Goal: Information Seeking & Learning: Learn about a topic

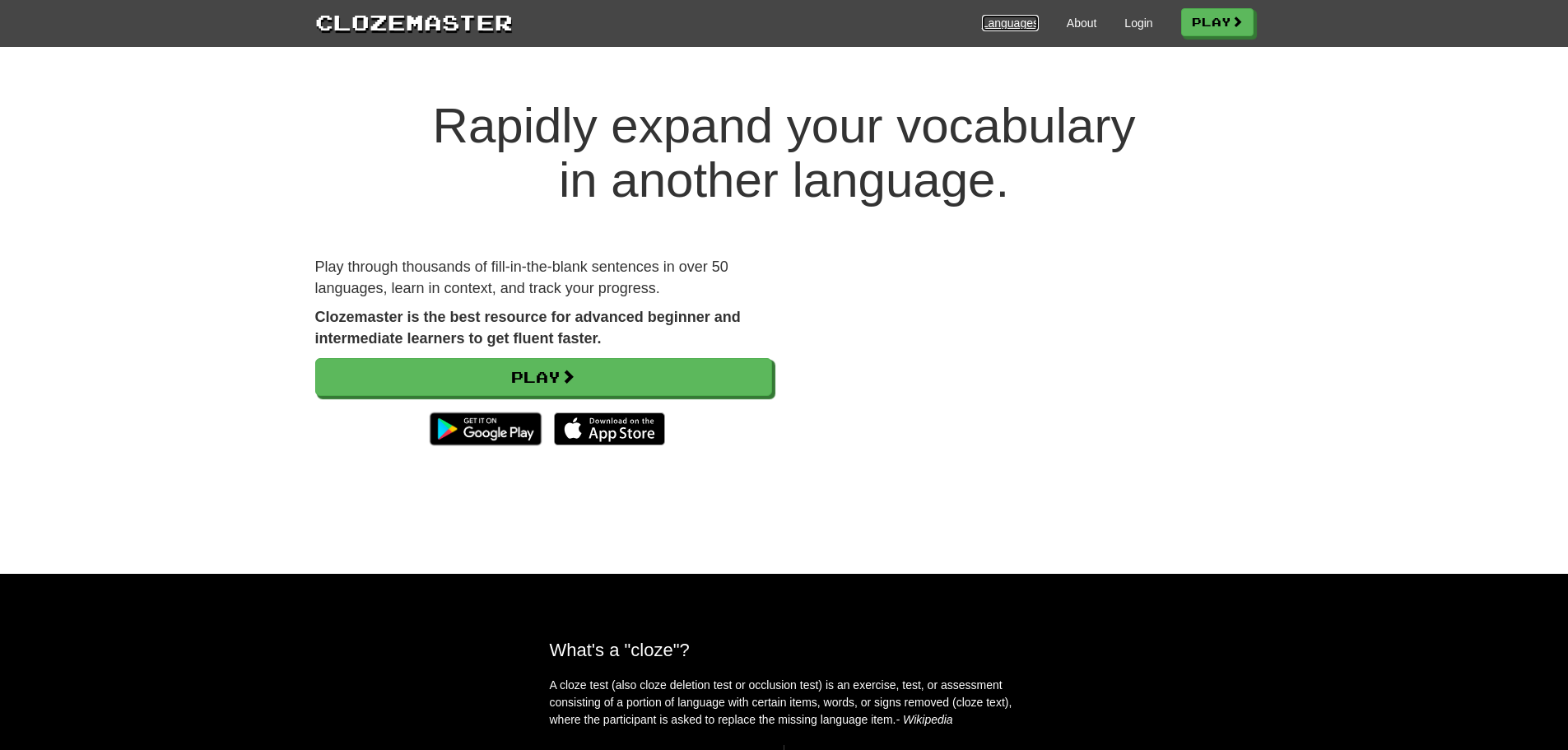
click at [989, 28] on link "Languages" at bounding box center [1010, 23] width 56 height 16
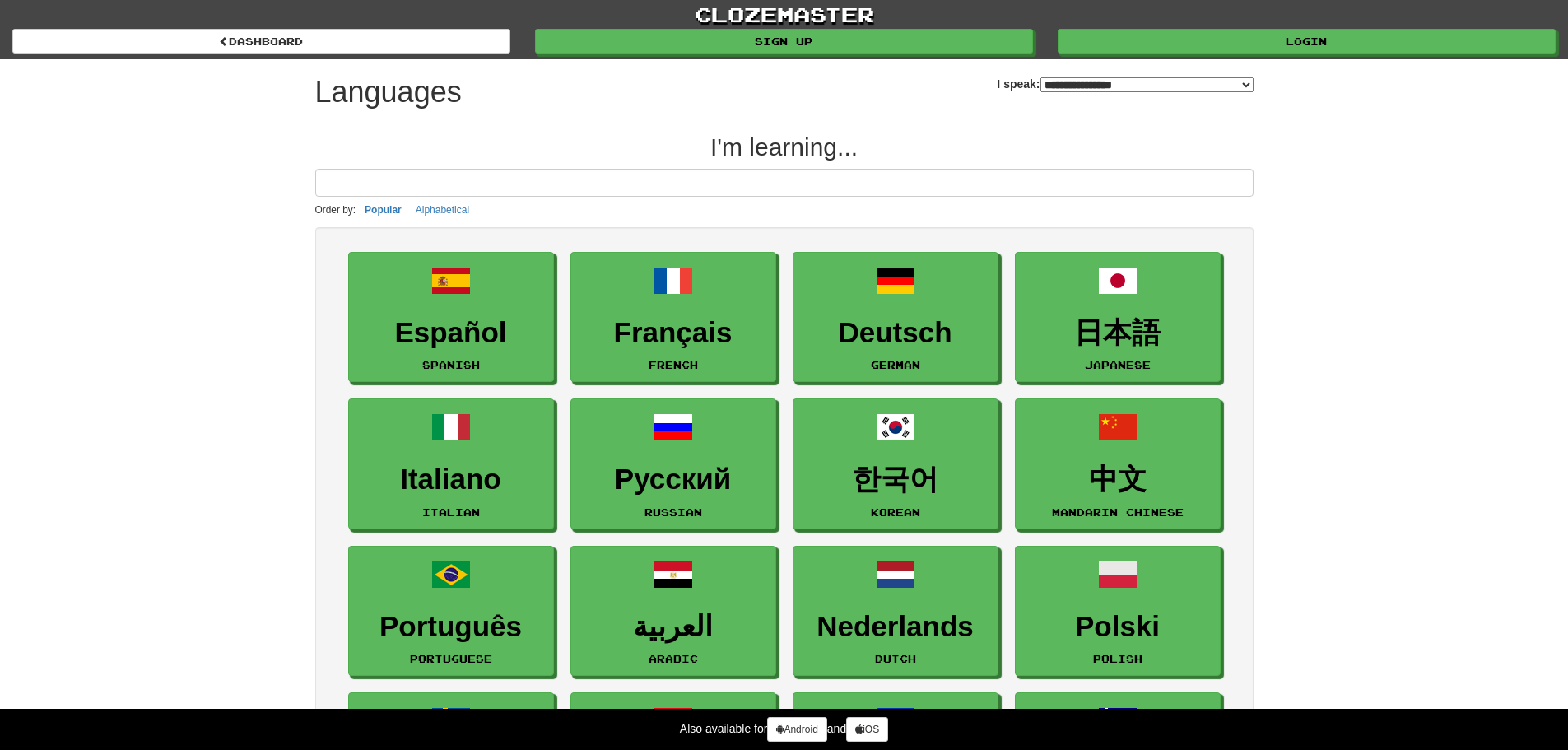
select select "*******"
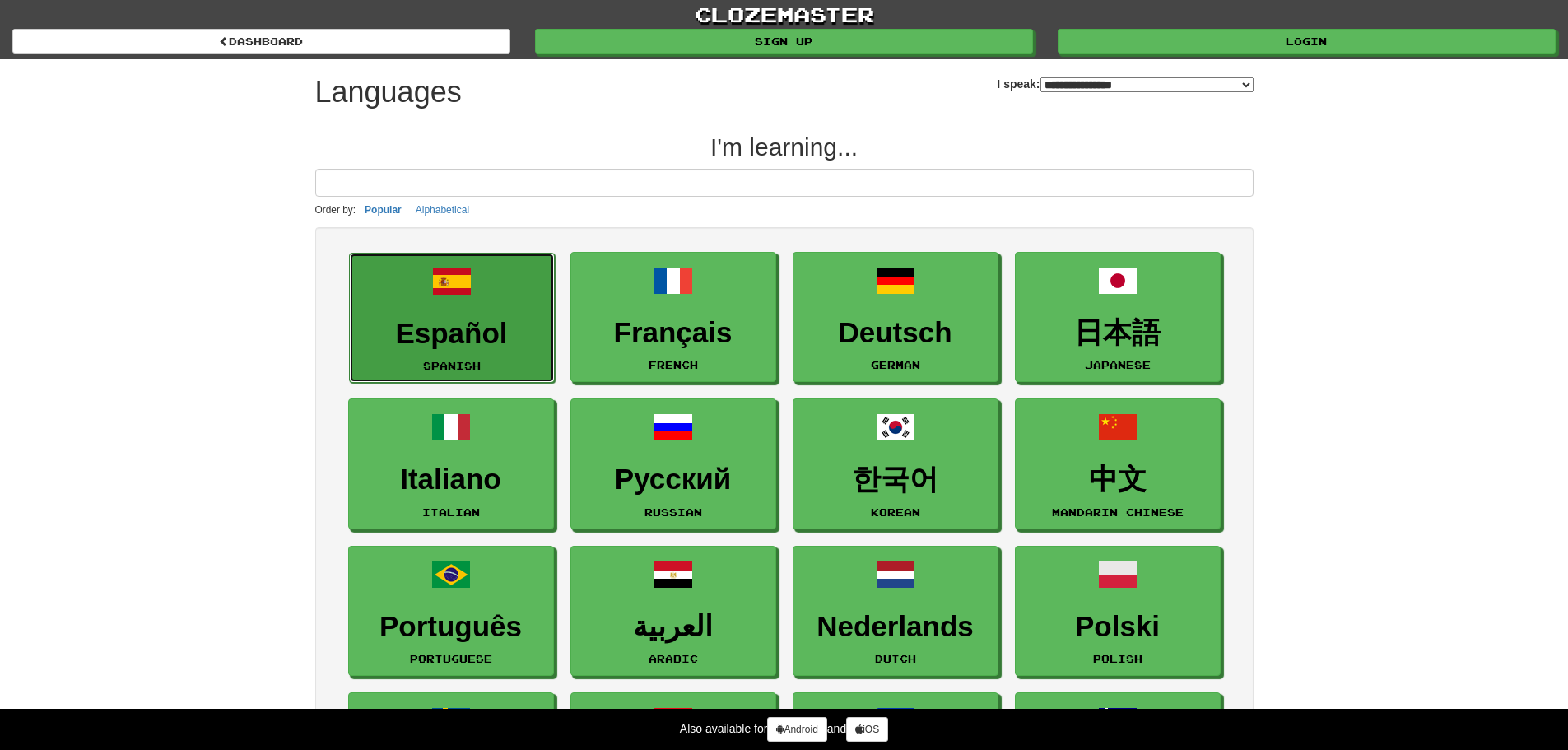
click at [419, 332] on h3 "Español" at bounding box center [451, 333] width 187 height 32
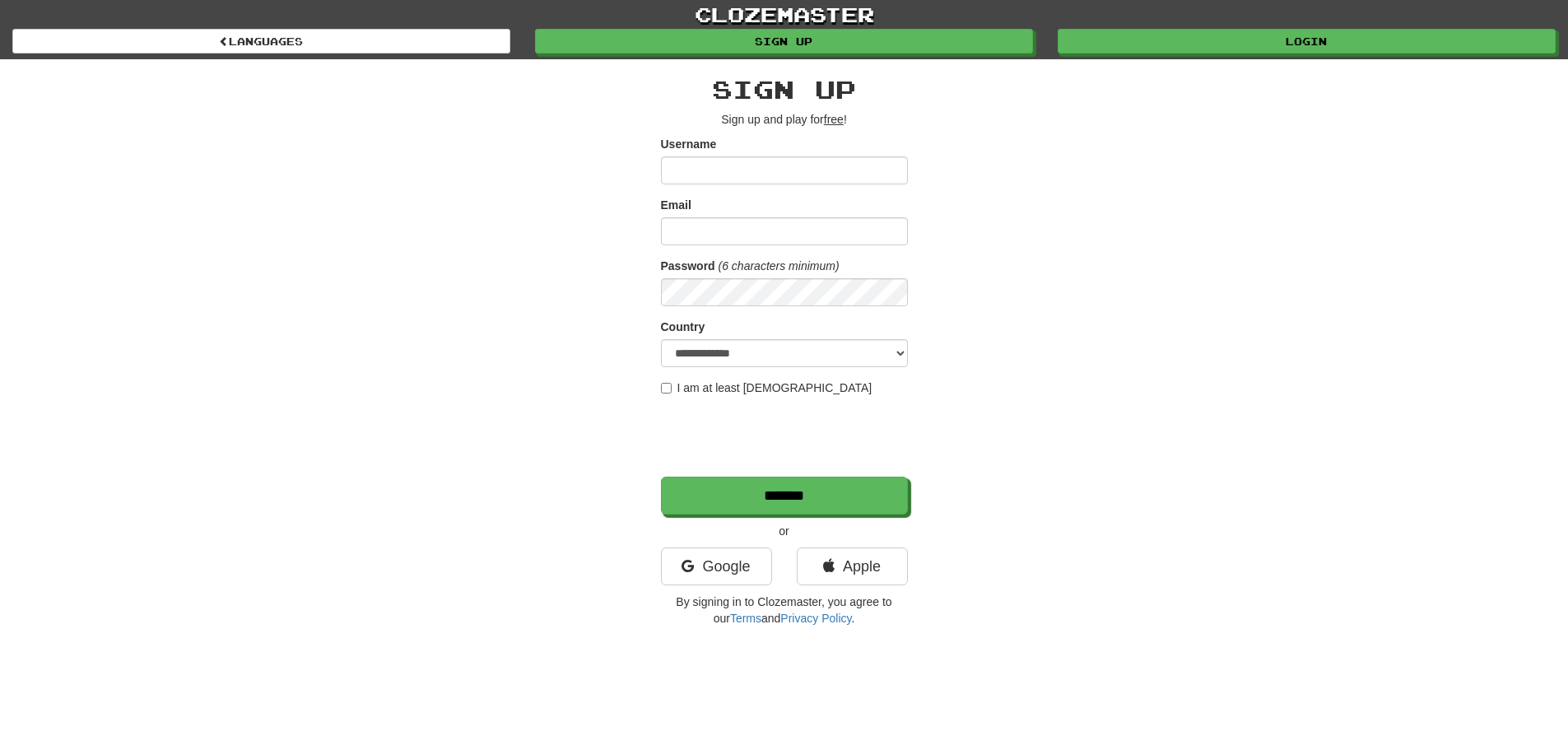
click at [723, 176] on input "Username" at bounding box center [784, 170] width 247 height 28
type input "*******"
click at [720, 229] on input "Email" at bounding box center [784, 231] width 247 height 28
type input "**********"
click at [672, 385] on label "I am at least 16 years old" at bounding box center [766, 388] width 211 height 16
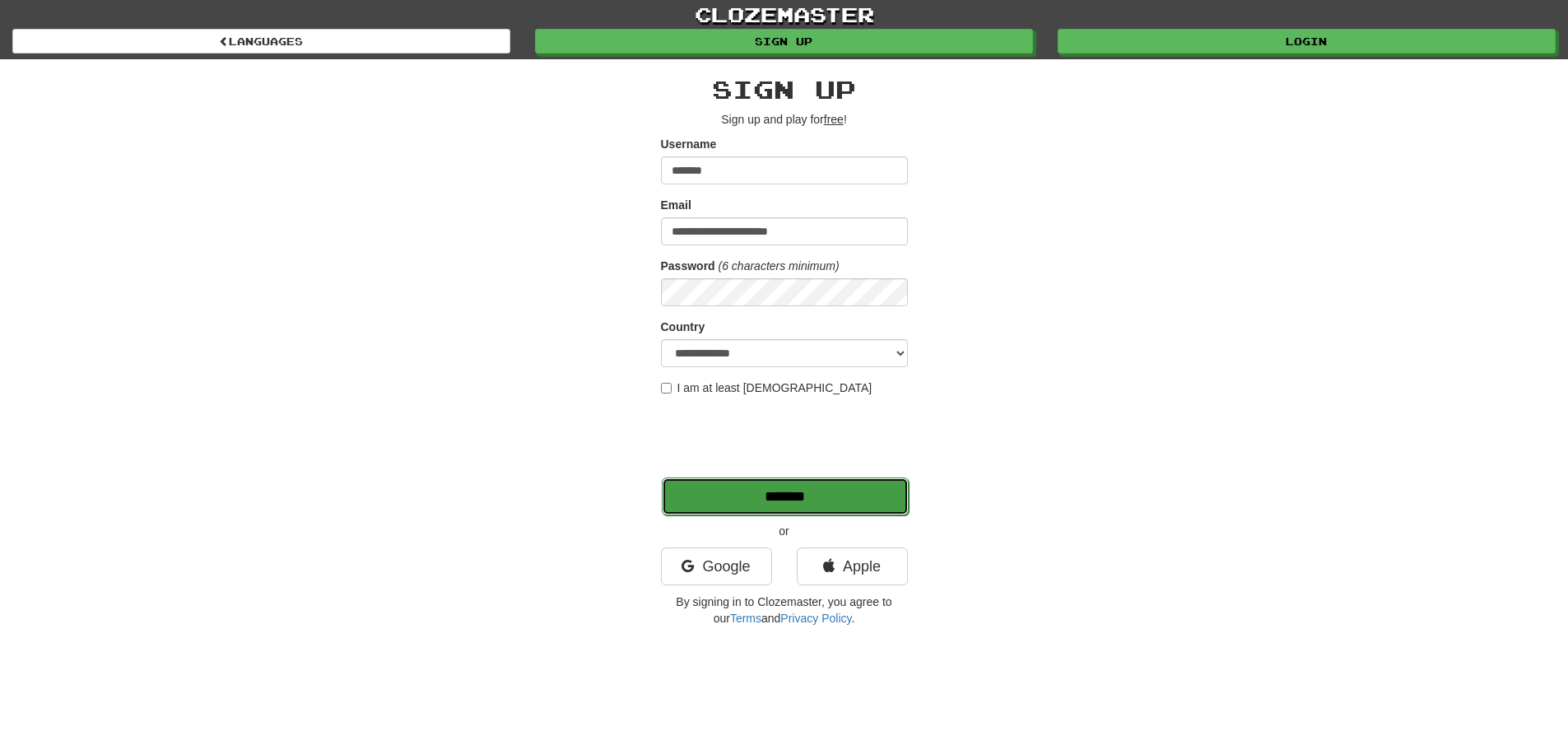
click at [767, 488] on input "*******" at bounding box center [784, 497] width 247 height 38
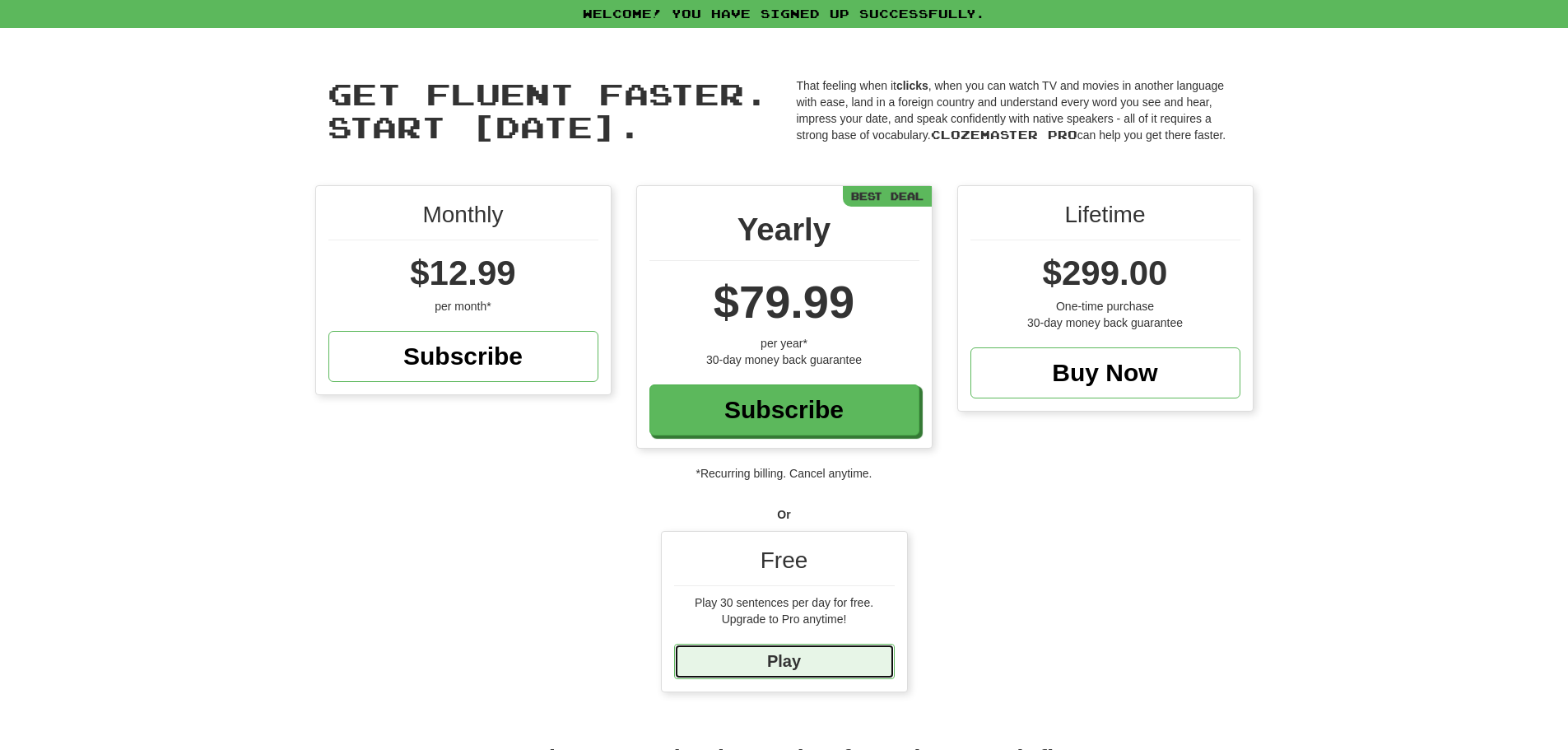
click at [792, 662] on link "Play" at bounding box center [784, 661] width 220 height 35
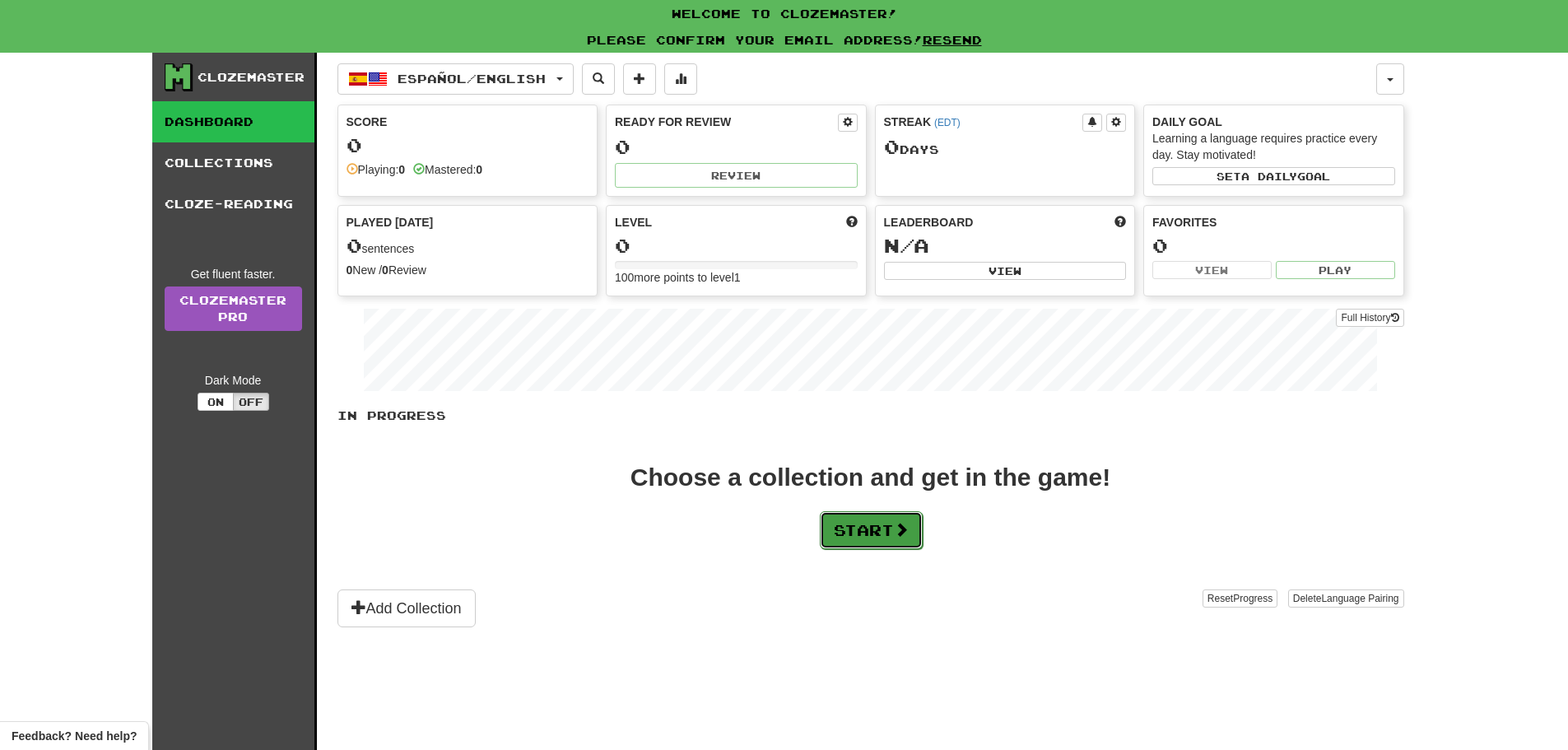
click at [909, 536] on span at bounding box center [901, 530] width 15 height 15
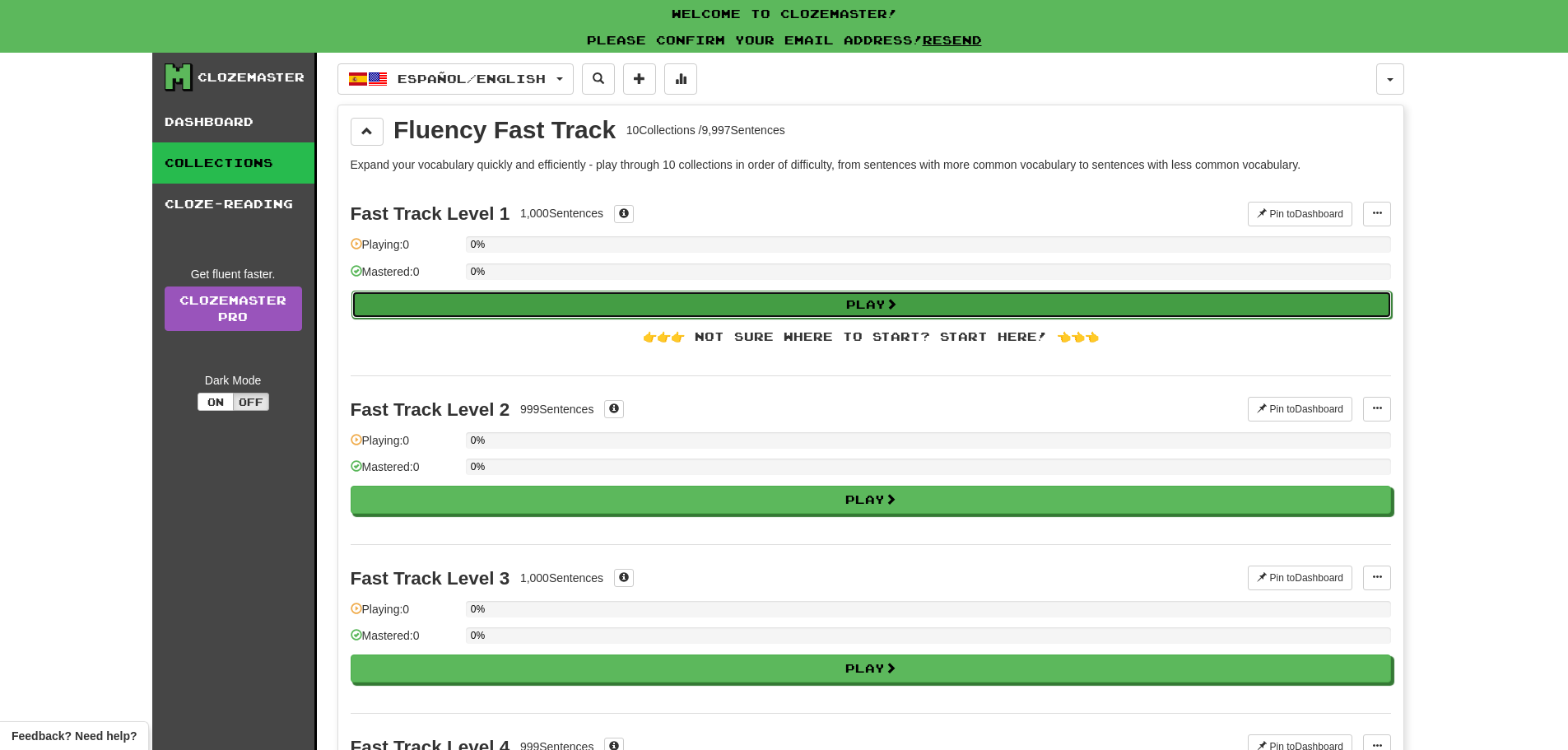
click at [898, 315] on button "Play" at bounding box center [871, 304] width 1040 height 28
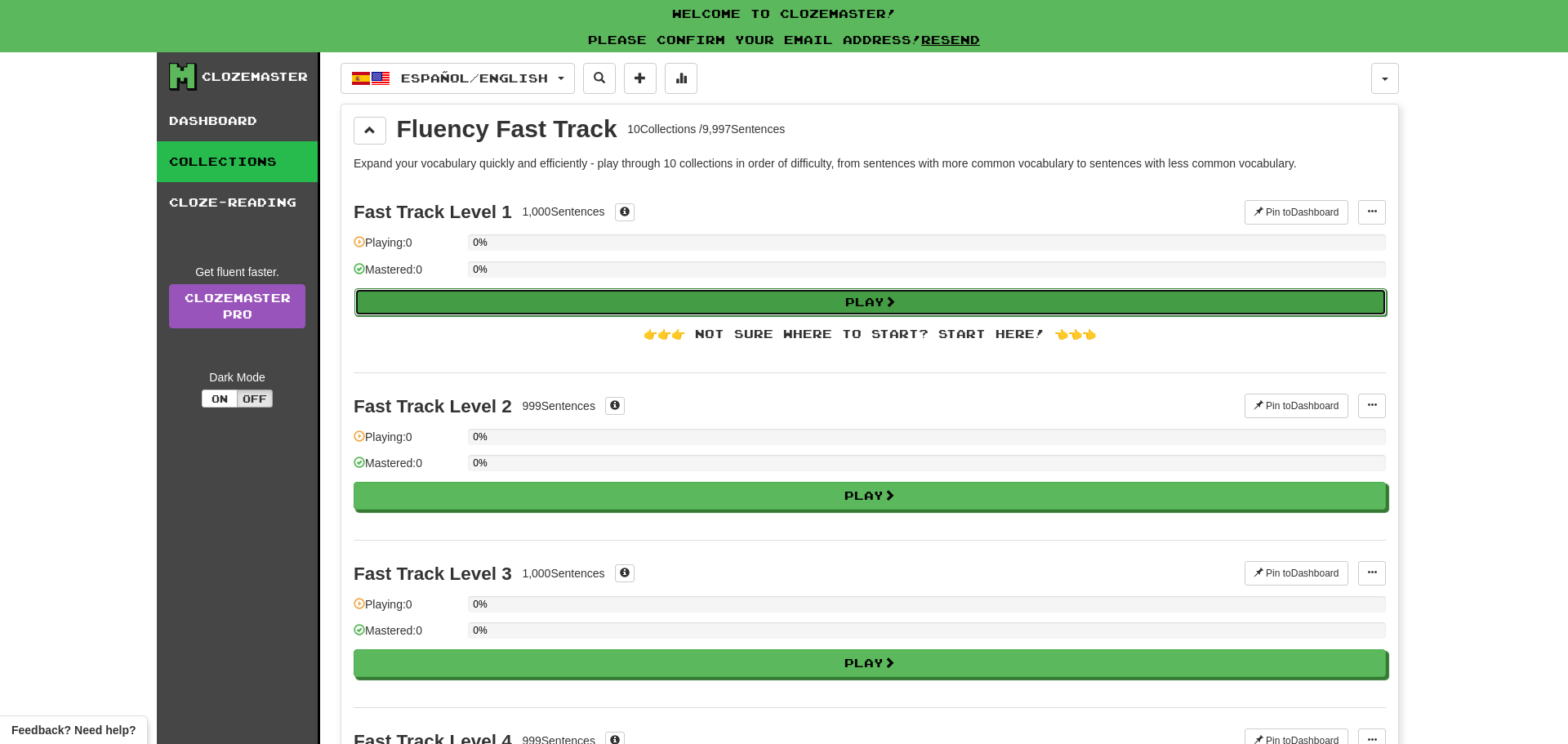
select select "**"
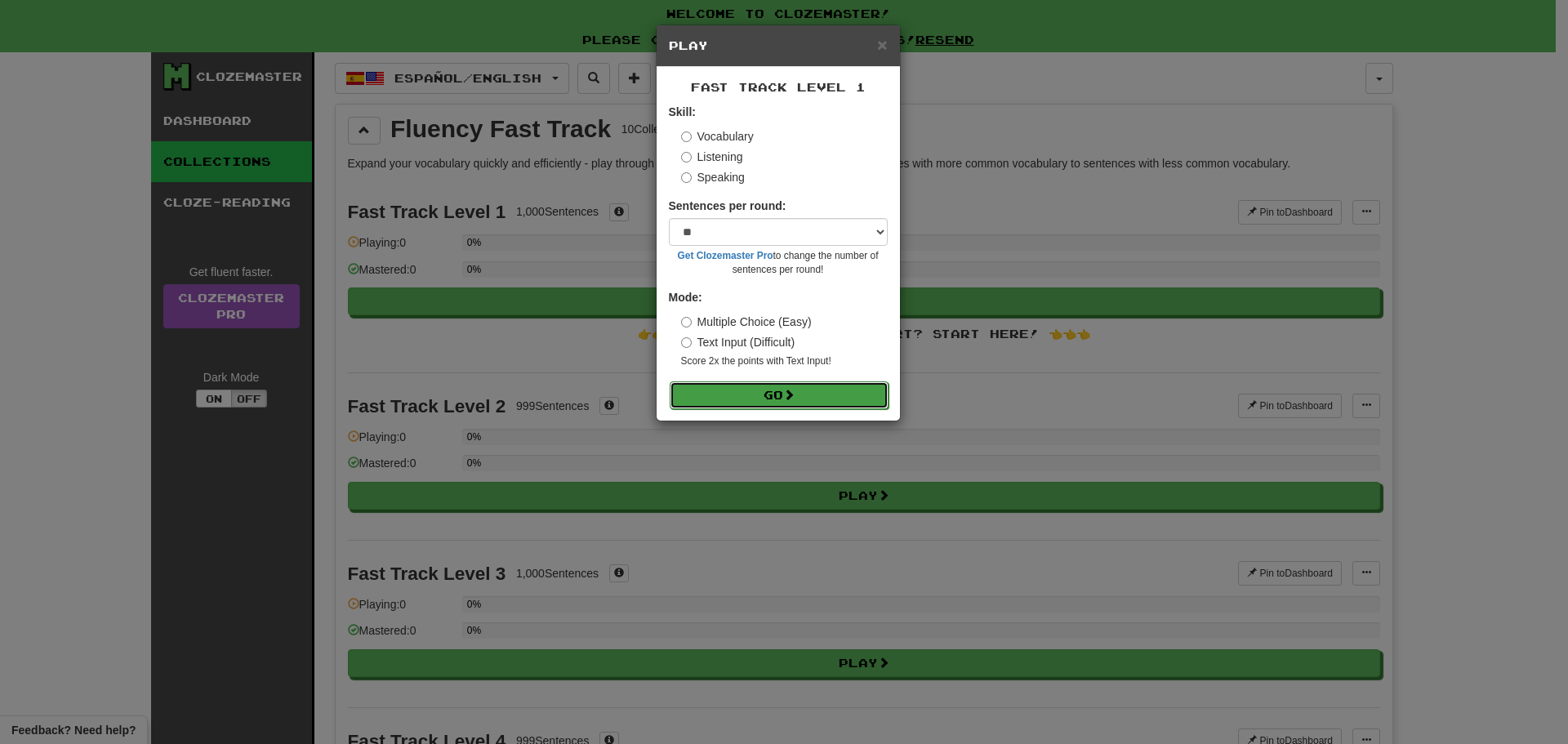
click at [844, 391] on button "Go" at bounding box center [779, 395] width 218 height 28
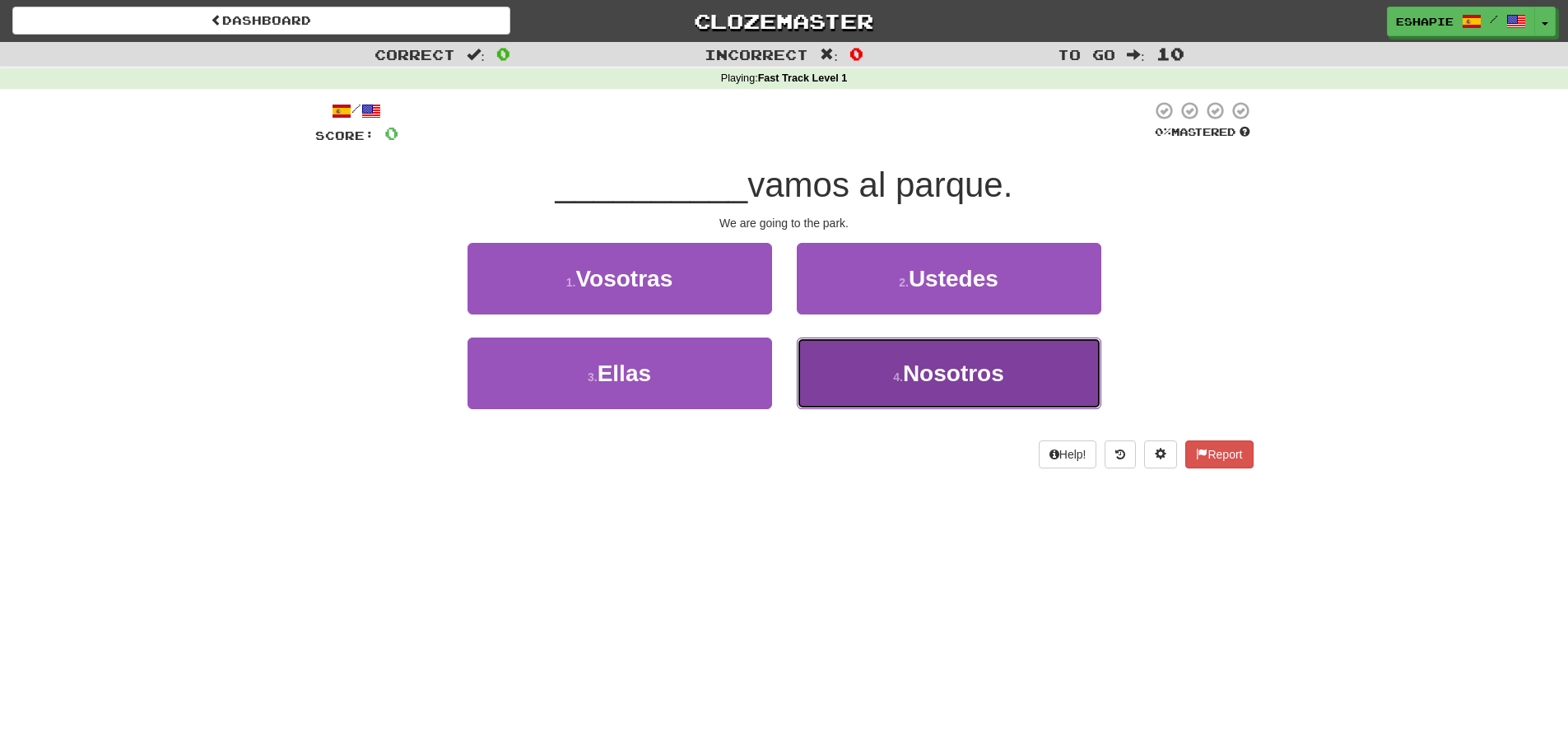
click at [911, 401] on button "4 . Nosotros" at bounding box center [949, 373] width 305 height 72
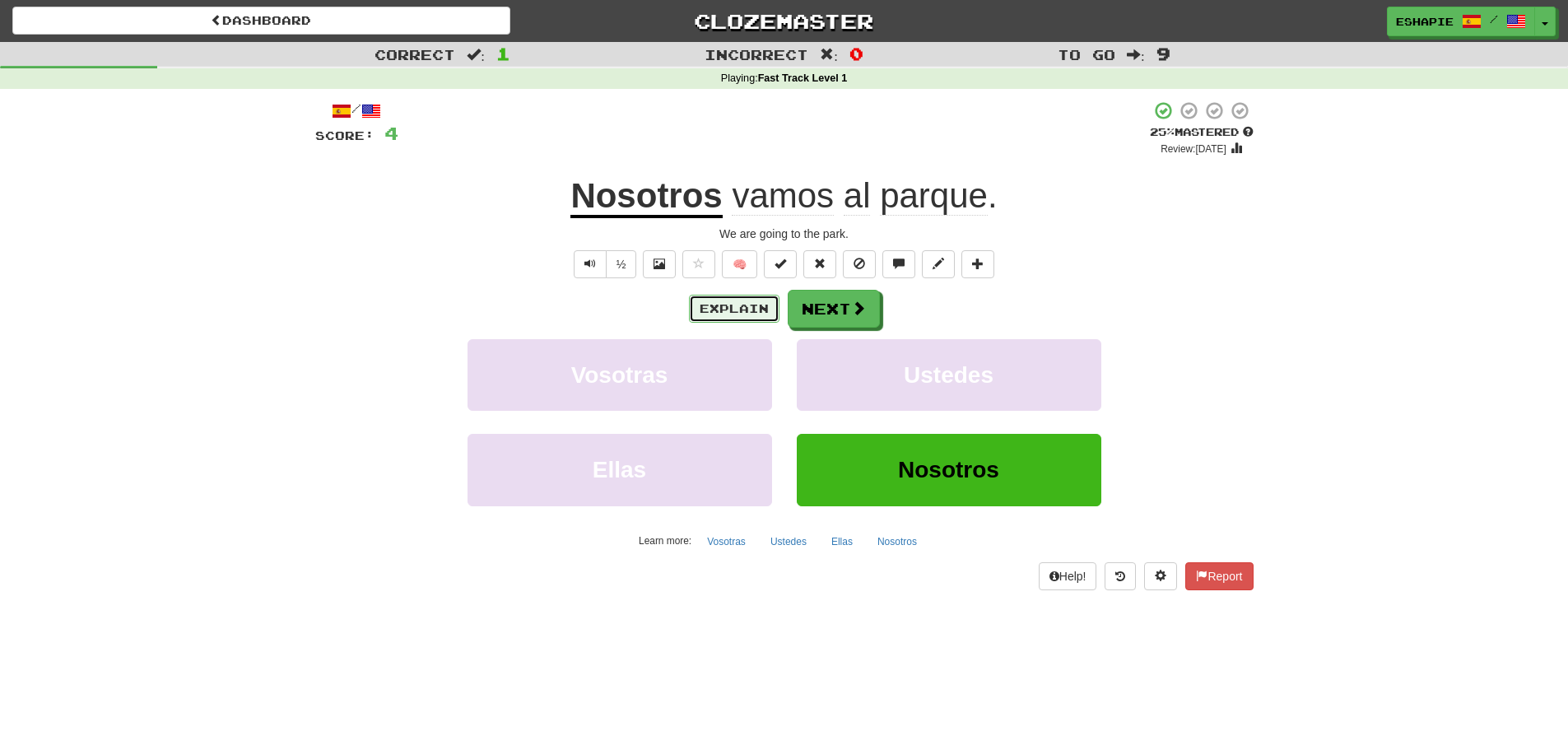
click at [745, 312] on button "Explain" at bounding box center [734, 309] width 91 height 28
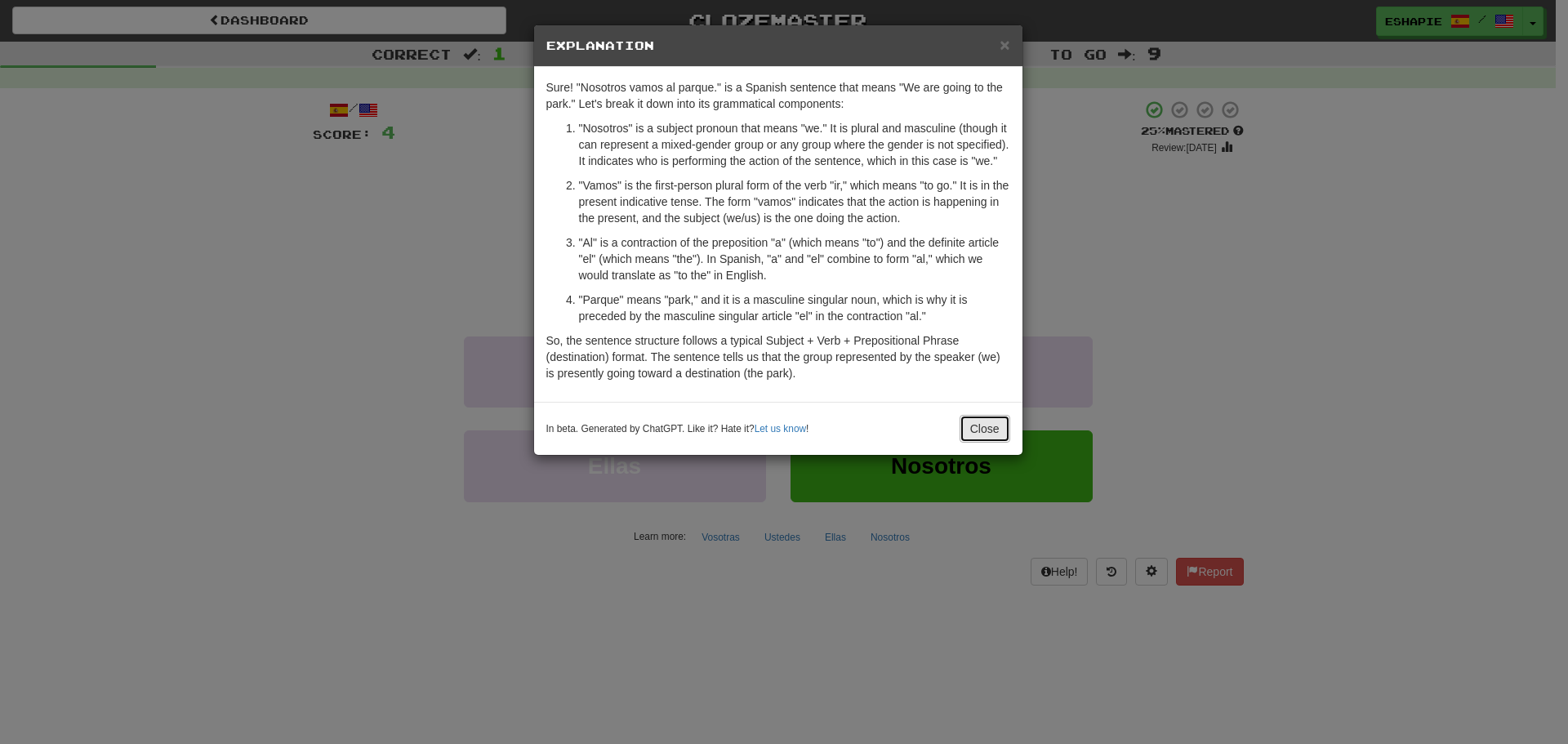
click at [978, 430] on button "Close" at bounding box center [985, 429] width 51 height 28
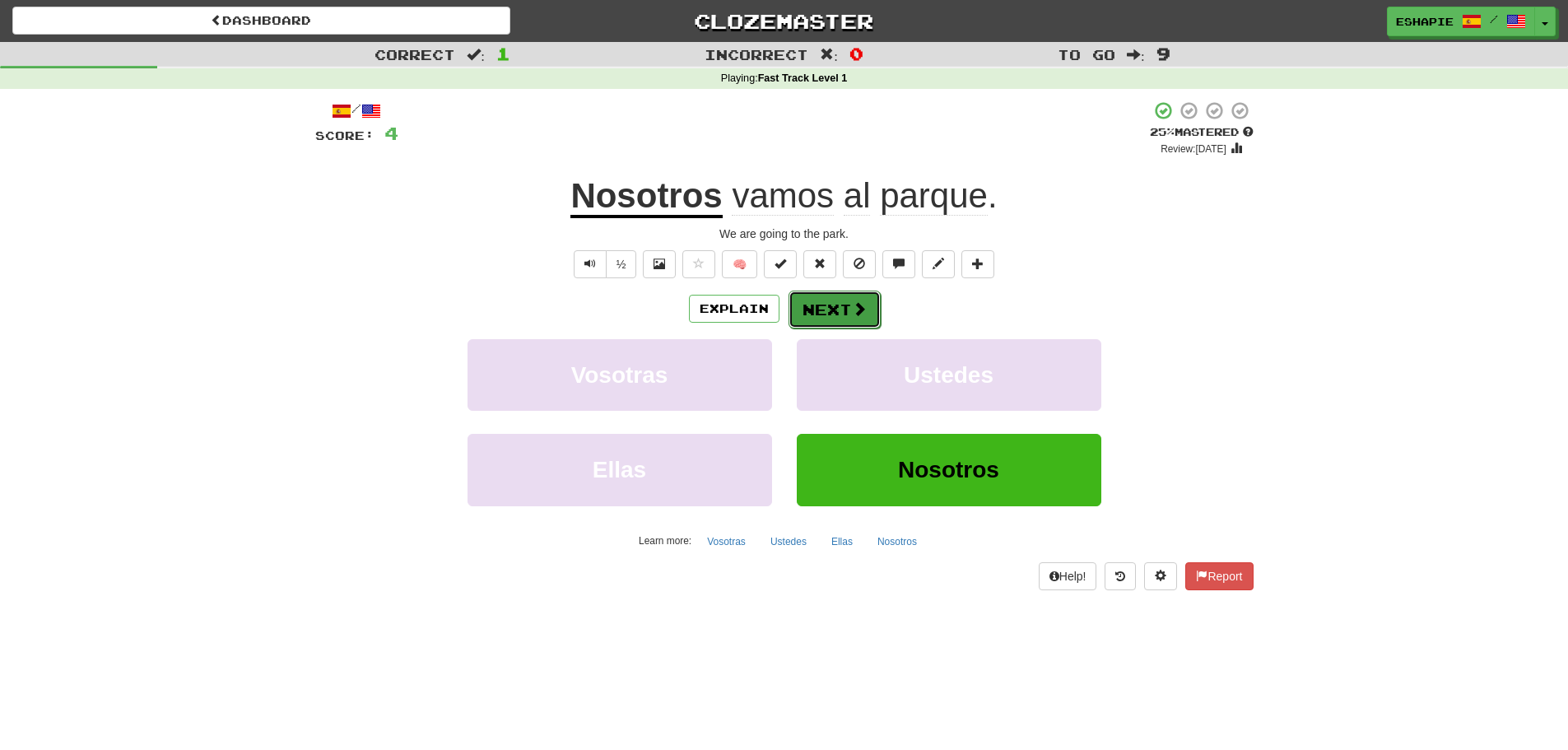
click at [820, 320] on button "Next" at bounding box center [835, 309] width 92 height 38
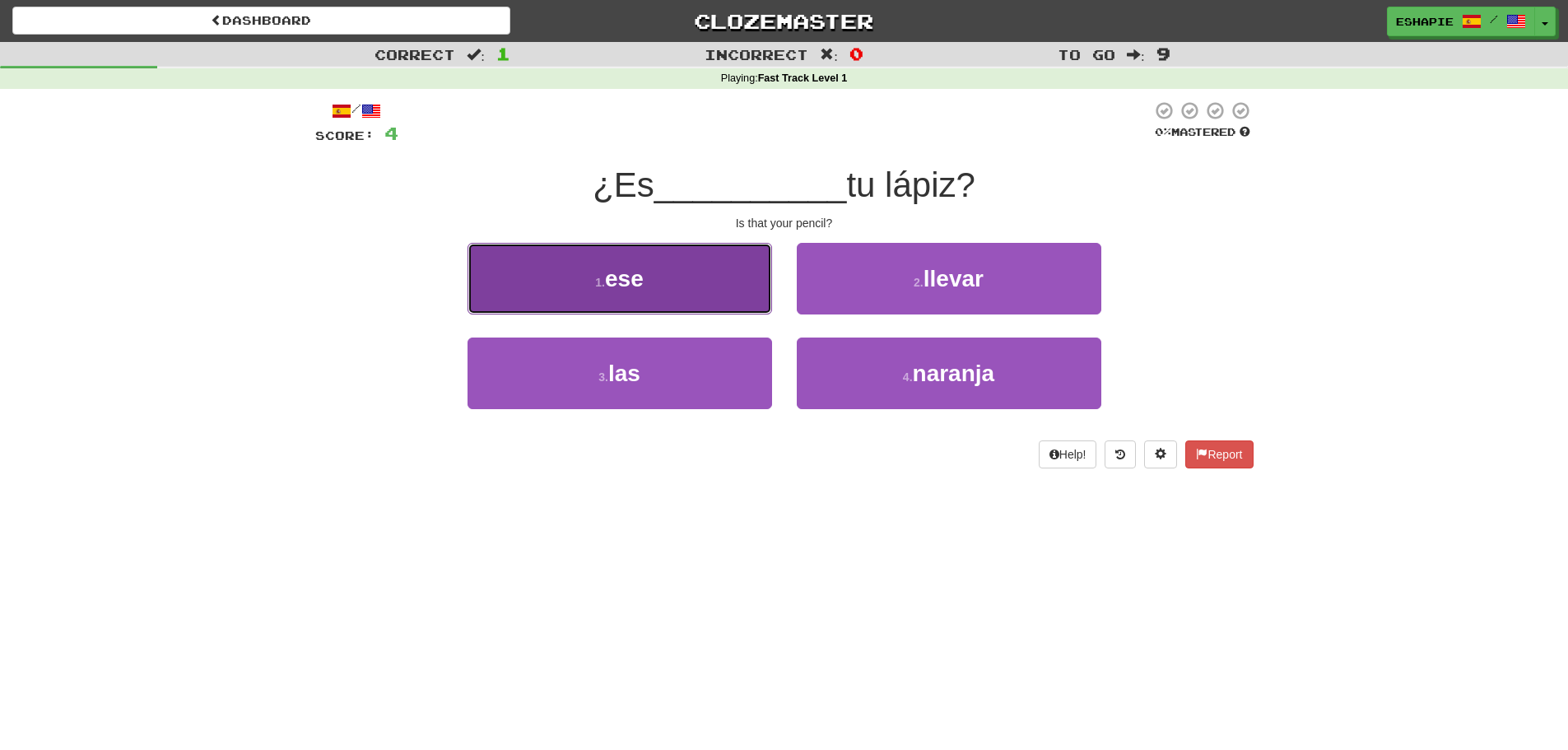
click at [694, 288] on button "1 . ese" at bounding box center [620, 279] width 305 height 72
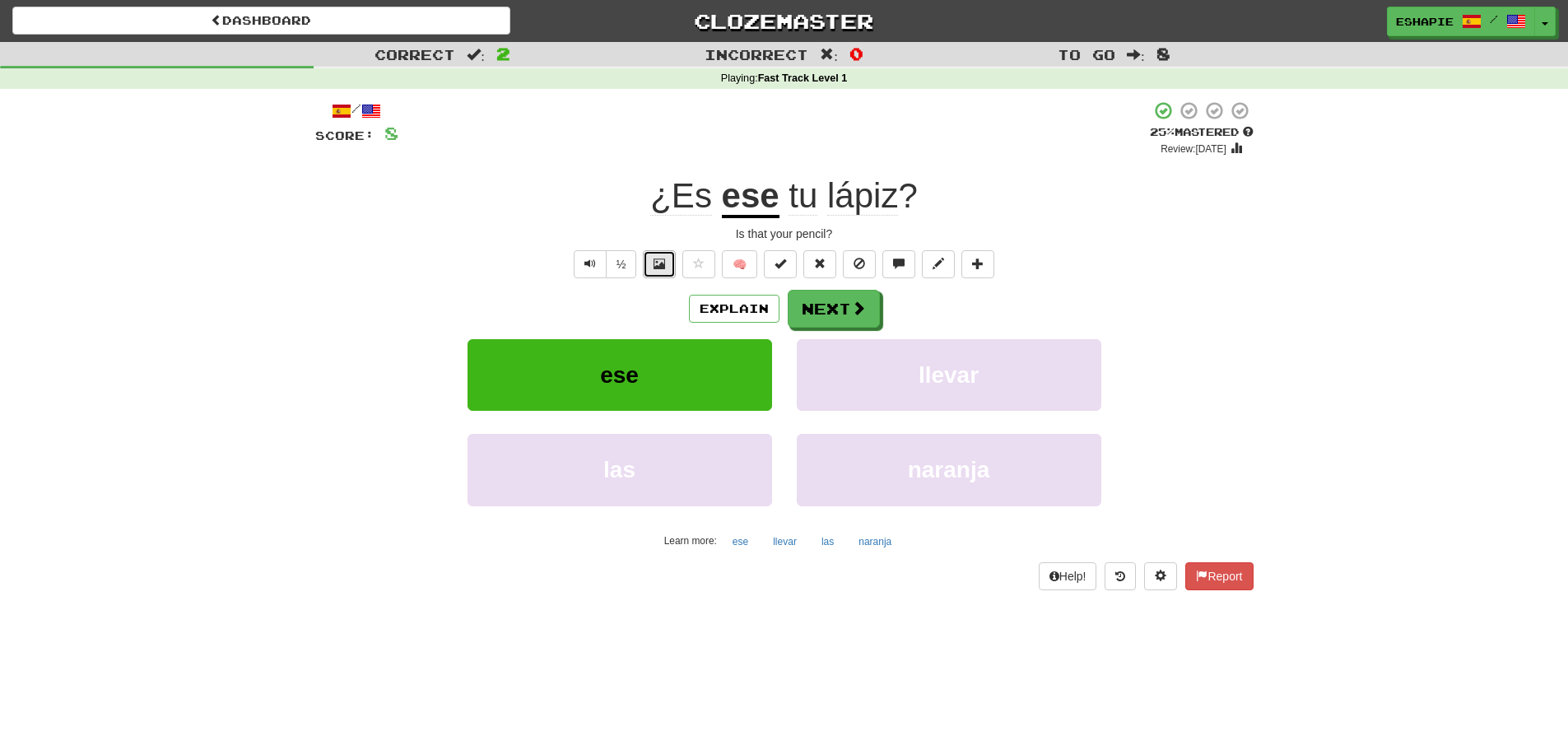
click at [669, 260] on button at bounding box center [659, 264] width 33 height 28
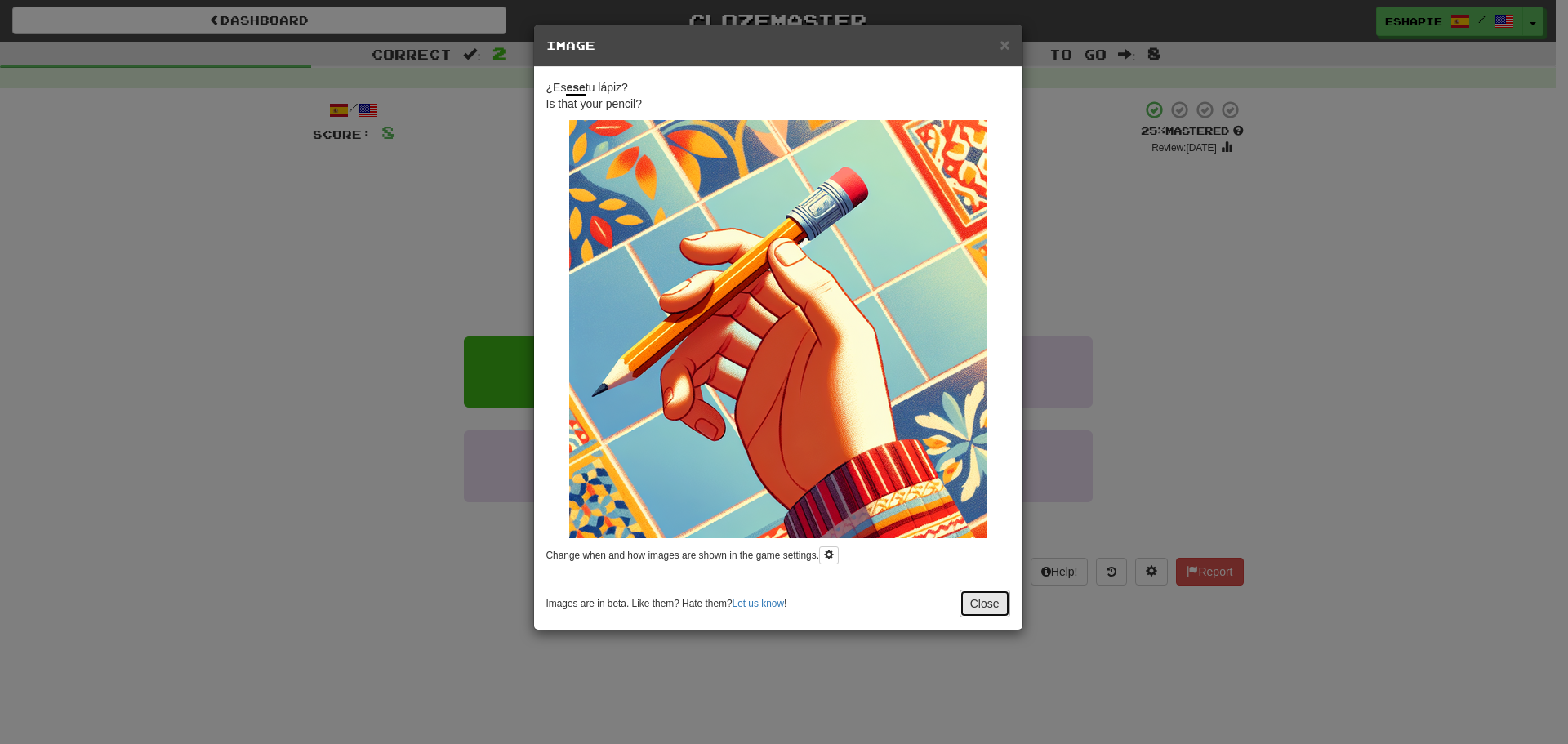
click at [970, 595] on button "Close" at bounding box center [985, 603] width 51 height 28
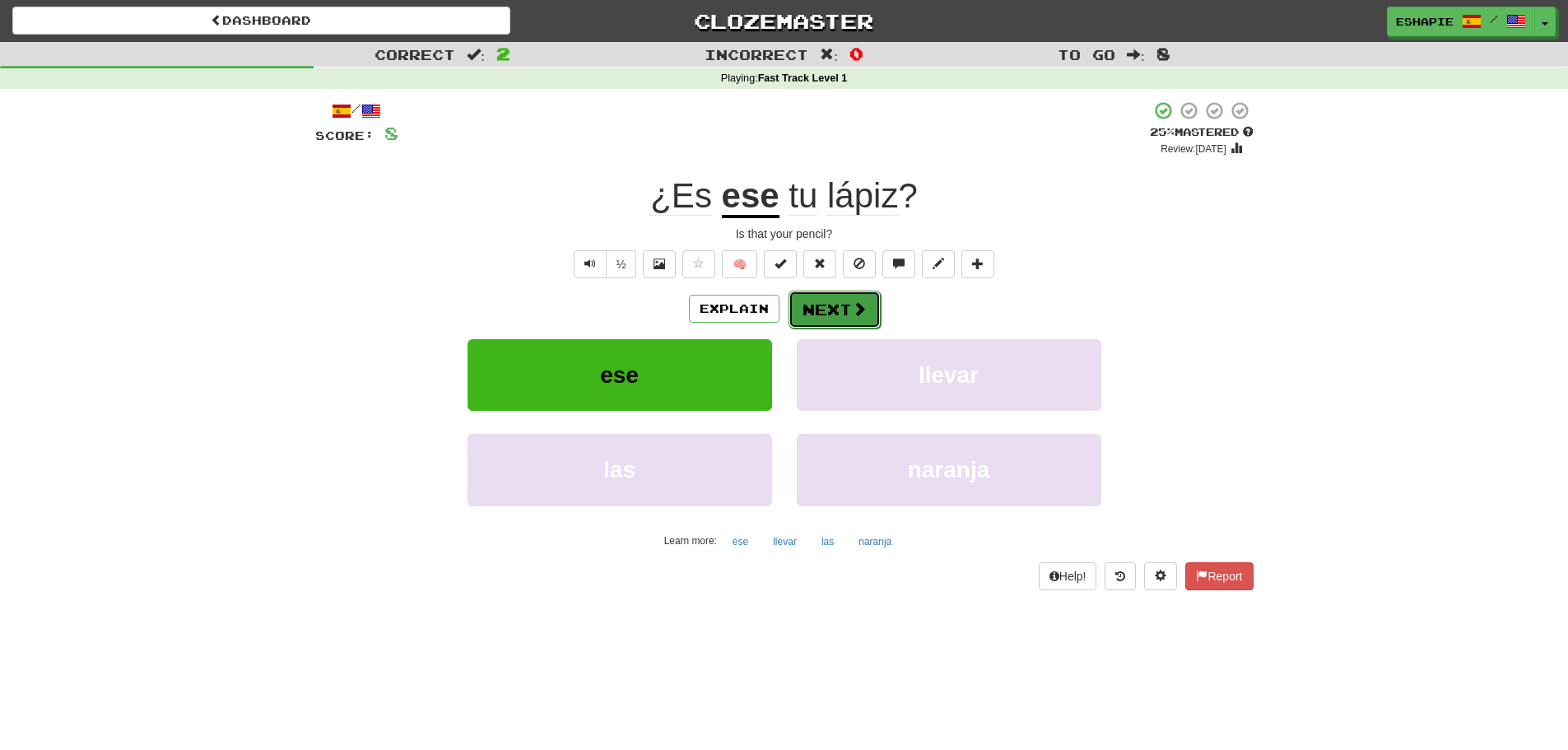
click at [820, 314] on button "Next" at bounding box center [835, 309] width 92 height 38
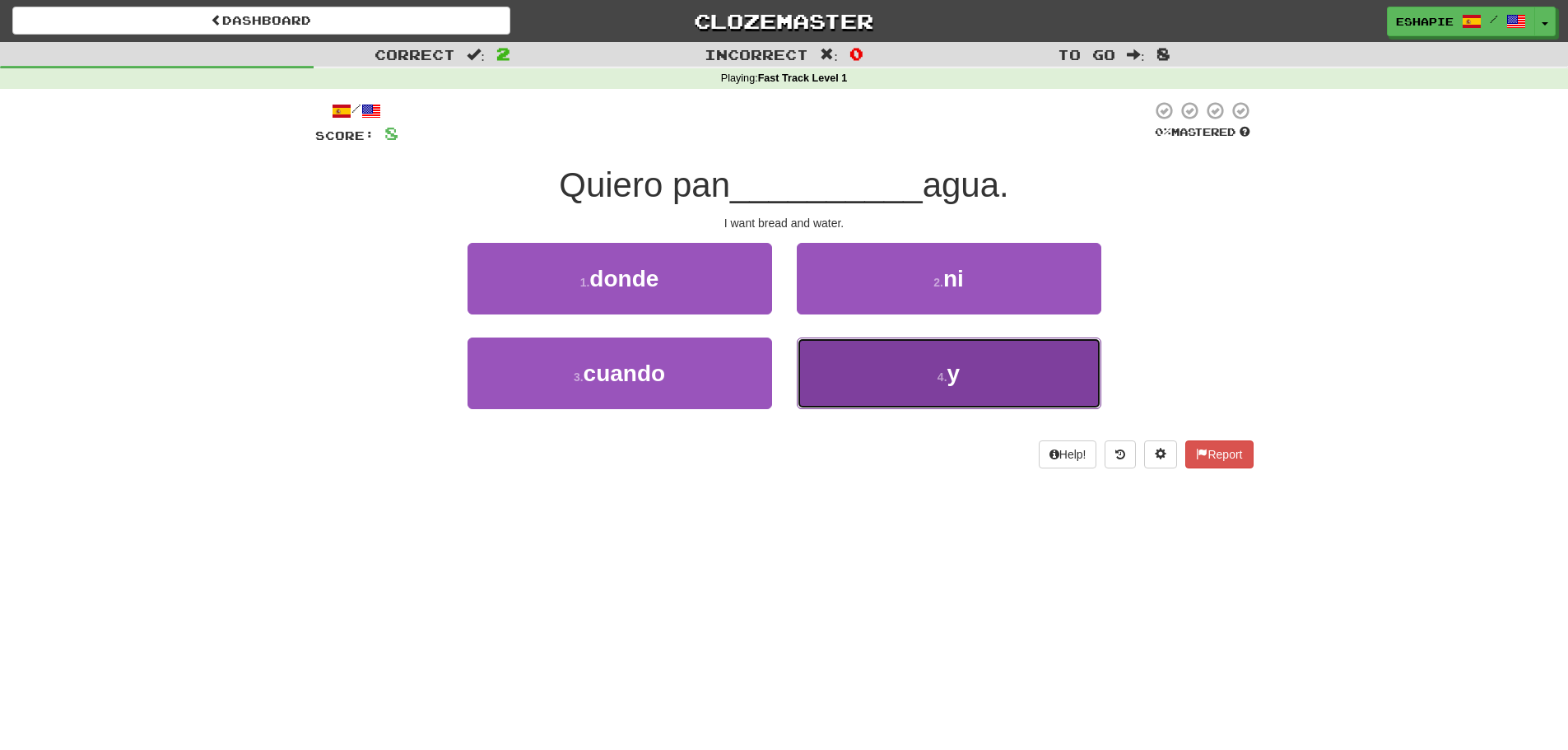
click at [855, 368] on button "4 . y" at bounding box center [949, 373] width 305 height 72
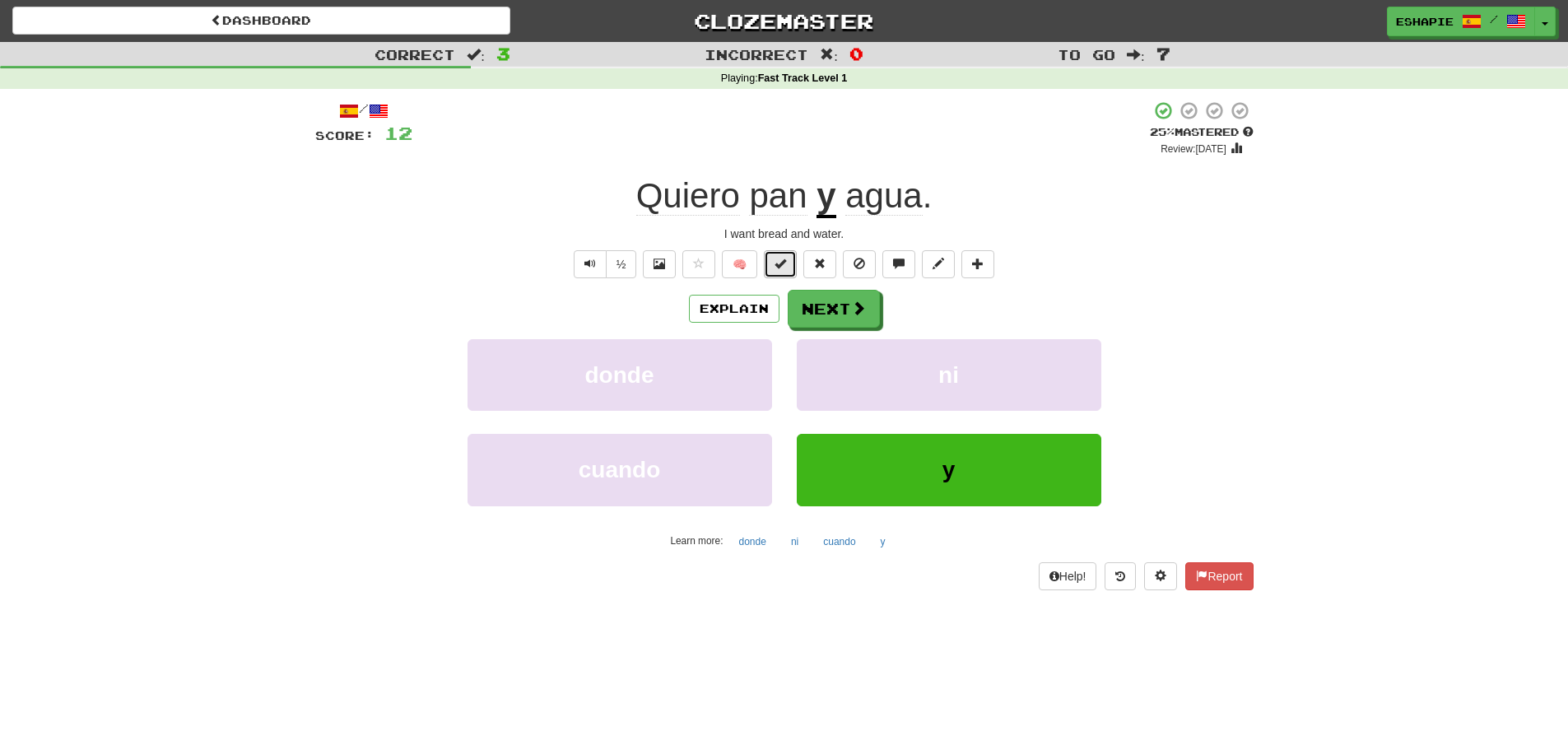
click at [772, 270] on button at bounding box center [780, 264] width 33 height 28
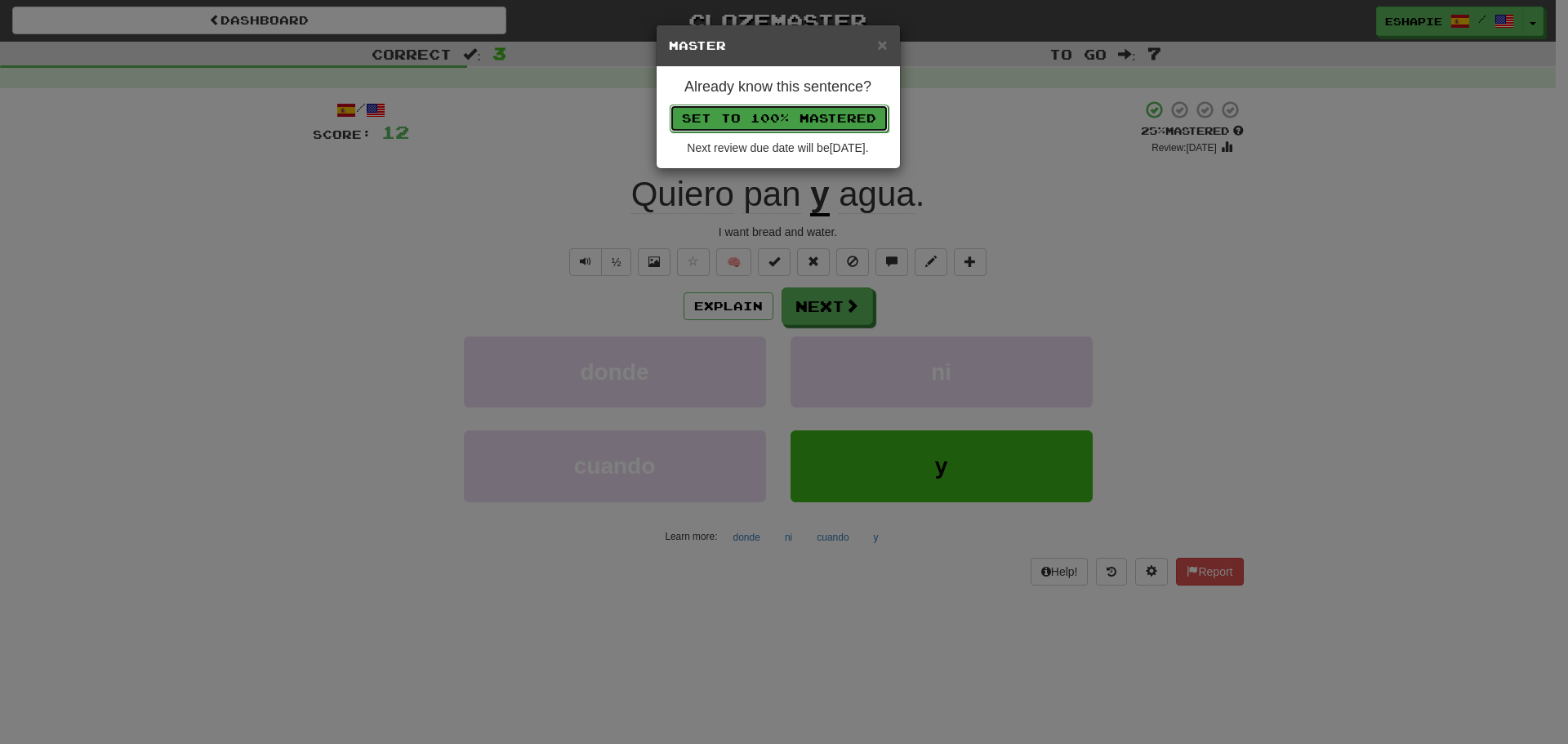
click at [787, 125] on button "Set to 100% Mastered" at bounding box center [779, 118] width 218 height 28
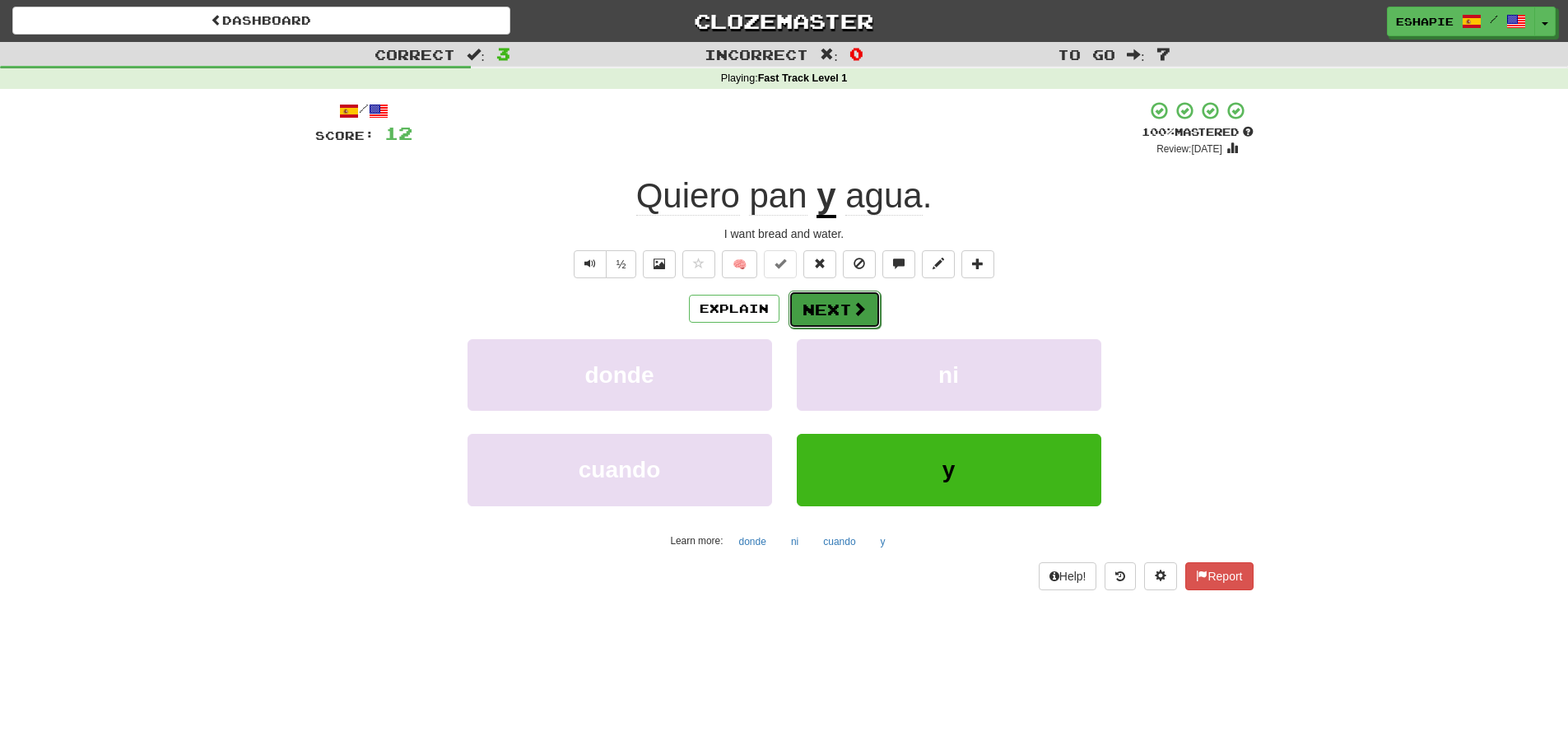
click at [830, 308] on button "Next" at bounding box center [835, 309] width 92 height 38
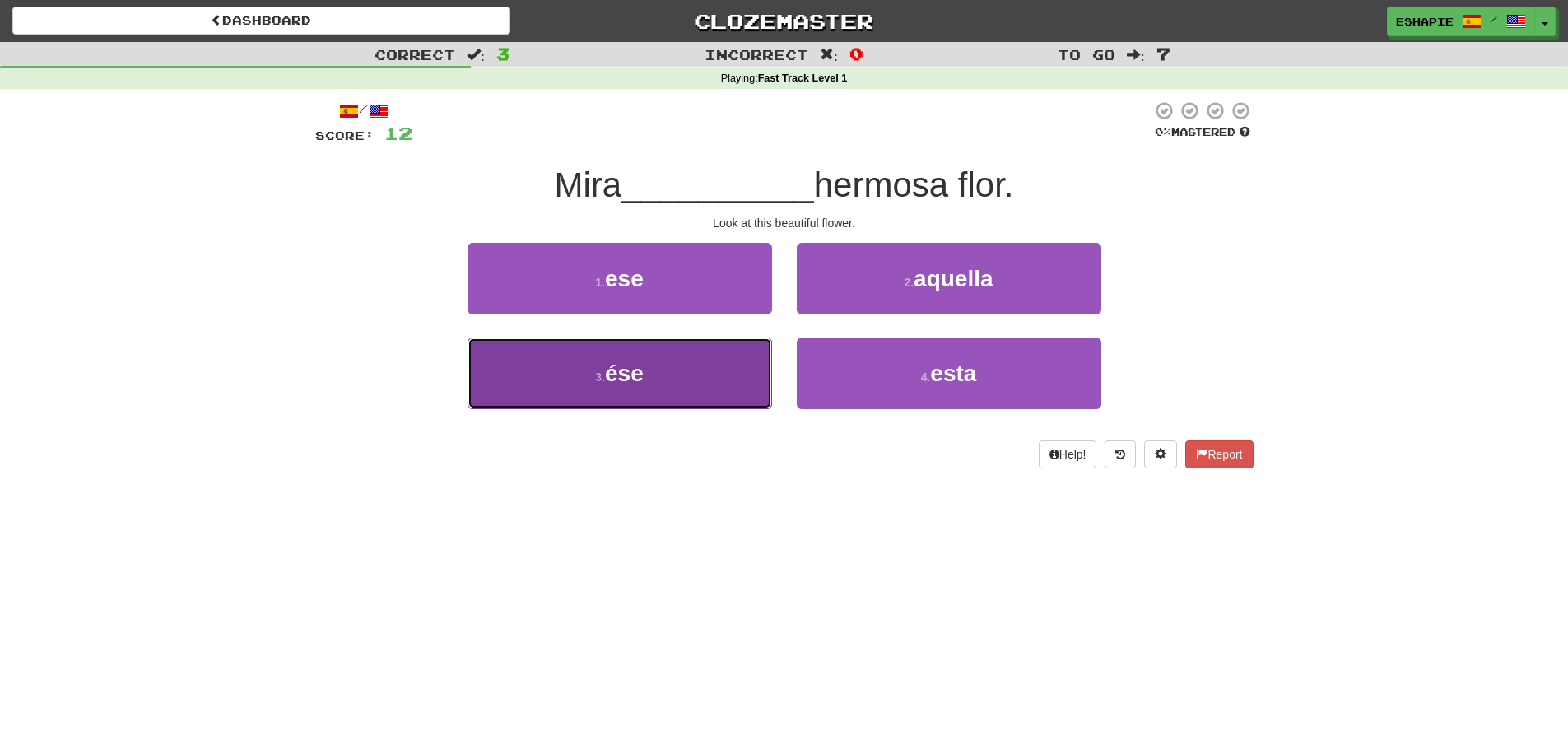
click at [691, 360] on button "3 . ése" at bounding box center [620, 373] width 305 height 72
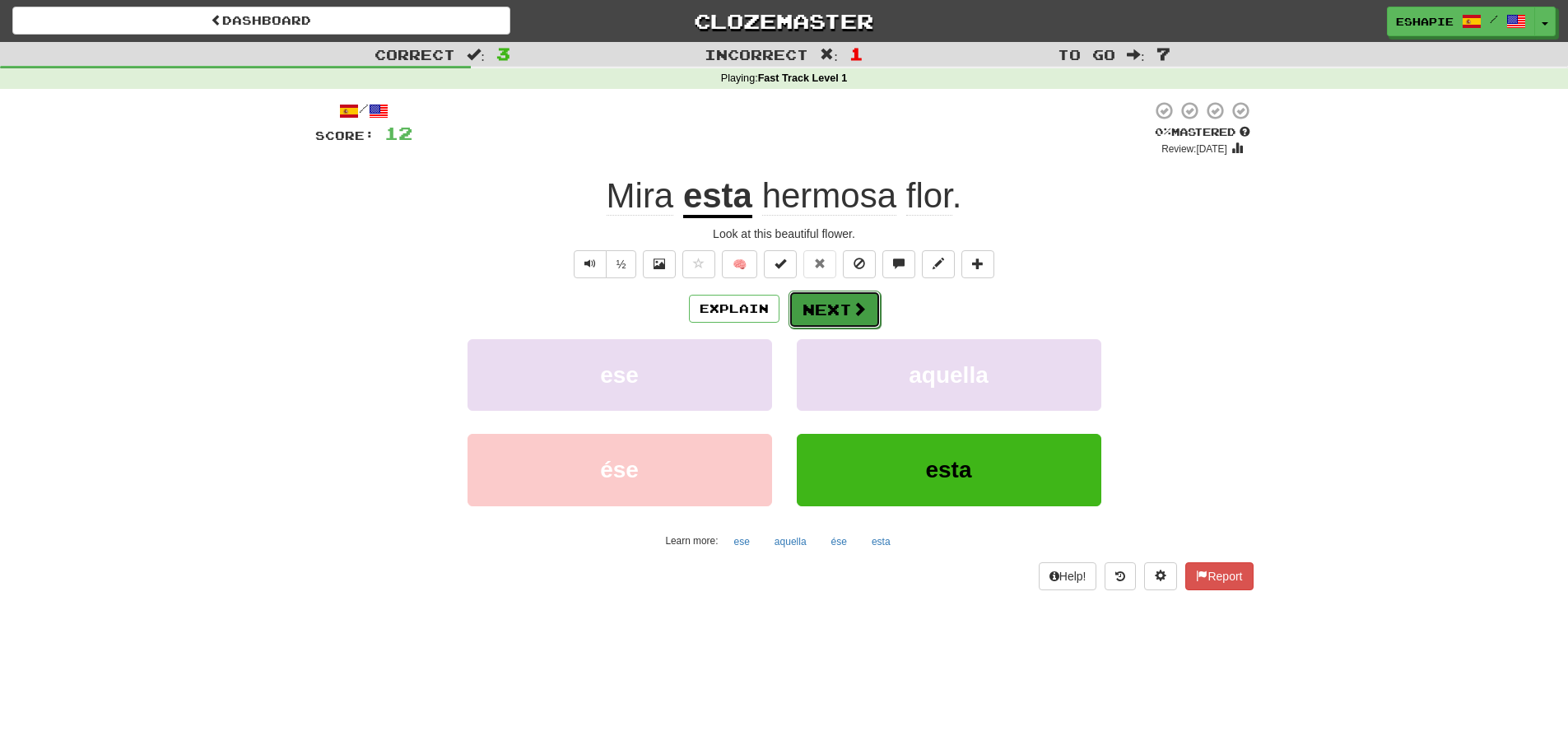
click at [805, 304] on button "Next" at bounding box center [835, 309] width 92 height 38
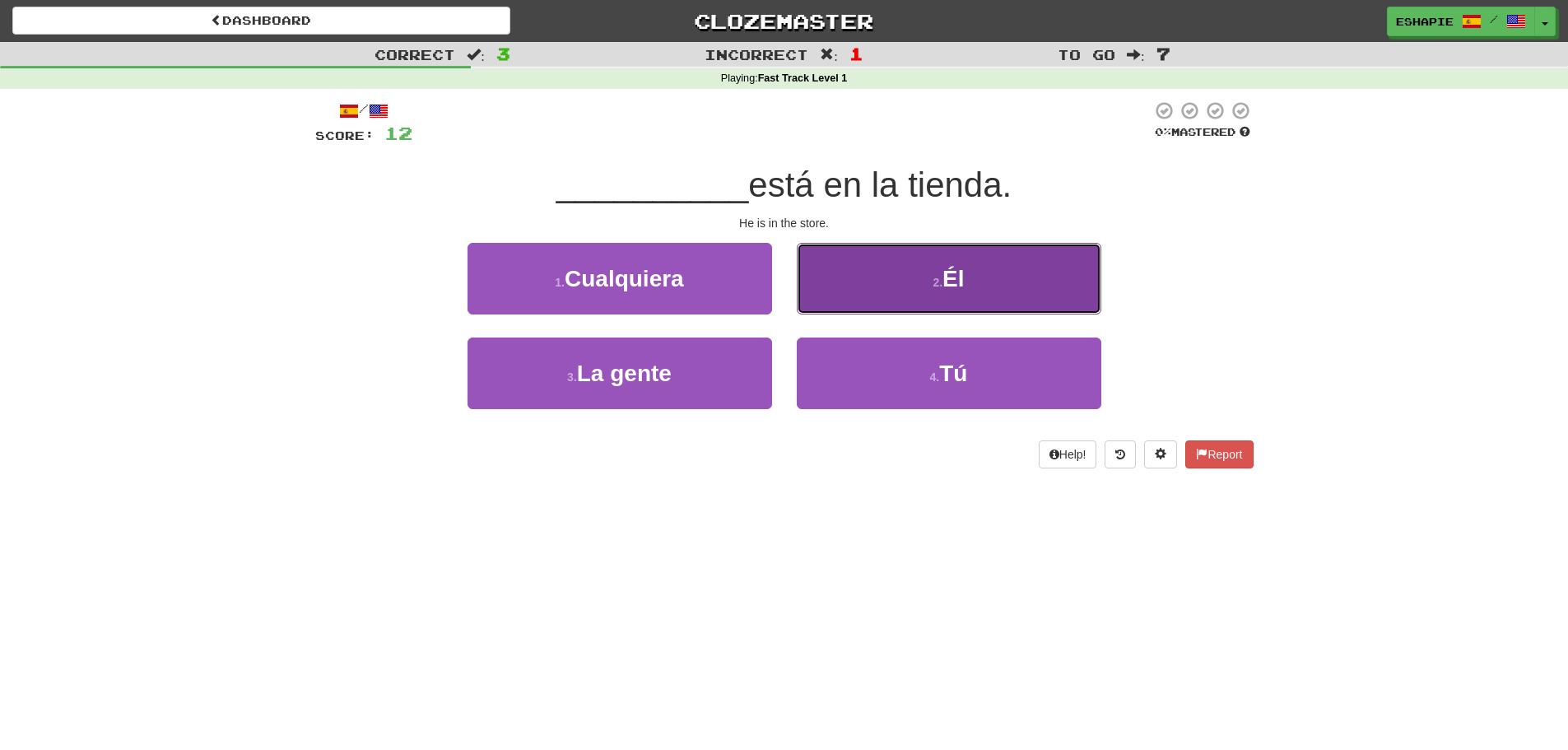
click at [824, 293] on button "2 . Él" at bounding box center [949, 279] width 305 height 72
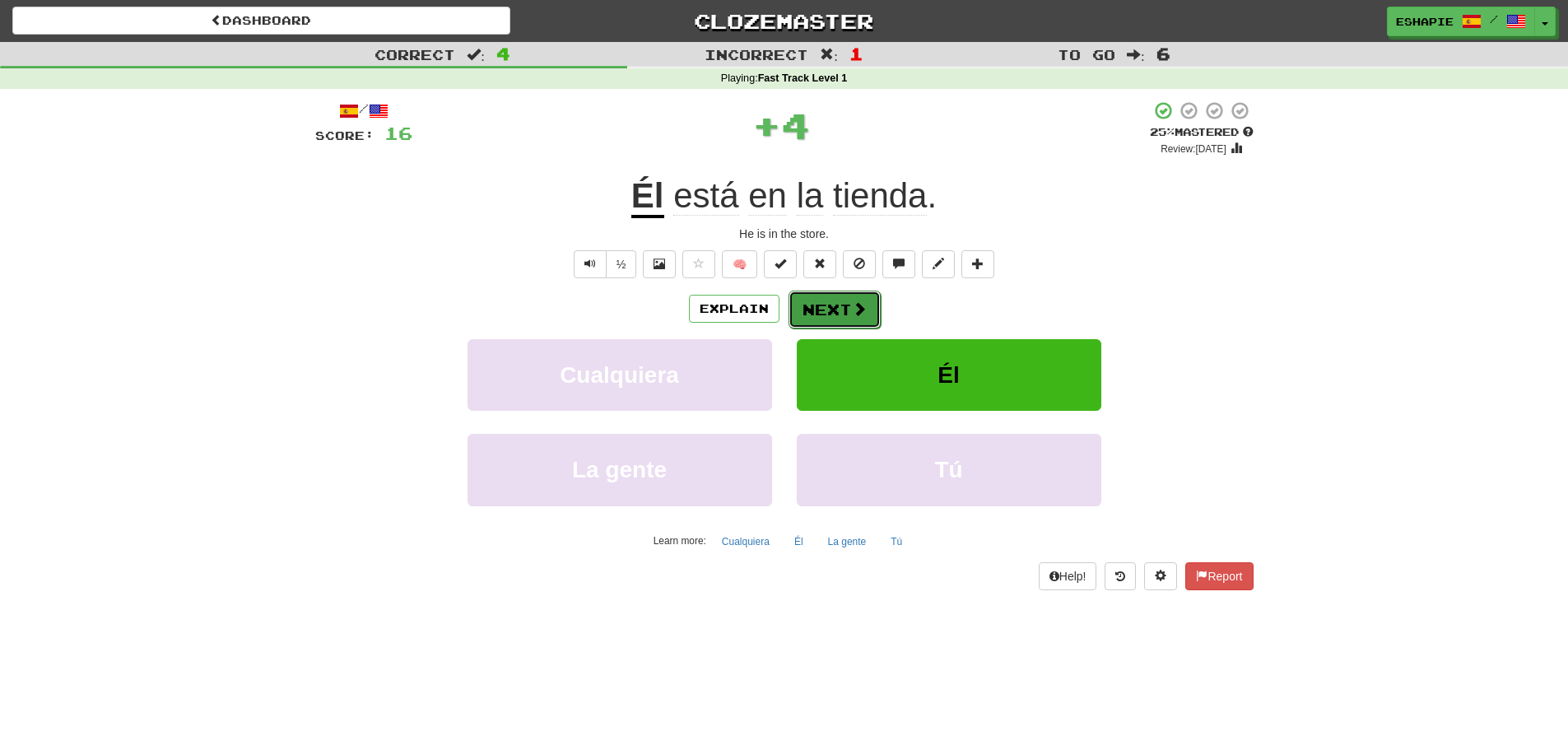
click at [822, 298] on button "Next" at bounding box center [835, 309] width 92 height 38
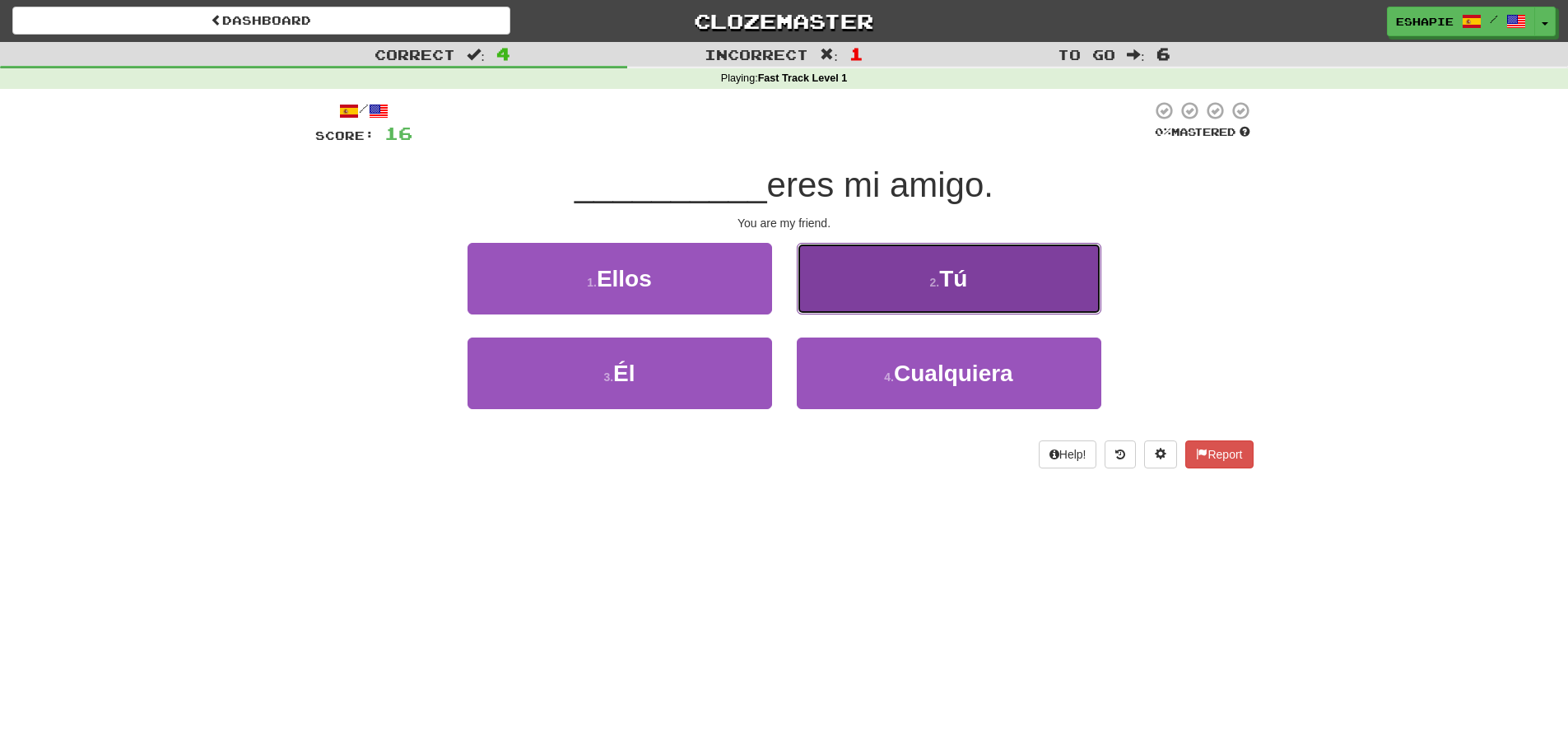
click at [818, 295] on button "2 . Tú" at bounding box center [949, 279] width 305 height 72
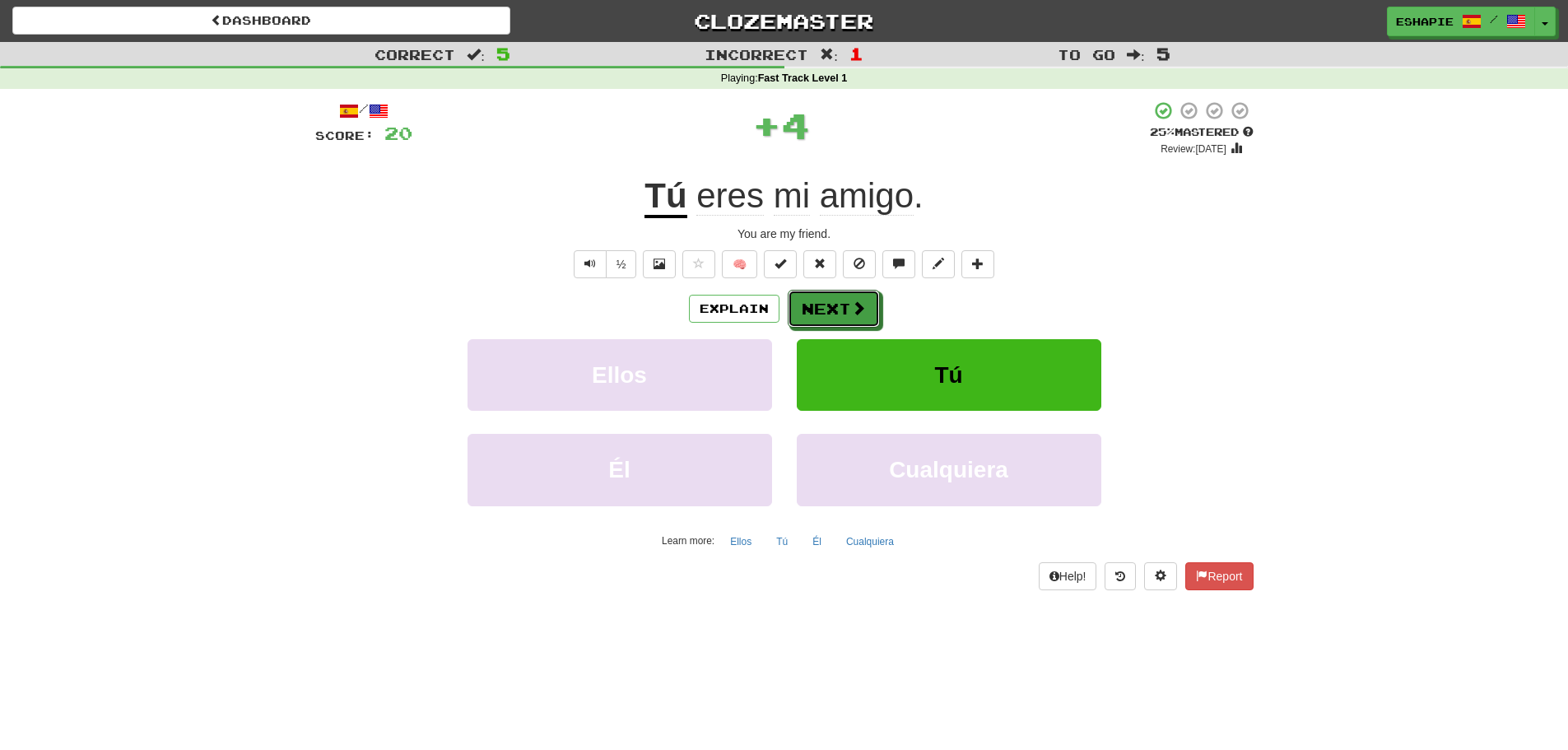
click at [818, 295] on button "Next" at bounding box center [834, 309] width 92 height 38
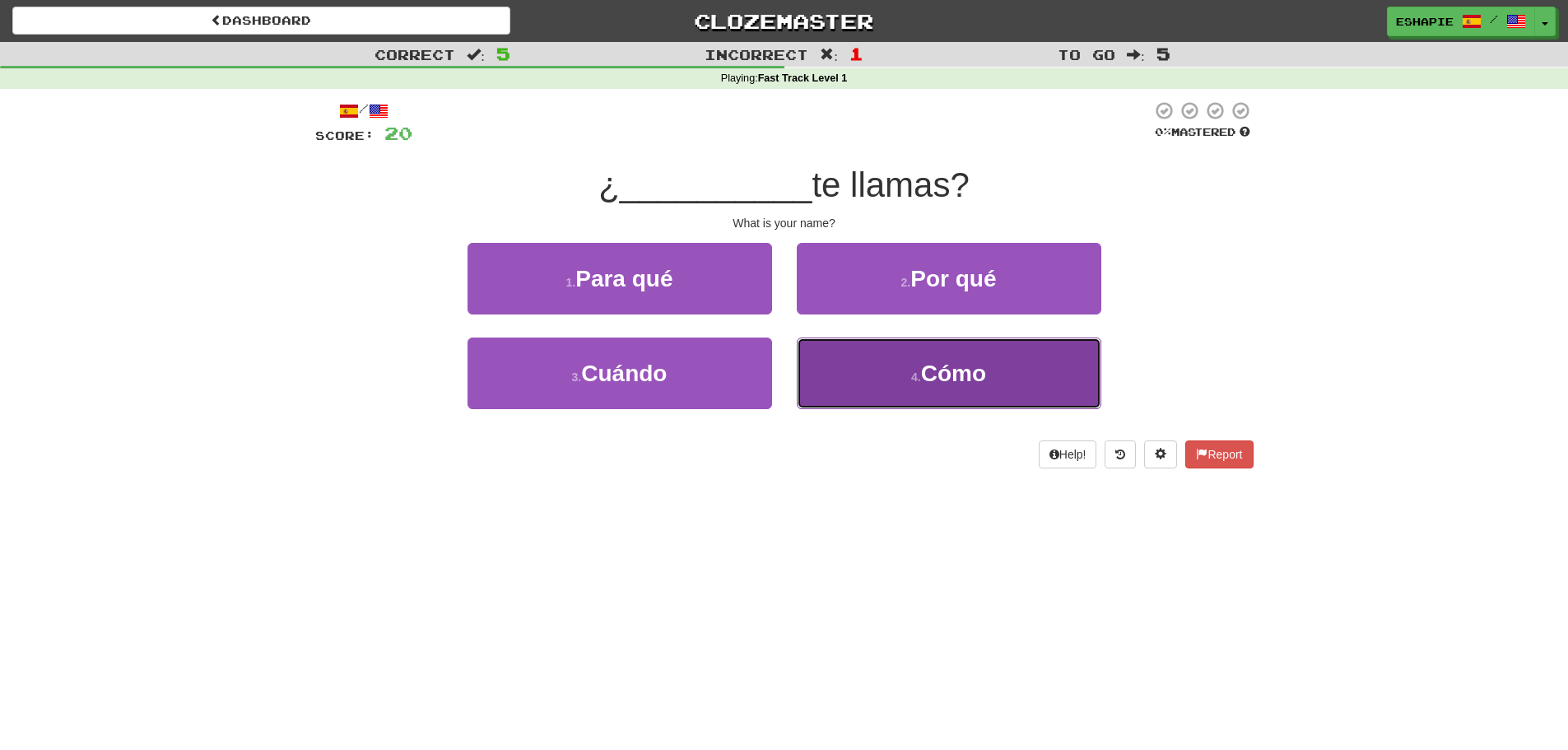
click at [880, 371] on button "4 . Cómo" at bounding box center [949, 373] width 305 height 72
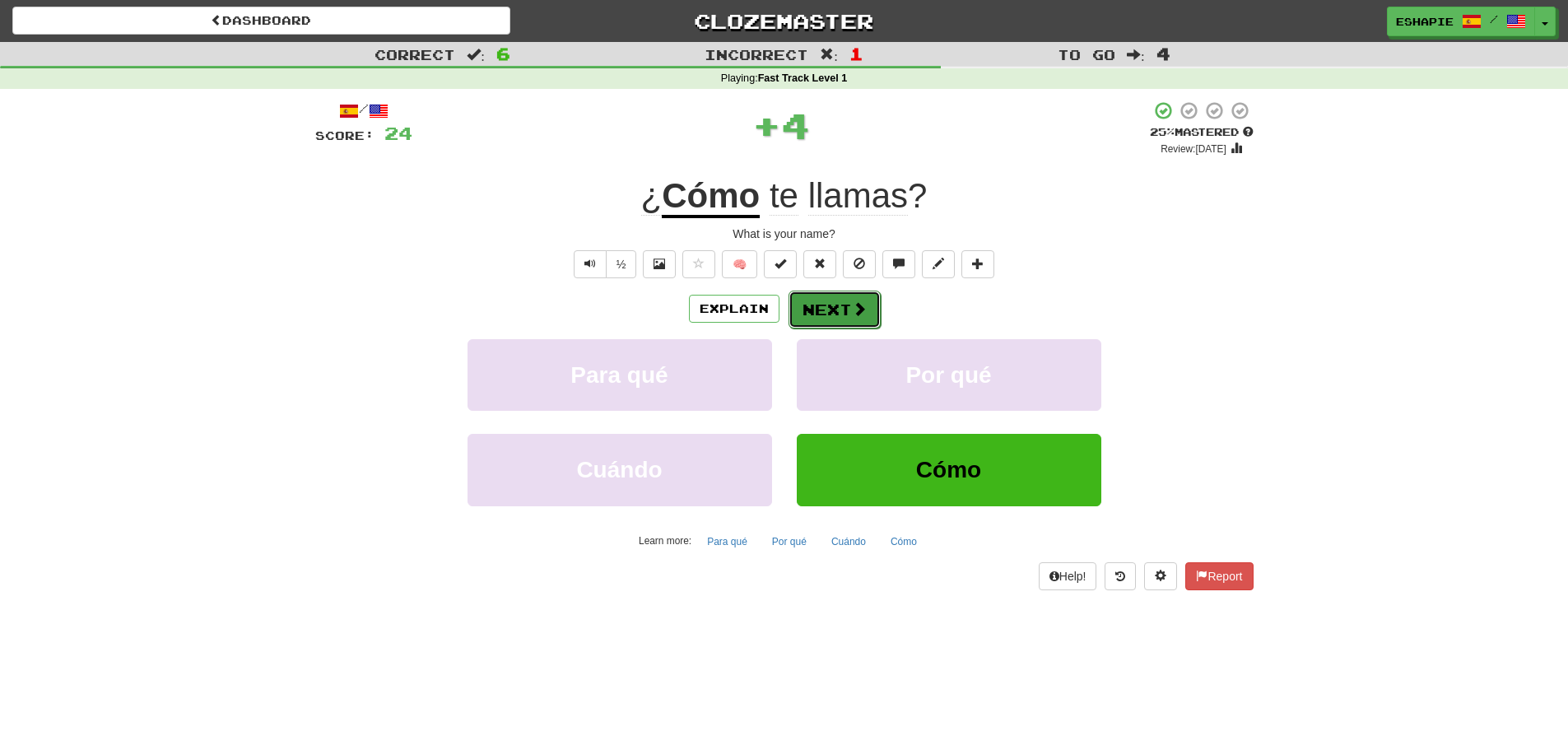
click at [847, 293] on button "Next" at bounding box center [835, 309] width 92 height 38
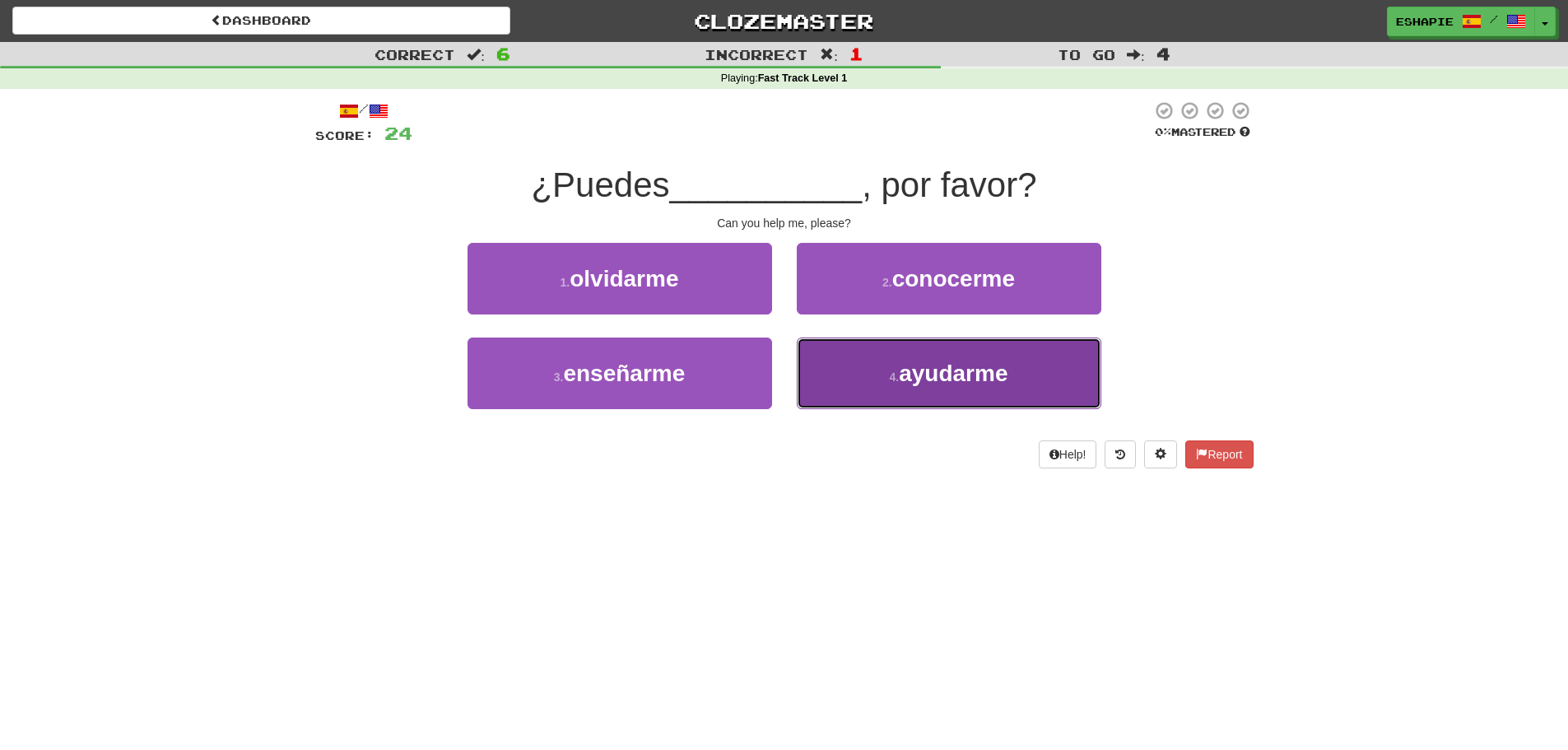
click at [865, 358] on button "4 . ayudarme" at bounding box center [949, 373] width 305 height 72
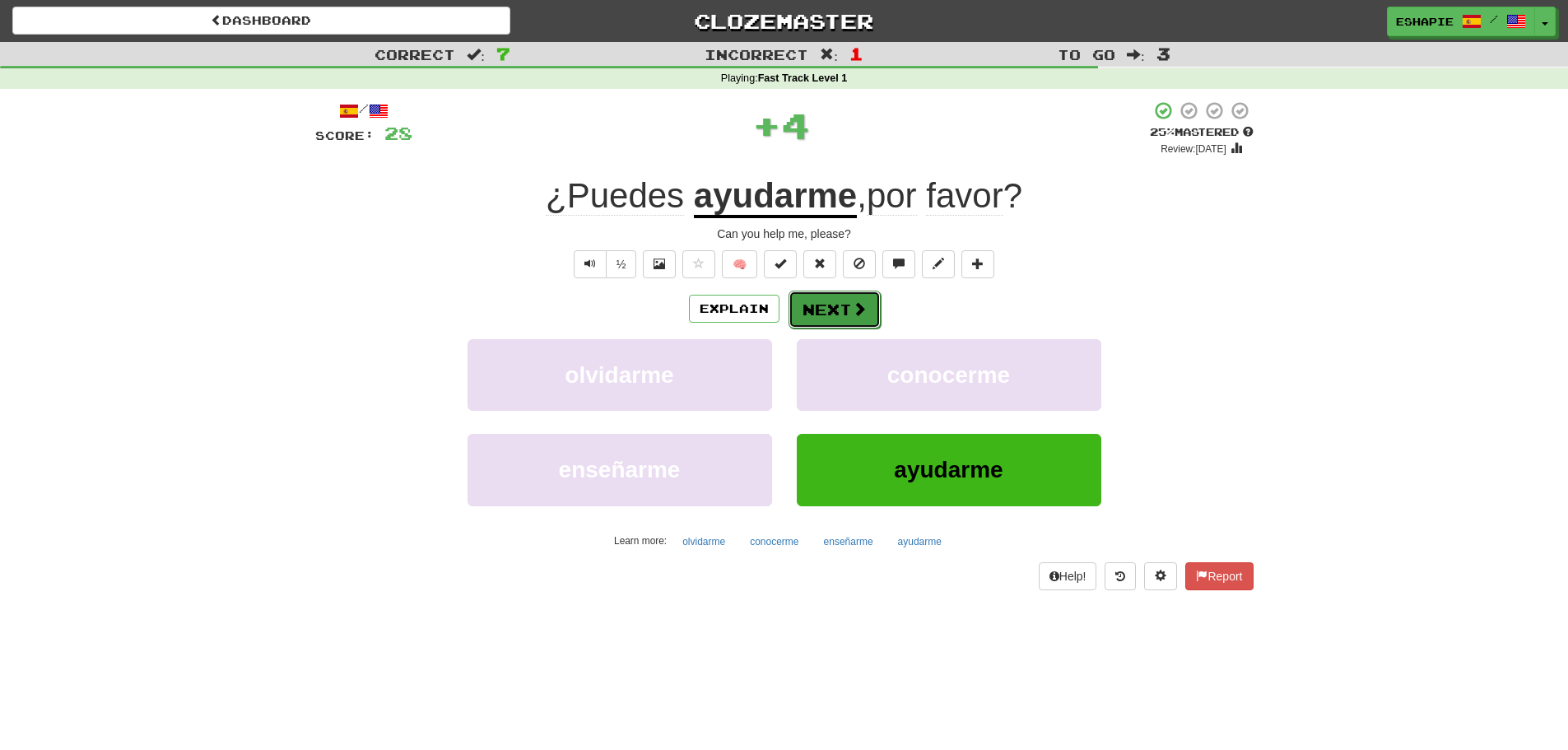
click at [817, 314] on button "Next" at bounding box center [835, 309] width 92 height 38
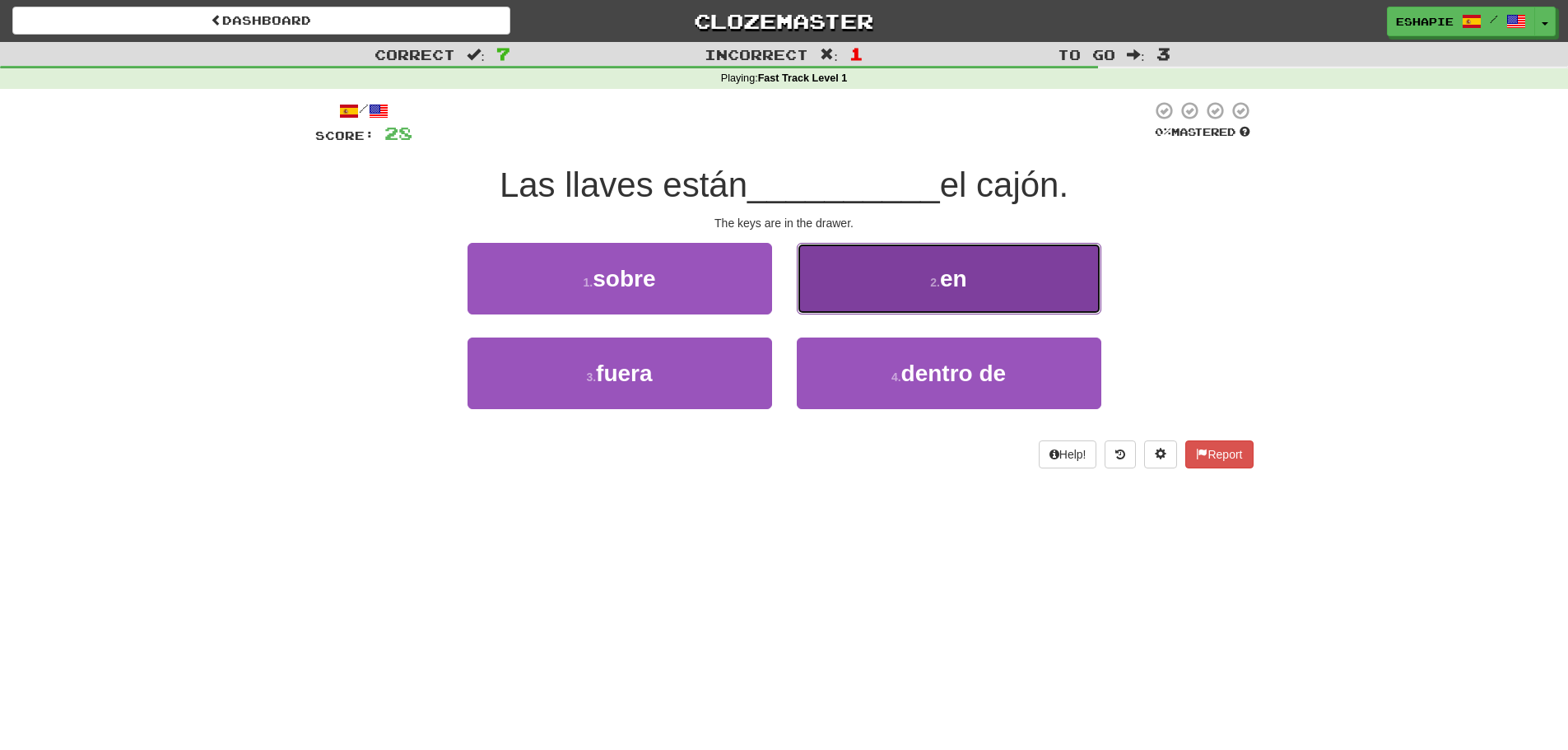
click at [828, 289] on button "2 . en" at bounding box center [949, 279] width 305 height 72
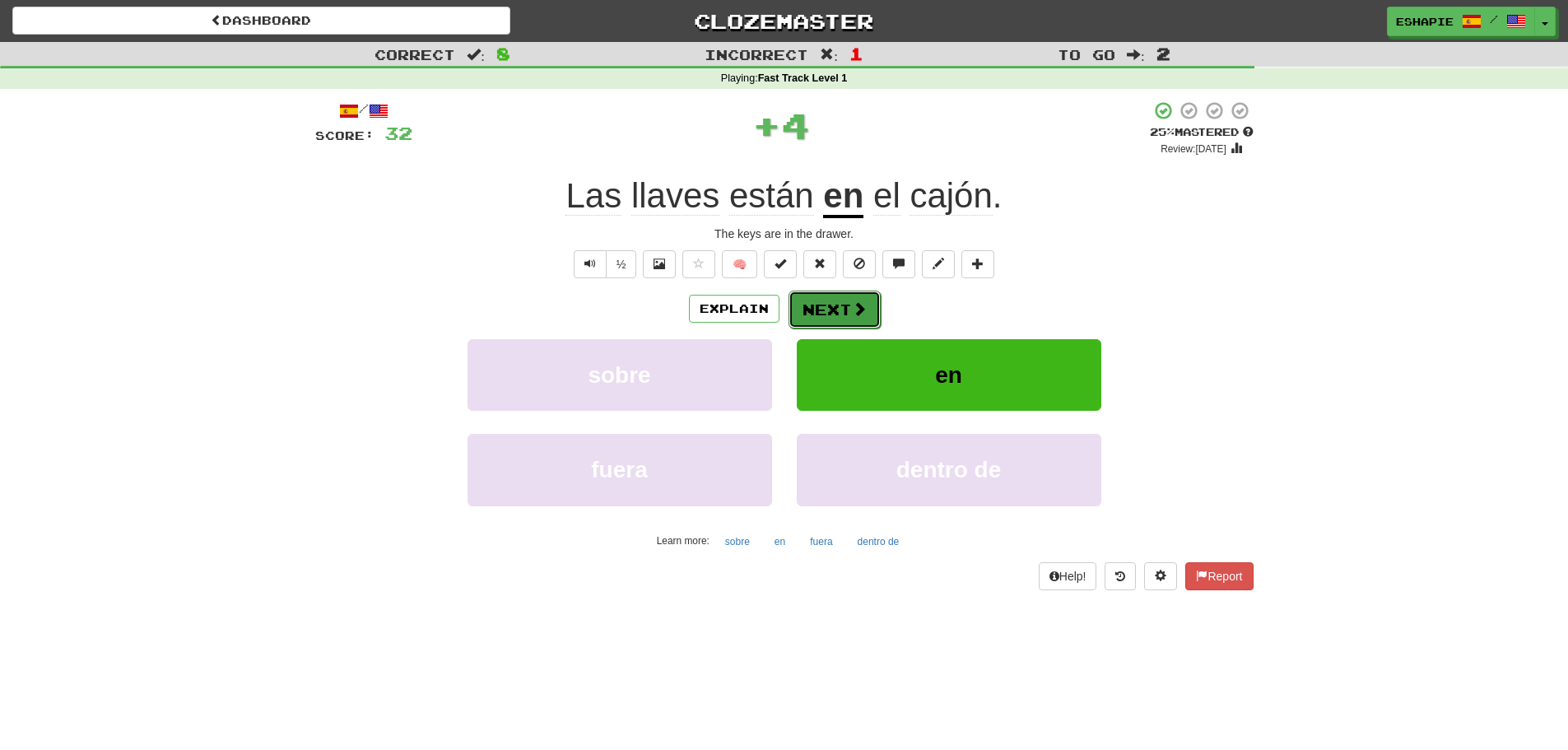
click at [825, 296] on button "Next" at bounding box center [835, 309] width 92 height 38
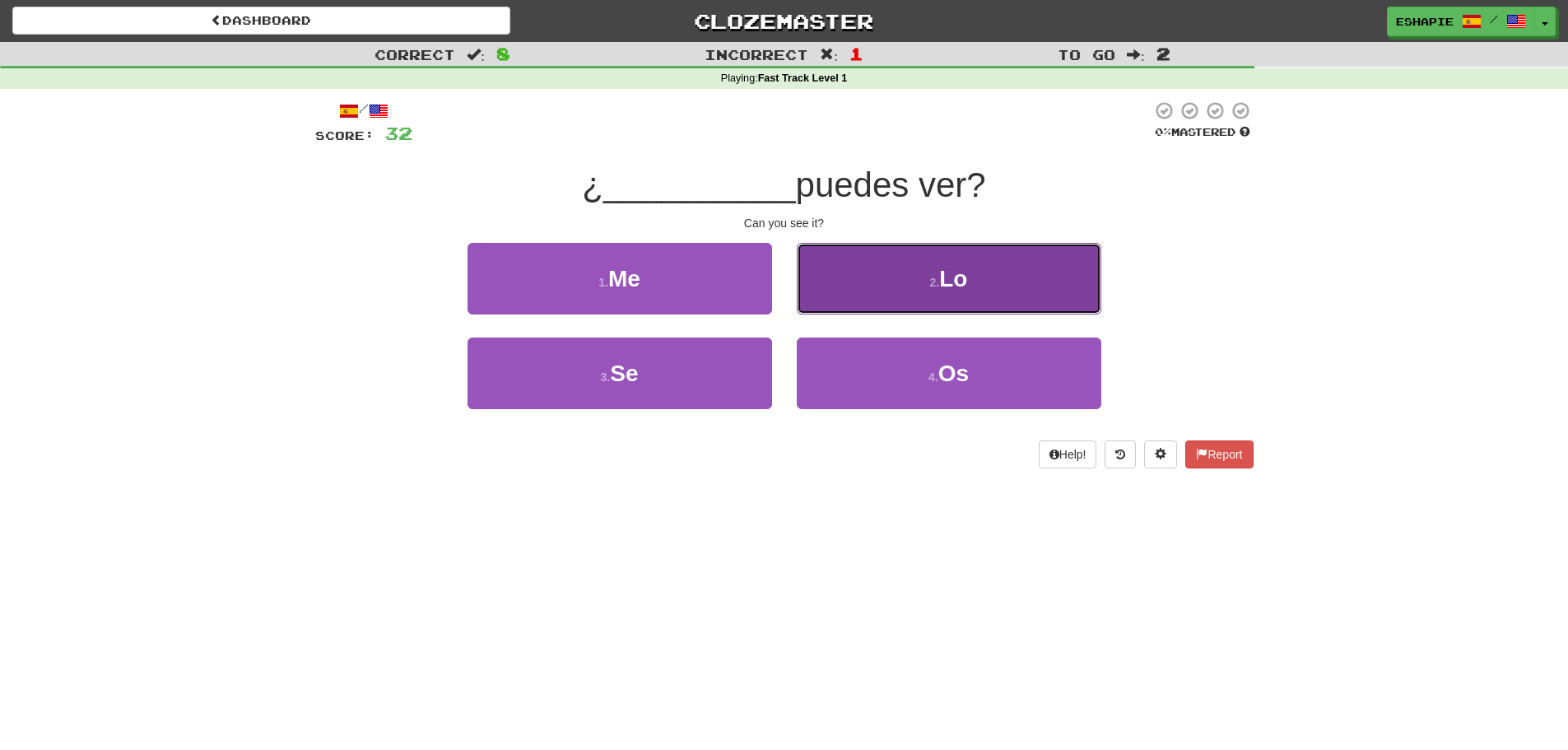
click at [828, 290] on button "2 . Lo" at bounding box center [949, 279] width 305 height 72
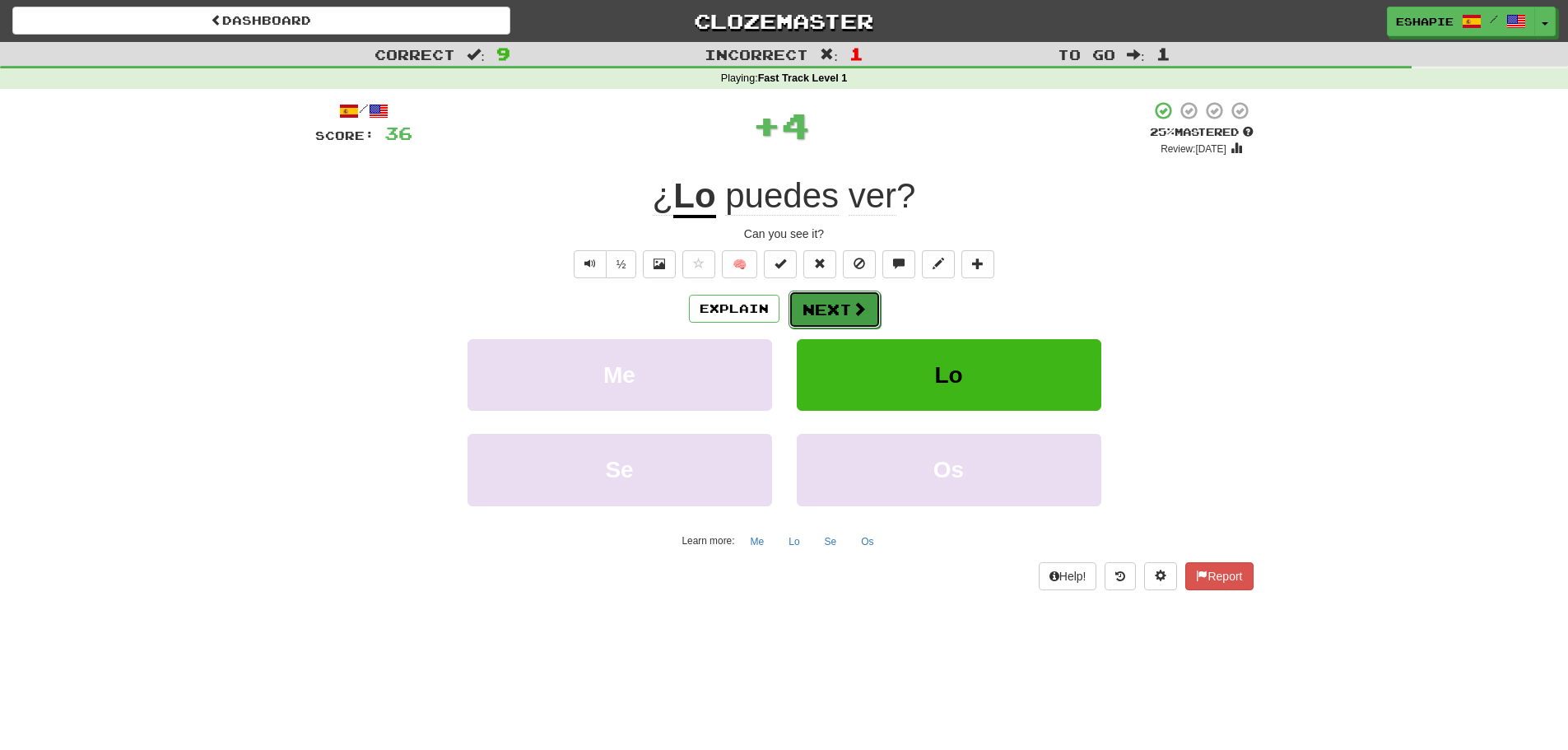
click at [863, 306] on span at bounding box center [859, 309] width 15 height 15
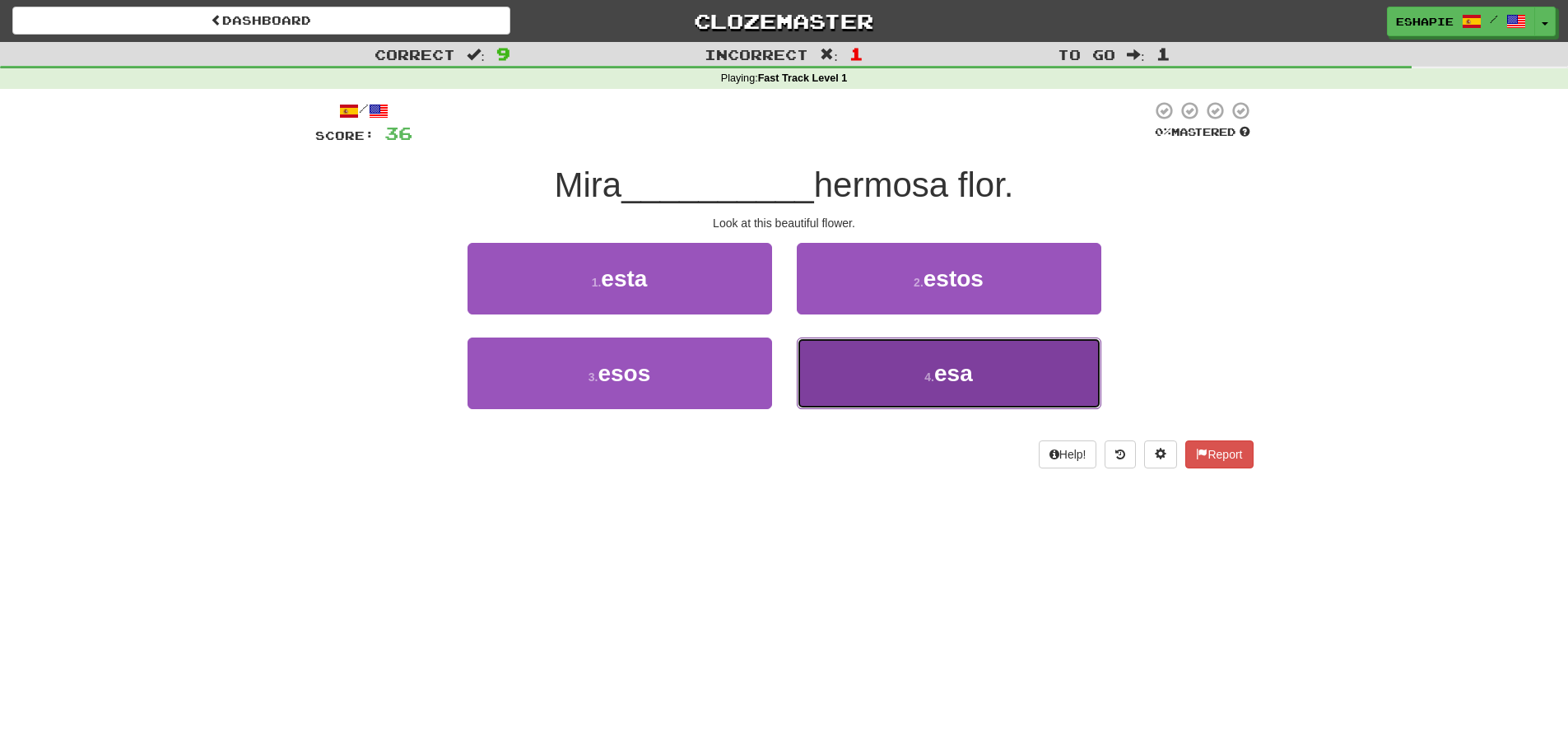
click at [817, 345] on button "4 . esa" at bounding box center [949, 373] width 305 height 72
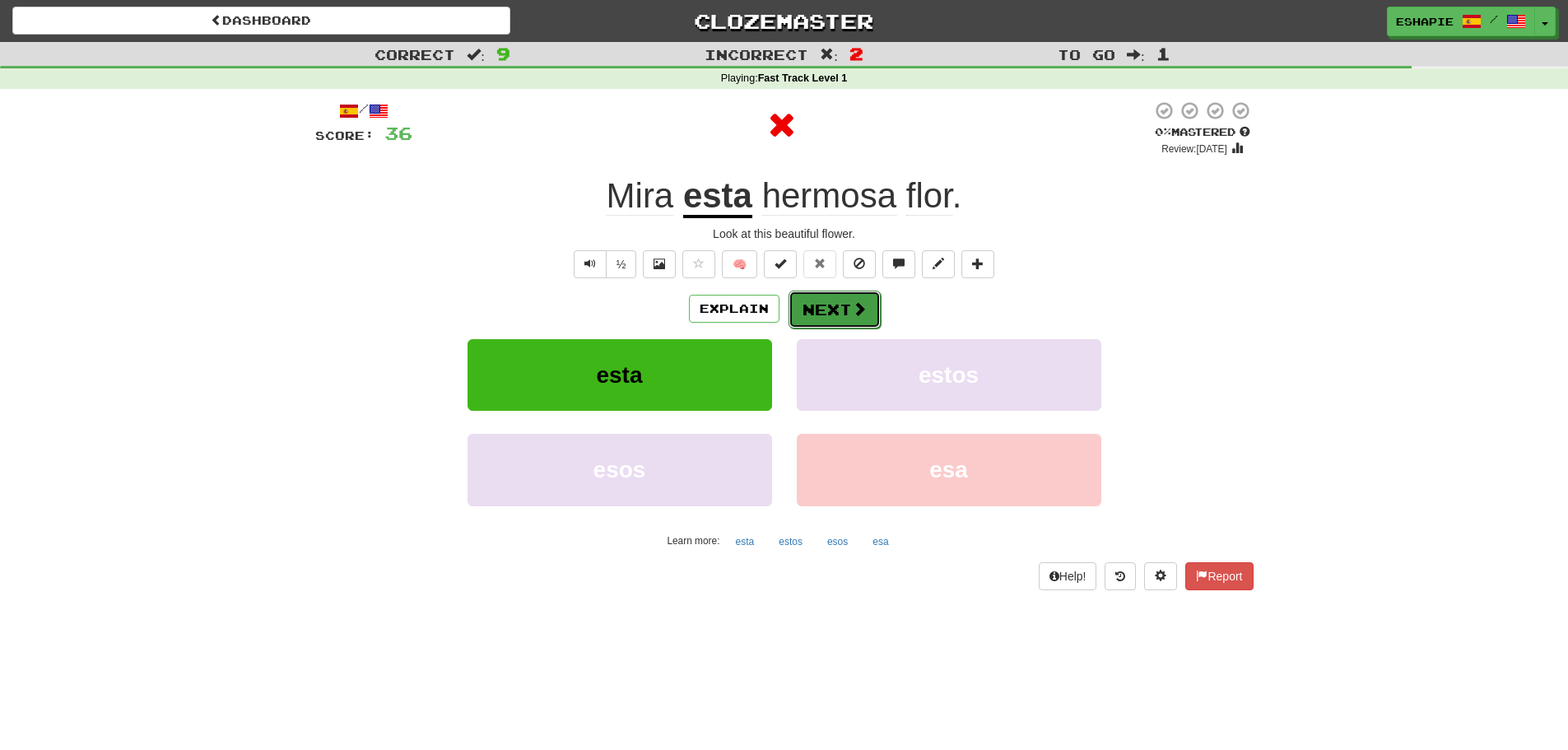
click at [827, 290] on button "Next" at bounding box center [835, 309] width 92 height 38
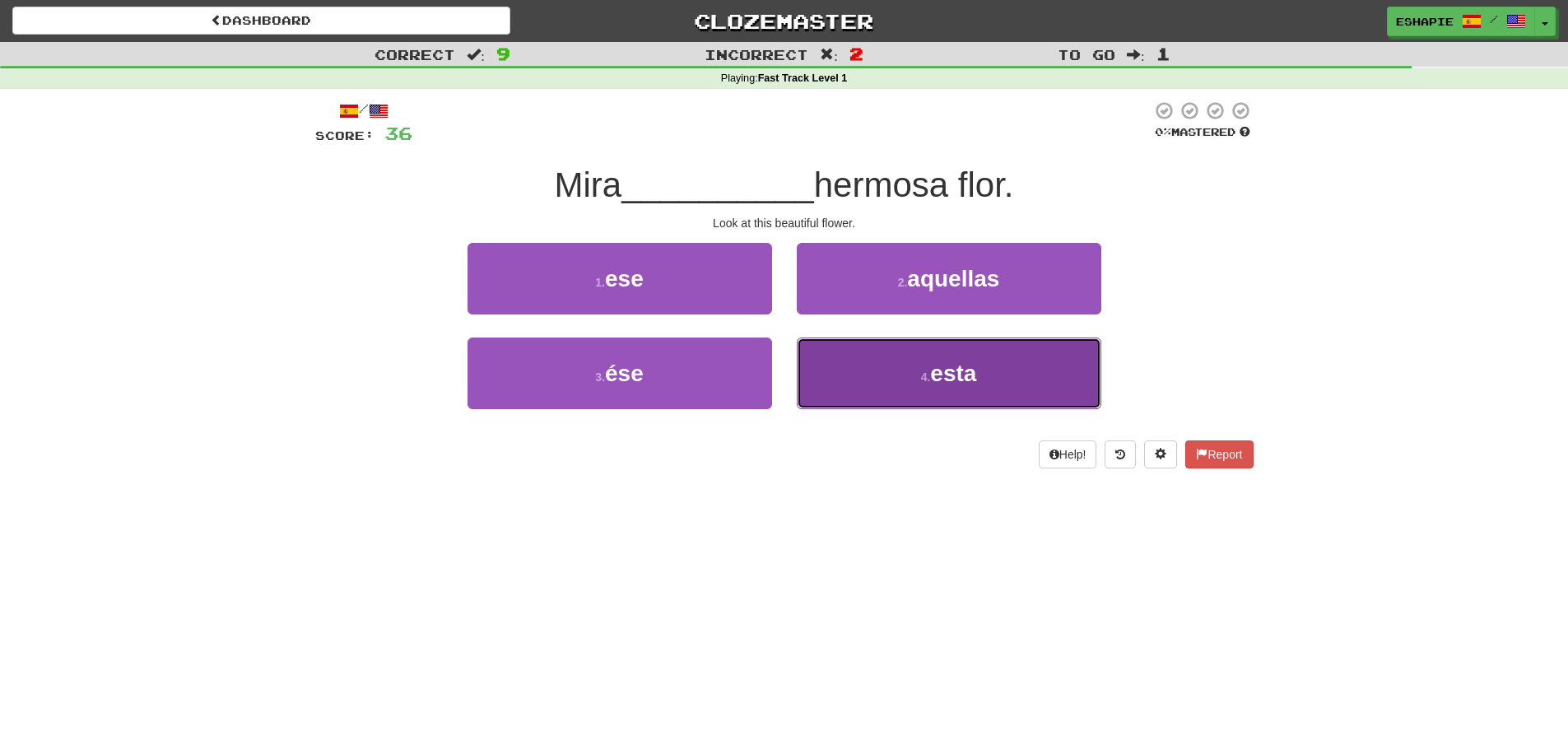
click at [879, 354] on button "4 . esta" at bounding box center [949, 373] width 305 height 72
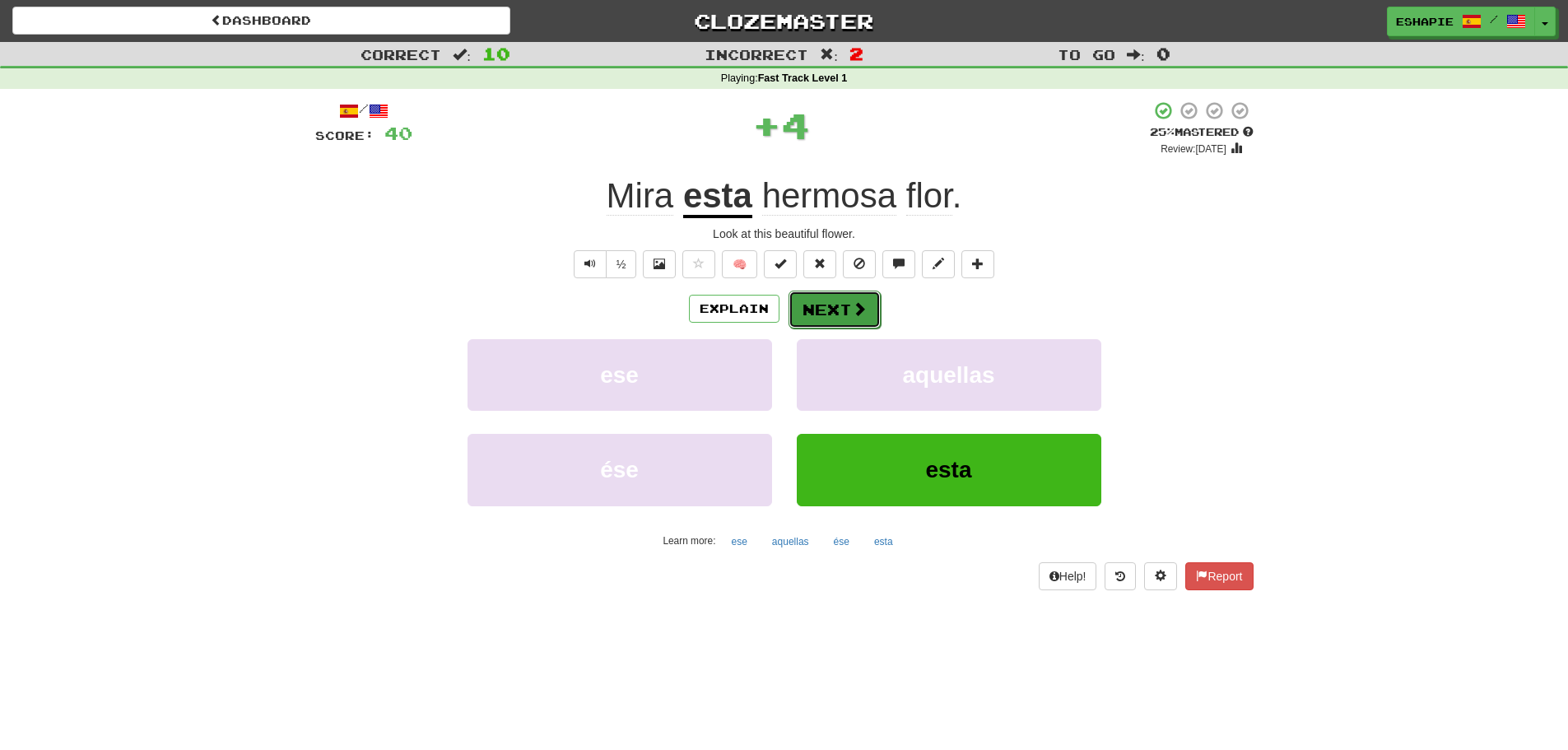
click at [840, 307] on button "Next" at bounding box center [835, 309] width 92 height 38
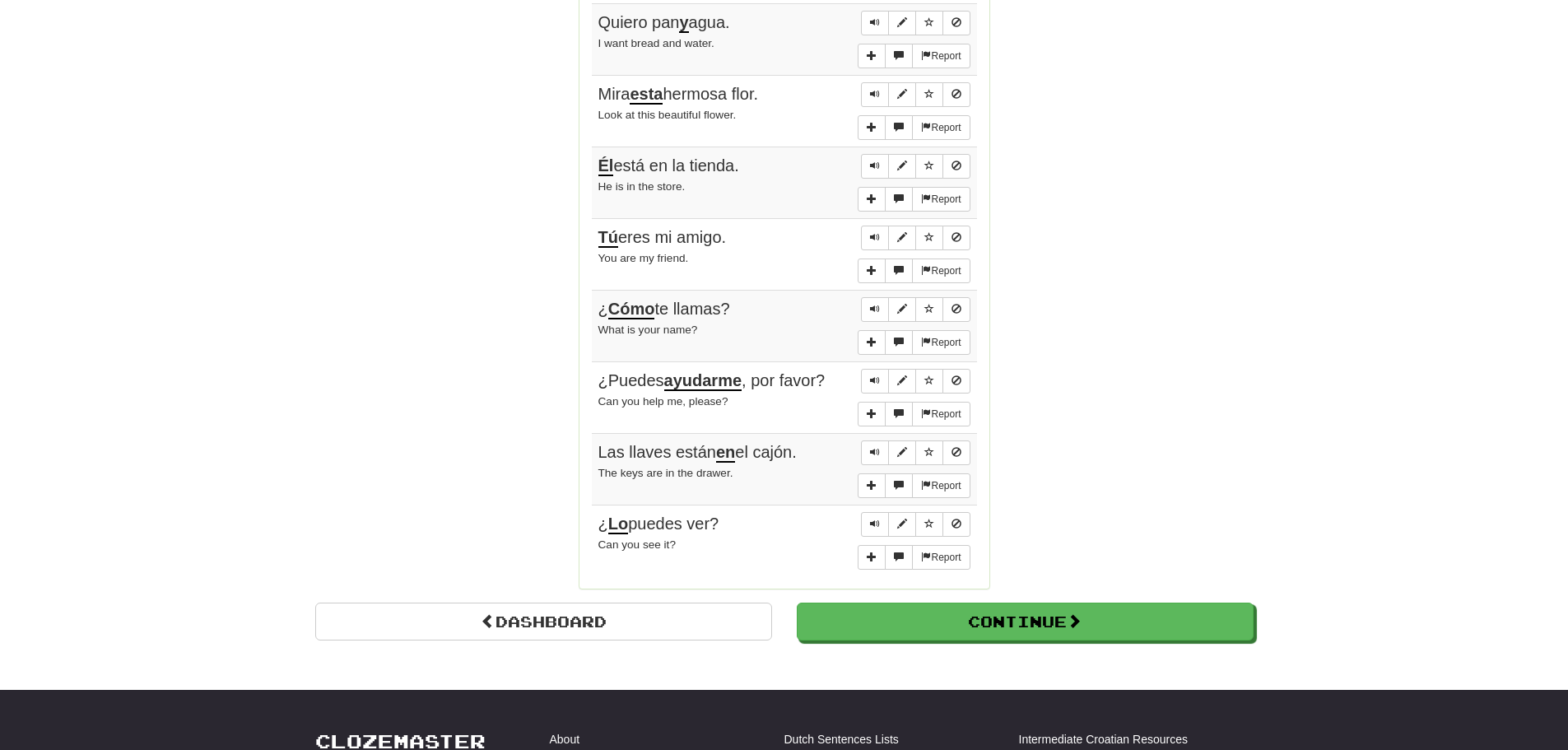
scroll to position [1152, 0]
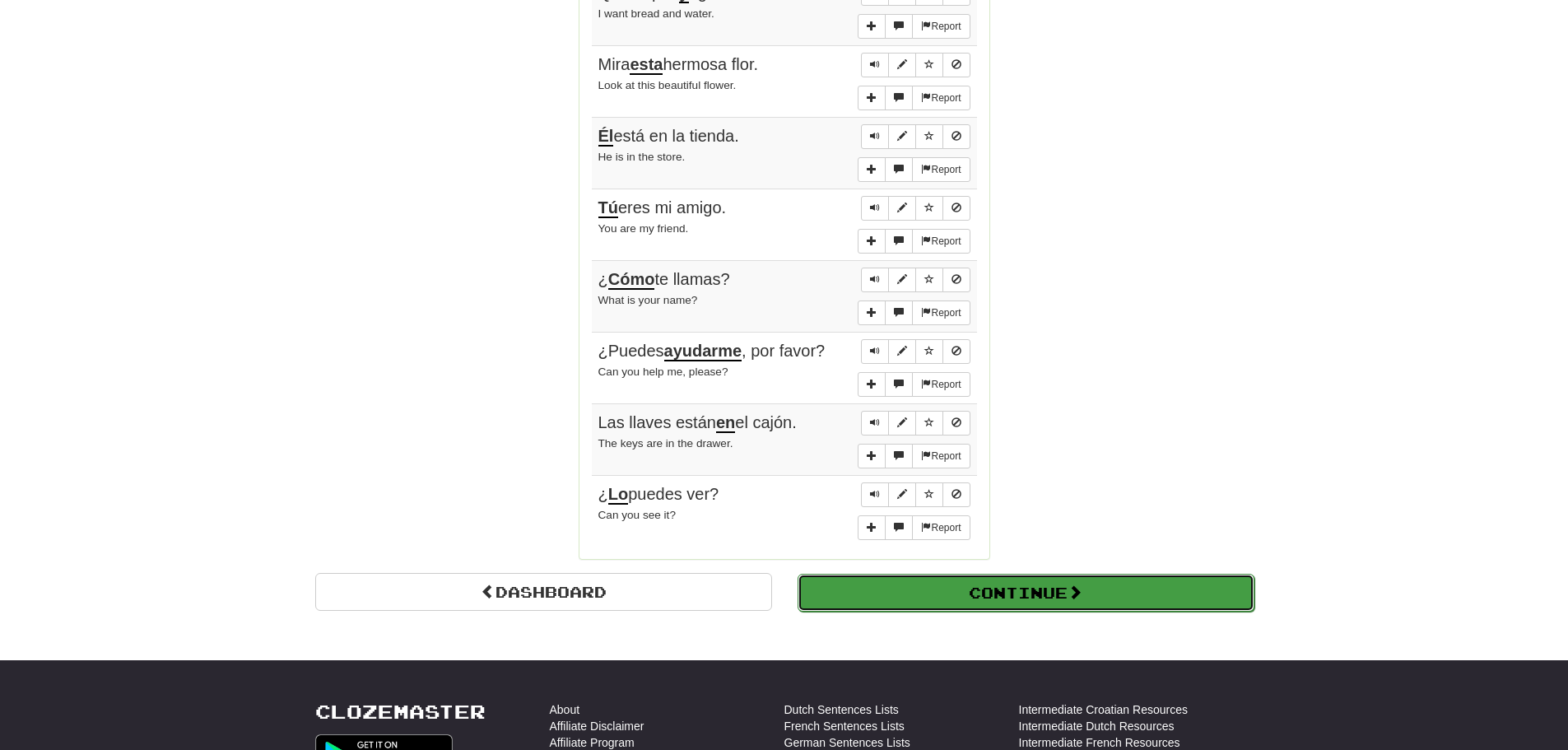
click at [1087, 579] on button "Continue" at bounding box center [1027, 593] width 457 height 38
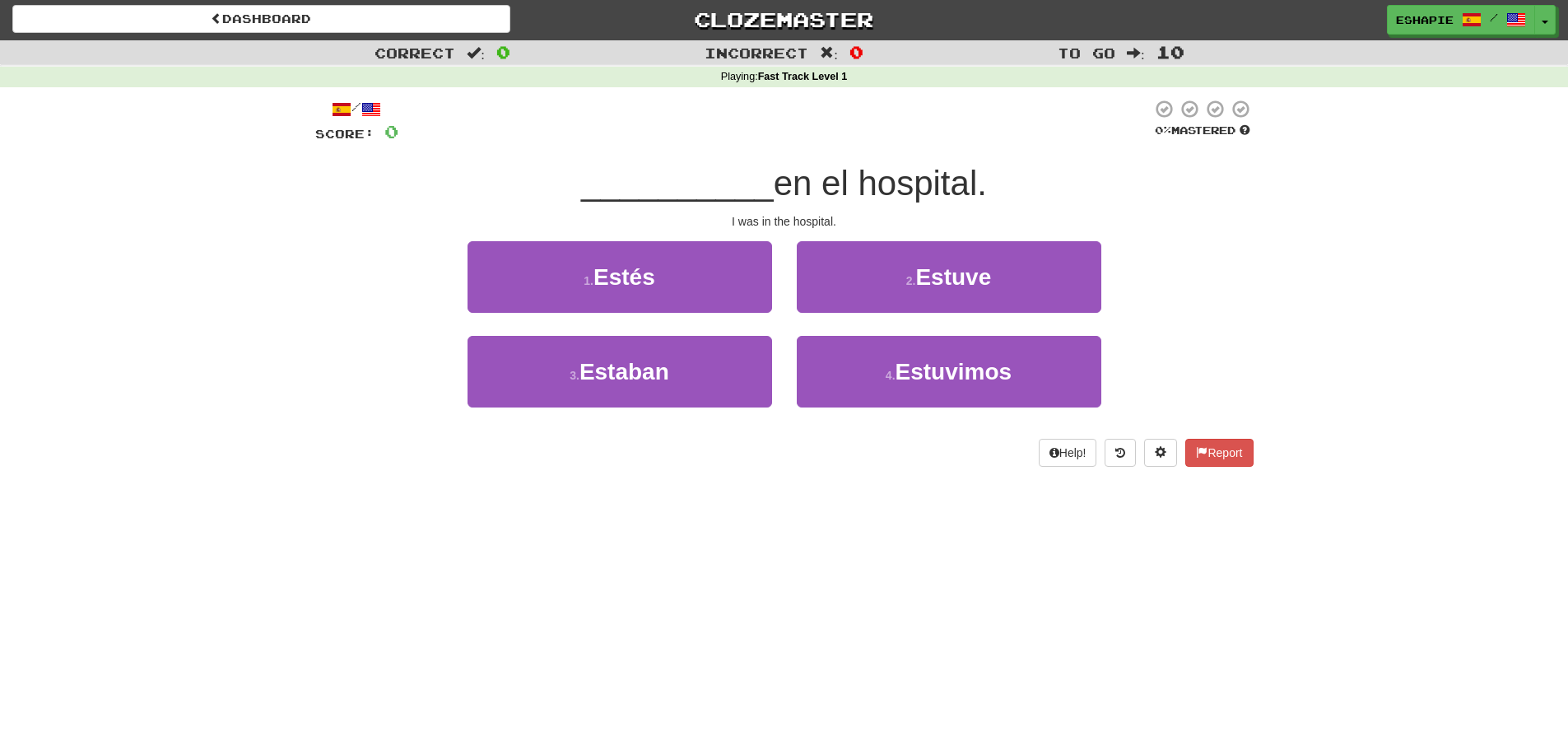
scroll to position [0, 0]
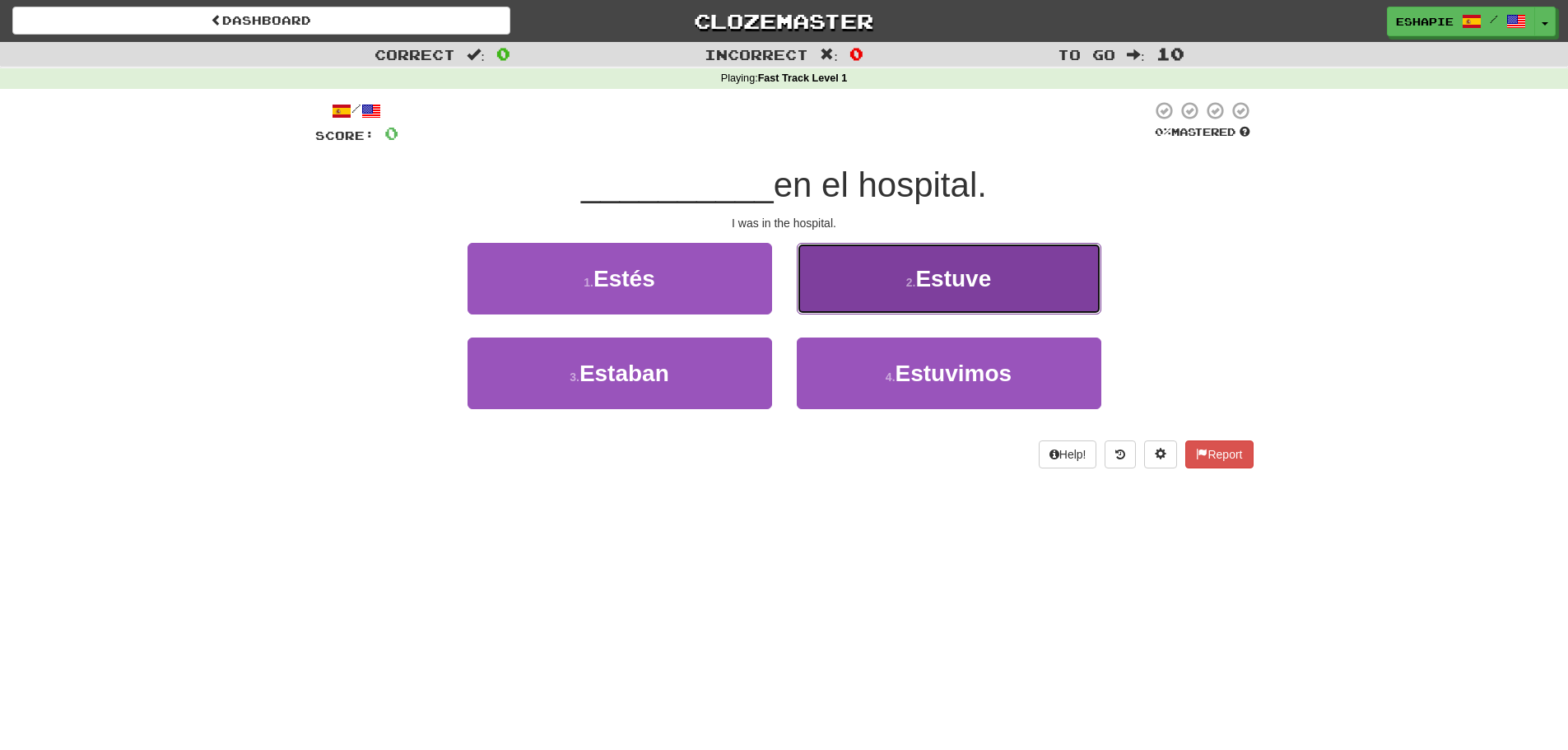
click at [871, 289] on button "2 . Estuve" at bounding box center [949, 279] width 305 height 72
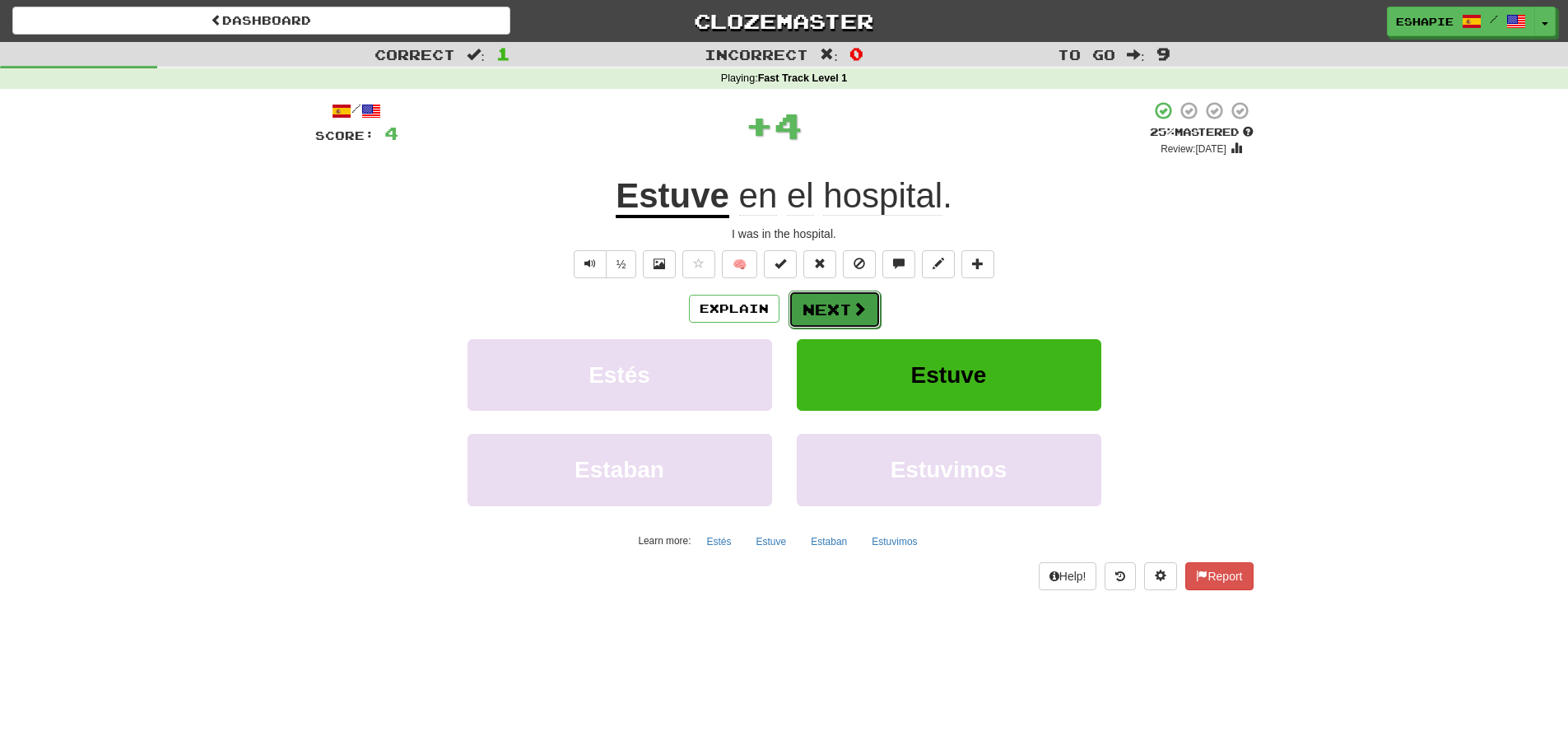
click at [874, 307] on button "Next" at bounding box center [835, 309] width 92 height 38
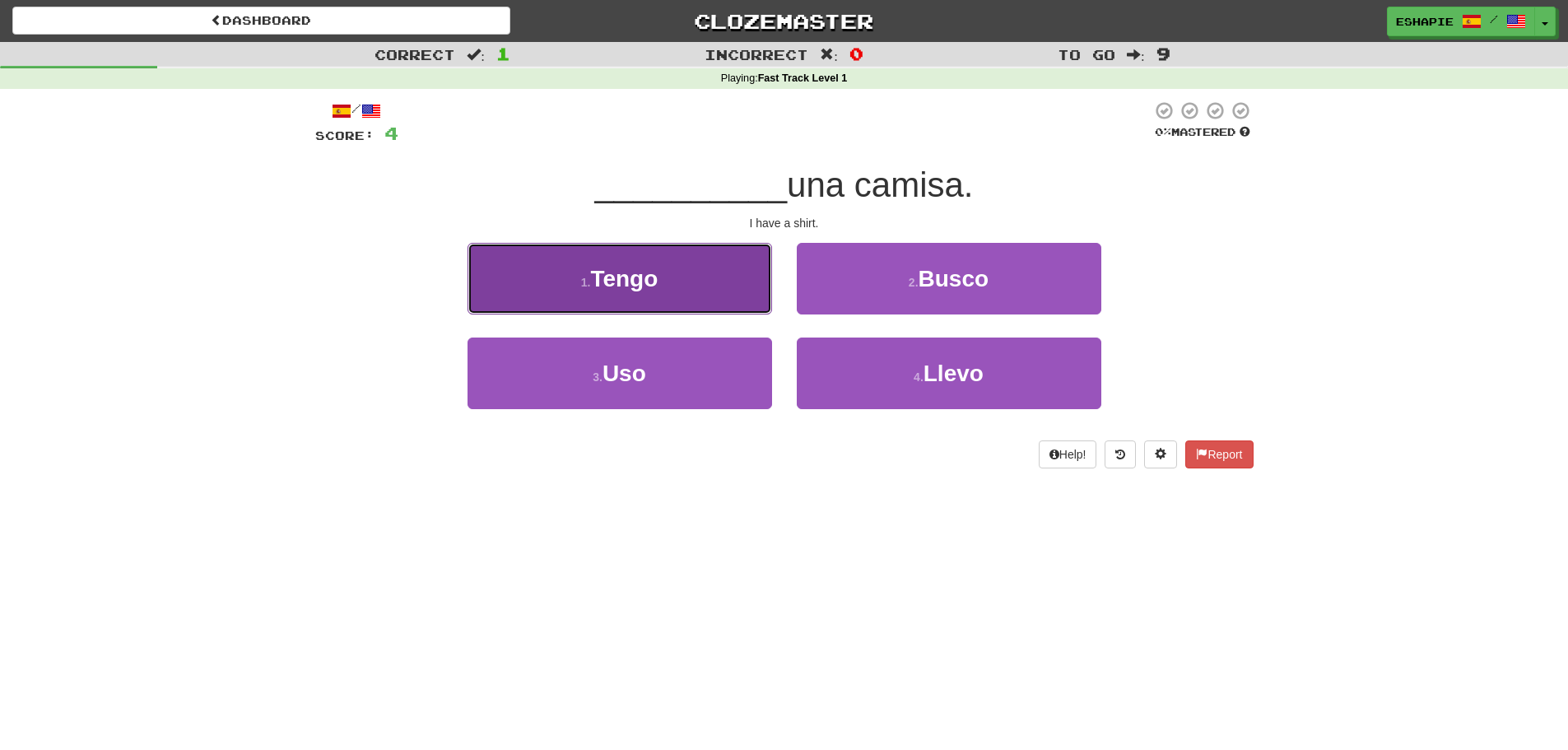
click at [653, 303] on button "1 . Tengo" at bounding box center [620, 279] width 305 height 72
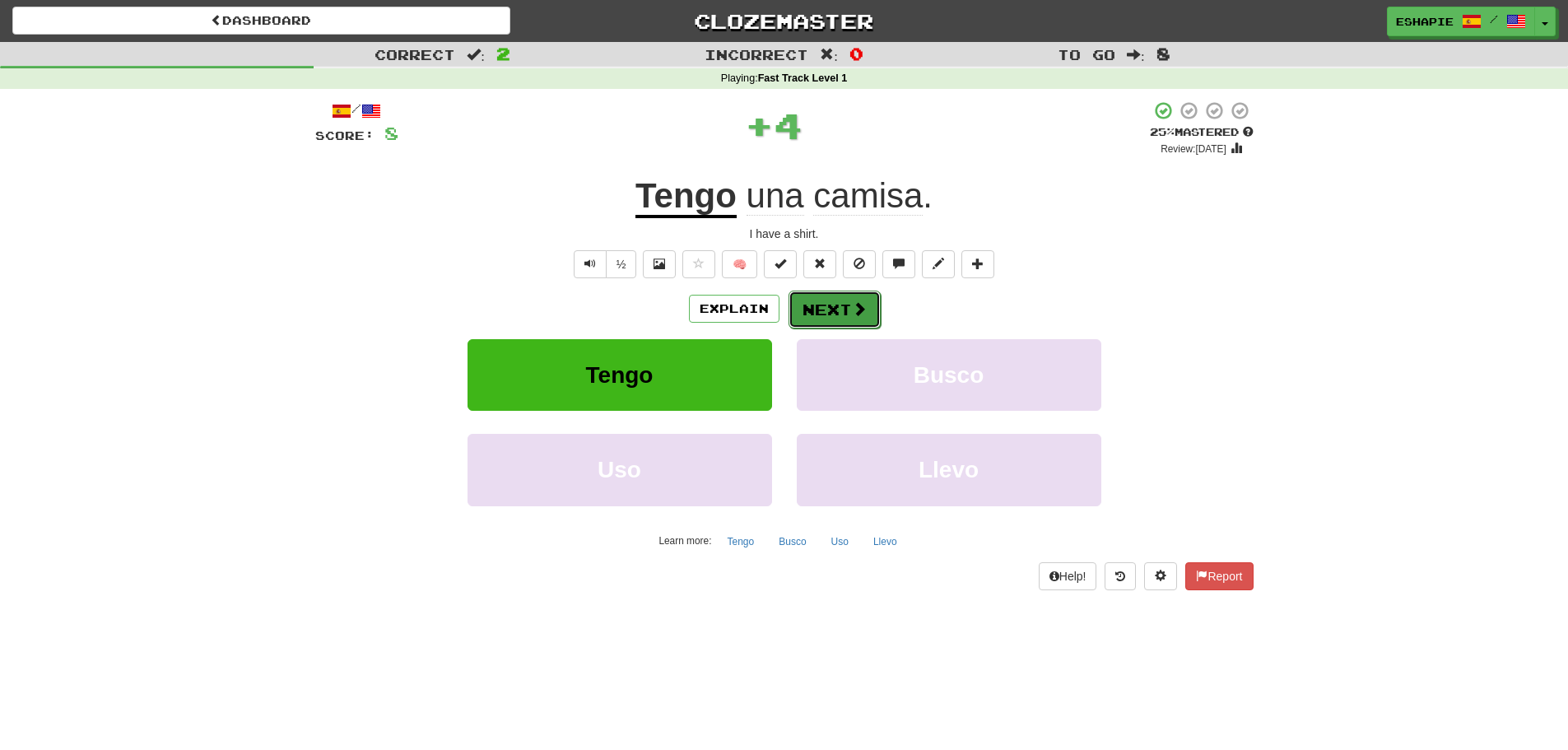
click at [876, 299] on button "Next" at bounding box center [835, 309] width 92 height 38
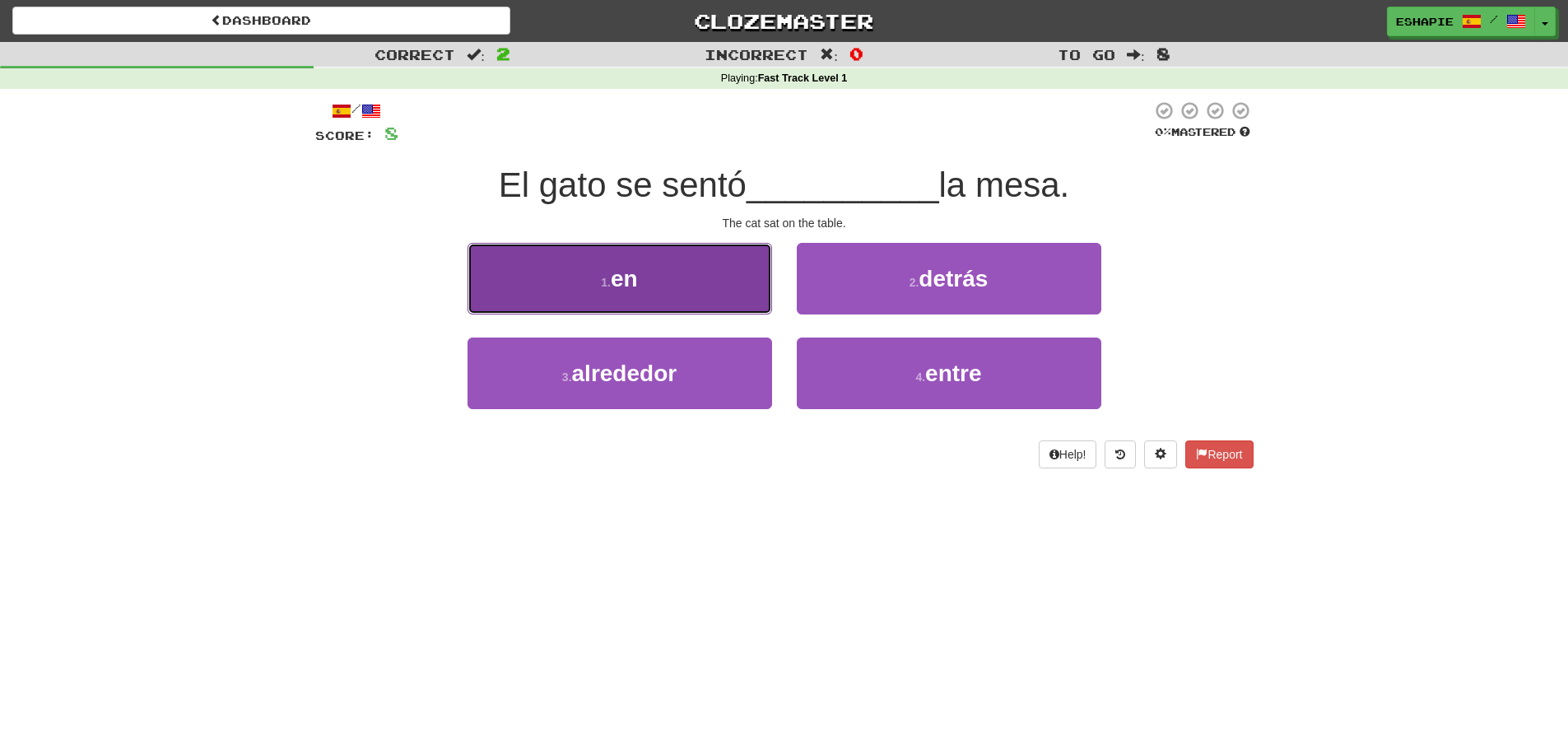
click at [616, 289] on span "en" at bounding box center [624, 279] width 27 height 25
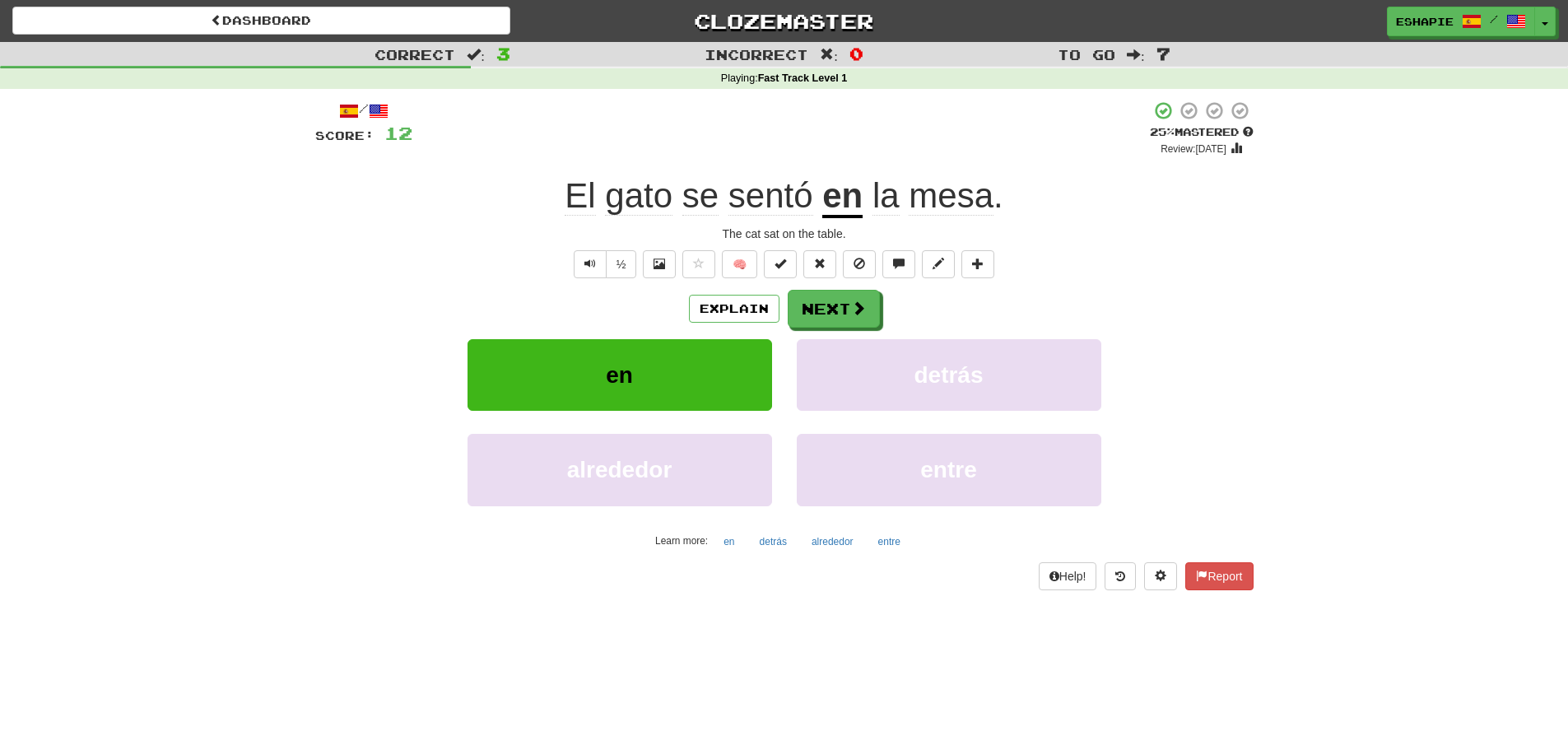
click at [1236, 464] on div "alrededor entre" at bounding box center [784, 481] width 987 height 95
click at [863, 332] on div "Explain Next en detrás alrededor entre Learn more: en detrás alrededor entre" at bounding box center [784, 421] width 938 height 264
click at [856, 306] on span at bounding box center [859, 309] width 15 height 15
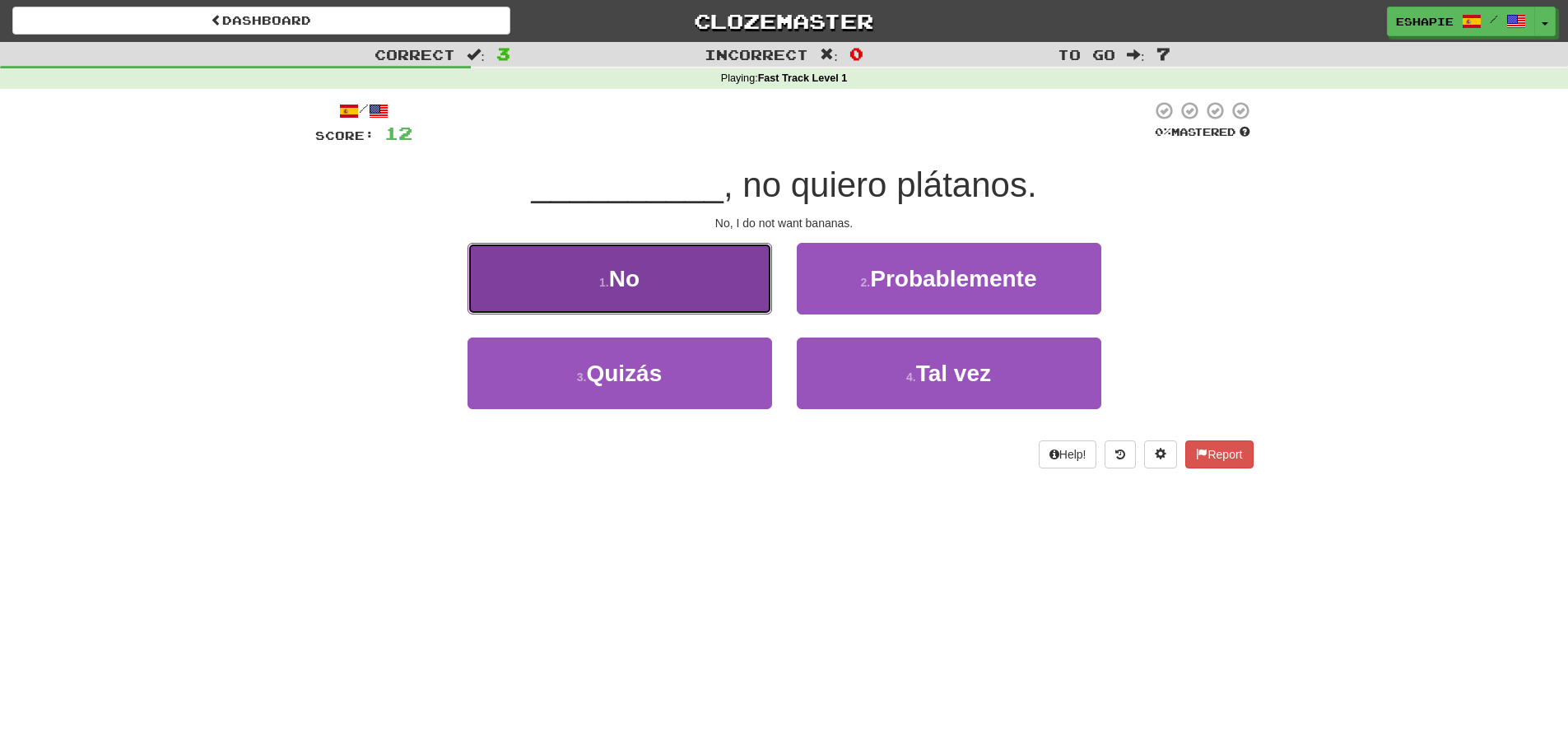
click at [719, 289] on button "1 . No" at bounding box center [620, 279] width 305 height 72
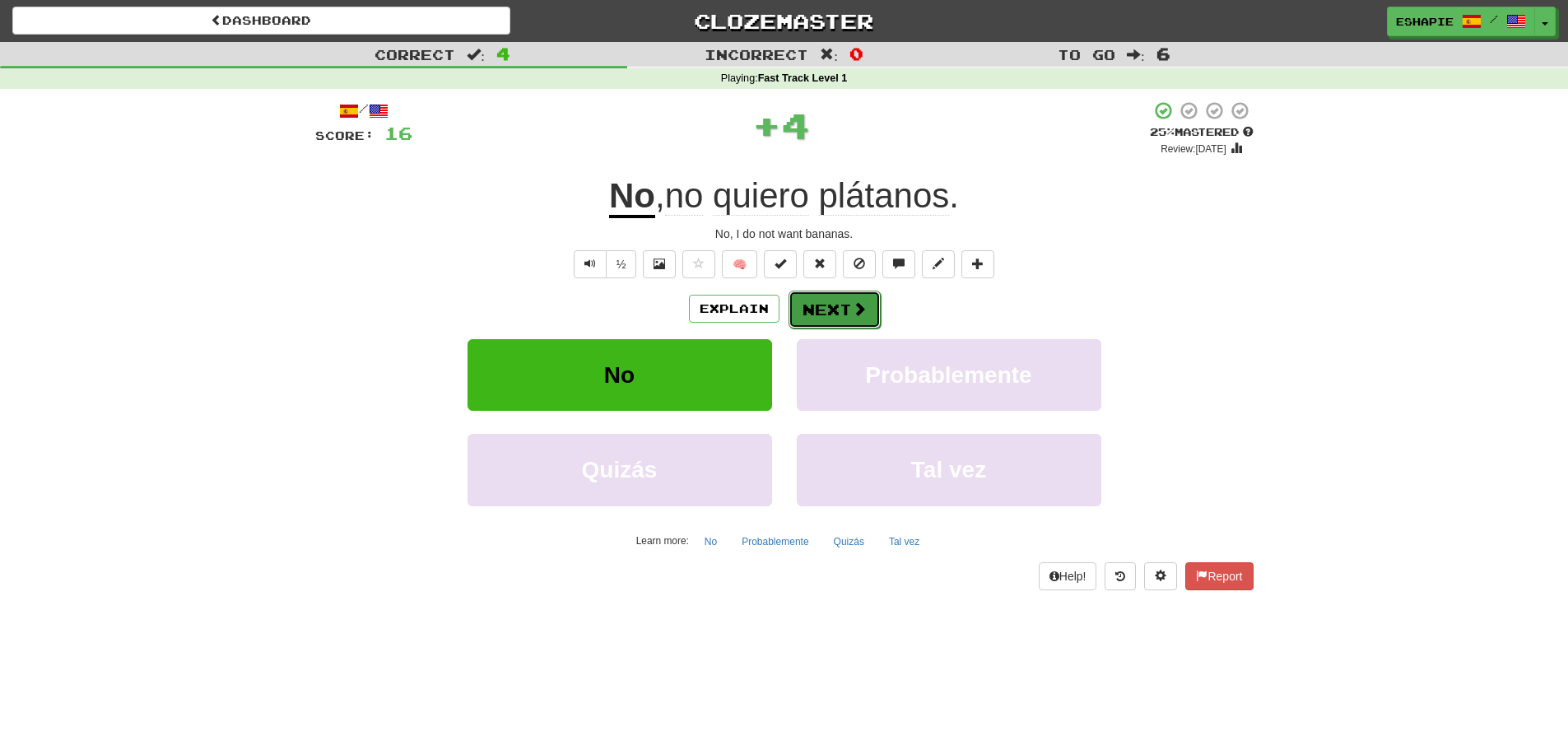
click at [870, 299] on button "Next" at bounding box center [835, 309] width 92 height 38
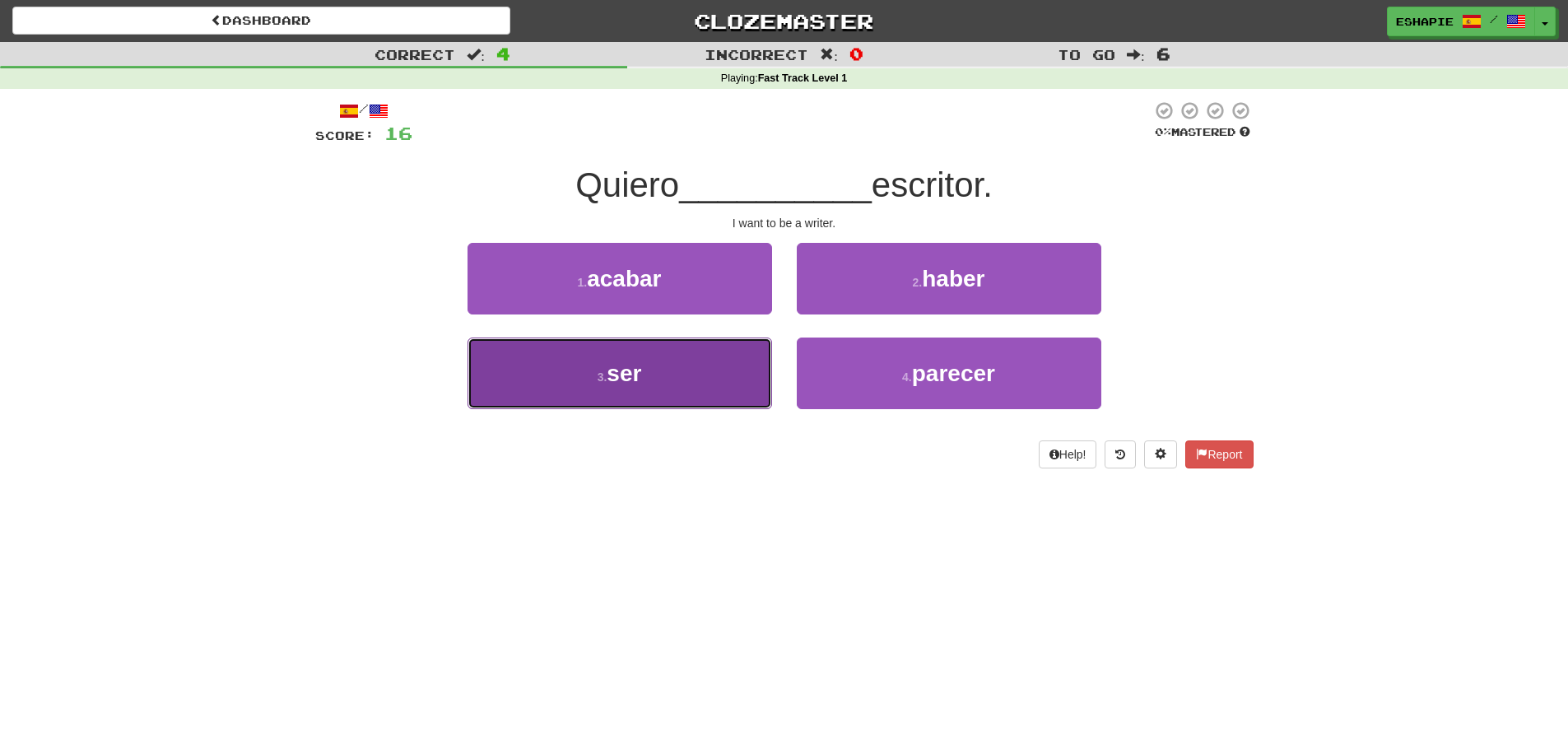
click at [539, 405] on button "3 . ser" at bounding box center [620, 373] width 305 height 72
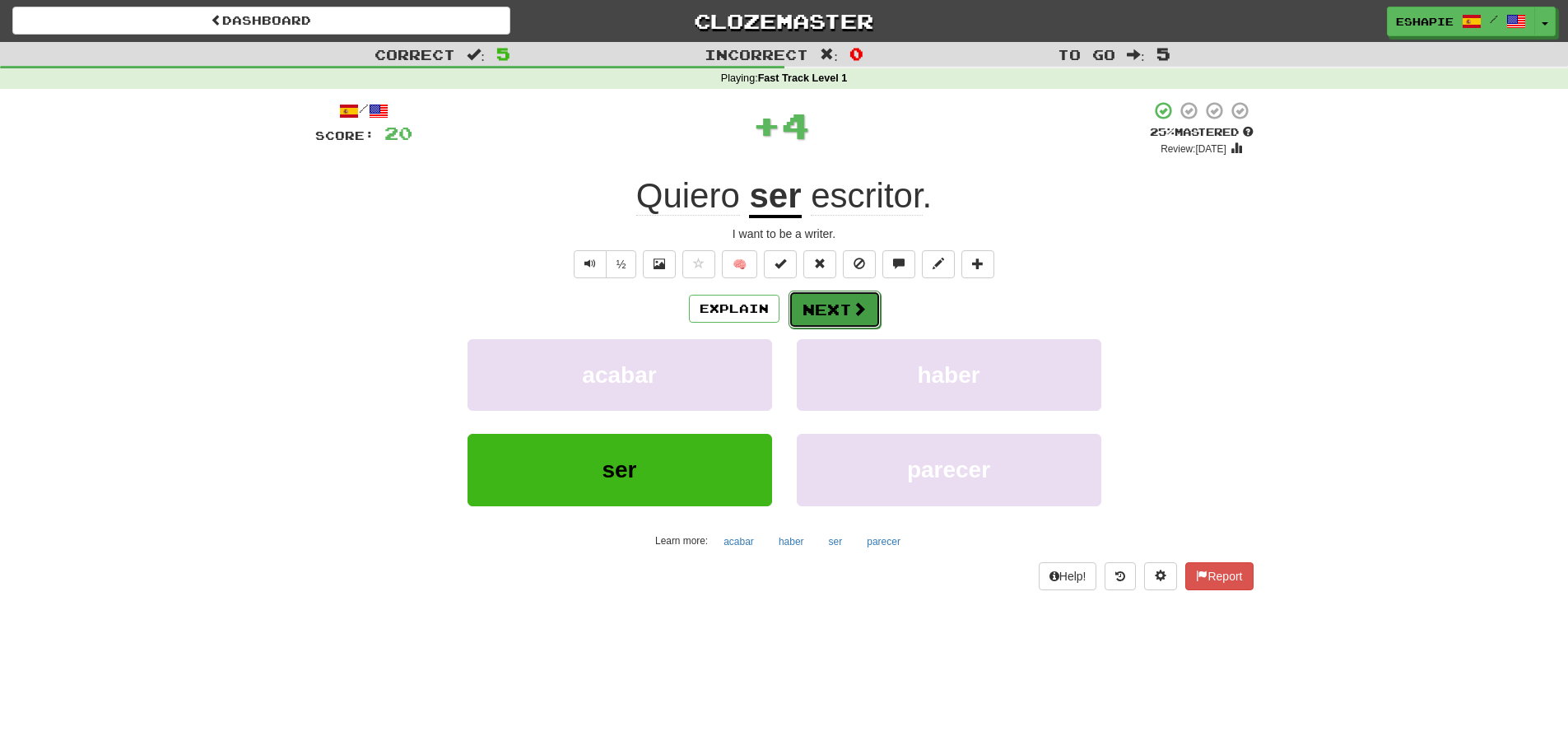
click at [864, 325] on button "Next" at bounding box center [835, 309] width 92 height 38
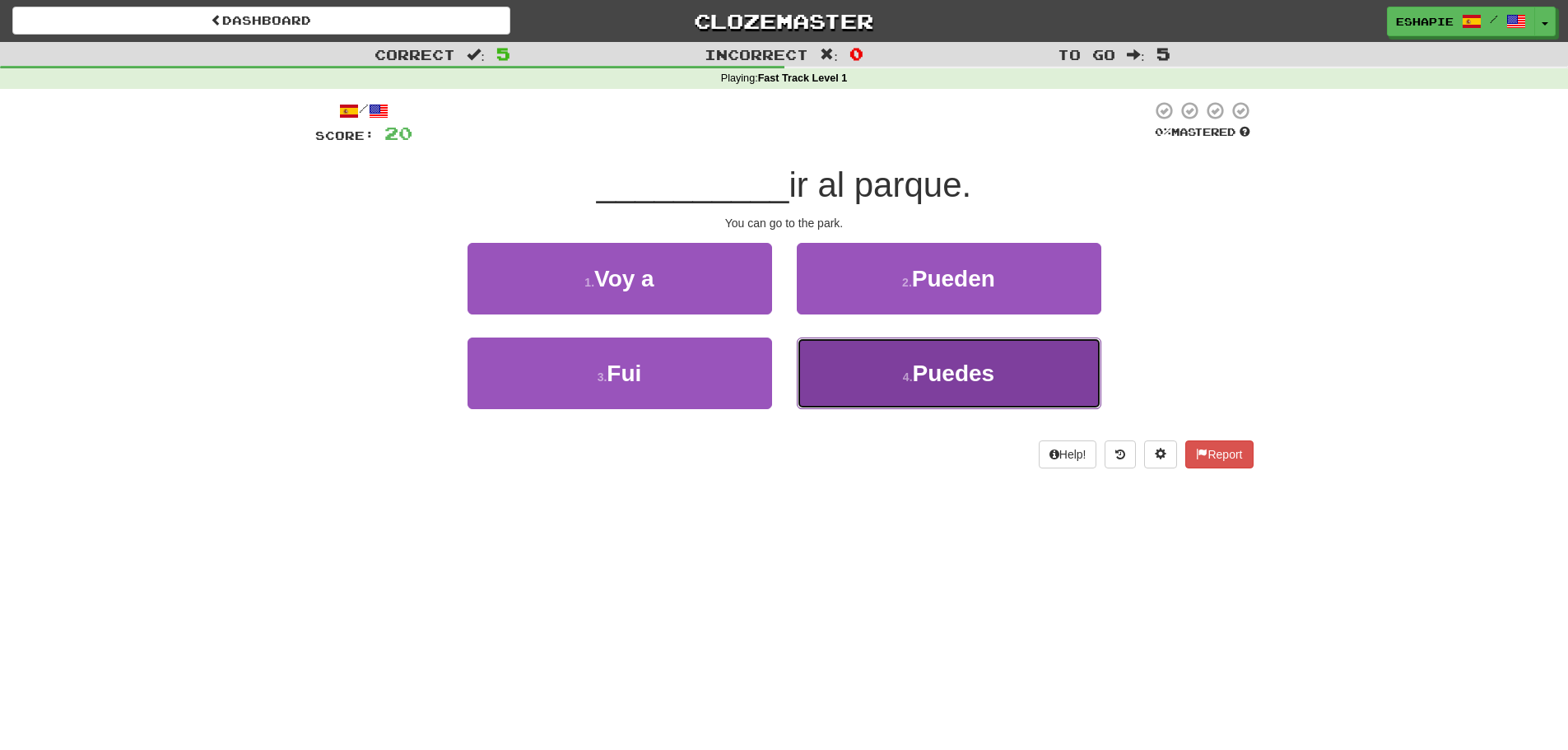
click at [887, 374] on button "4 . Puedes" at bounding box center [949, 373] width 305 height 72
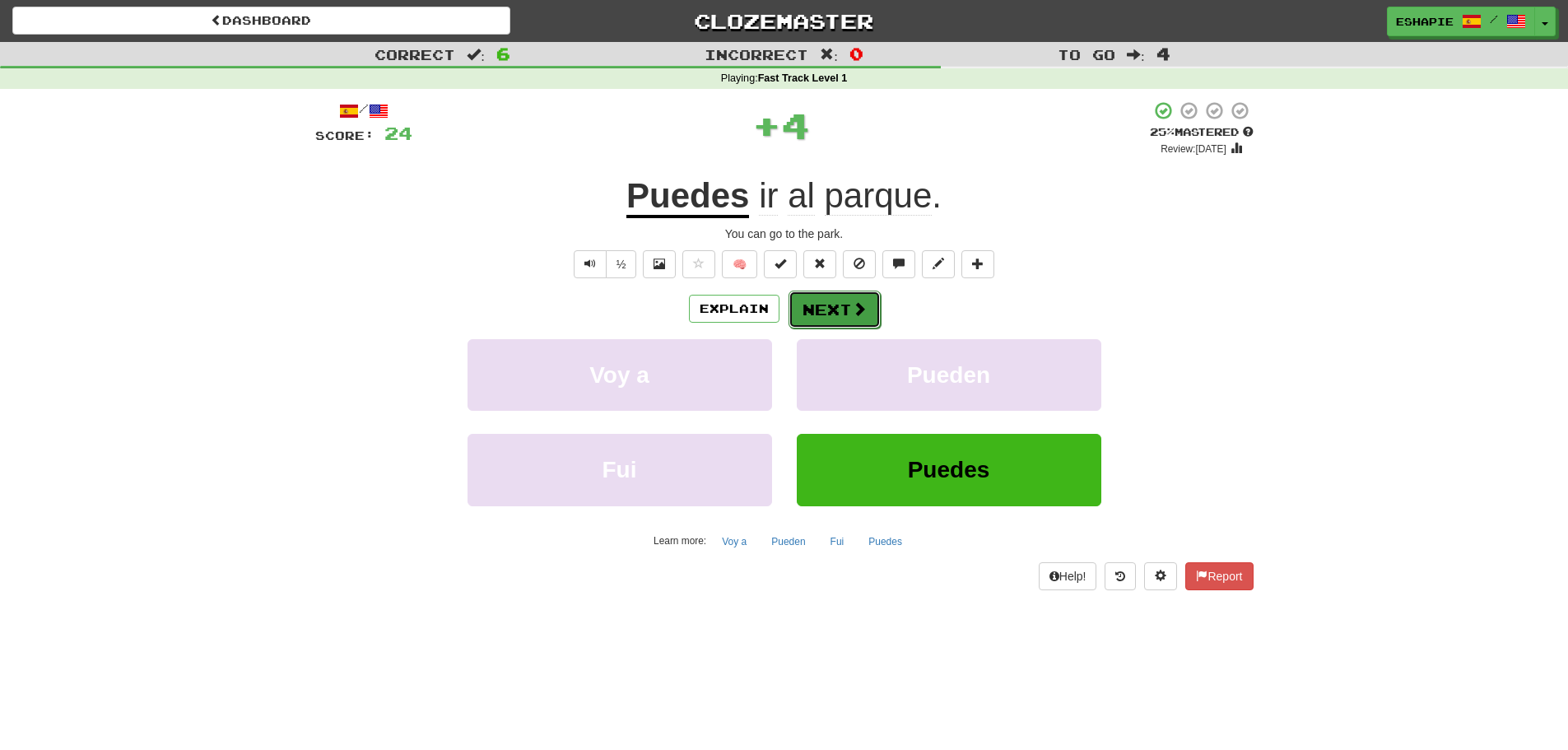
click at [805, 300] on button "Next" at bounding box center [835, 309] width 92 height 38
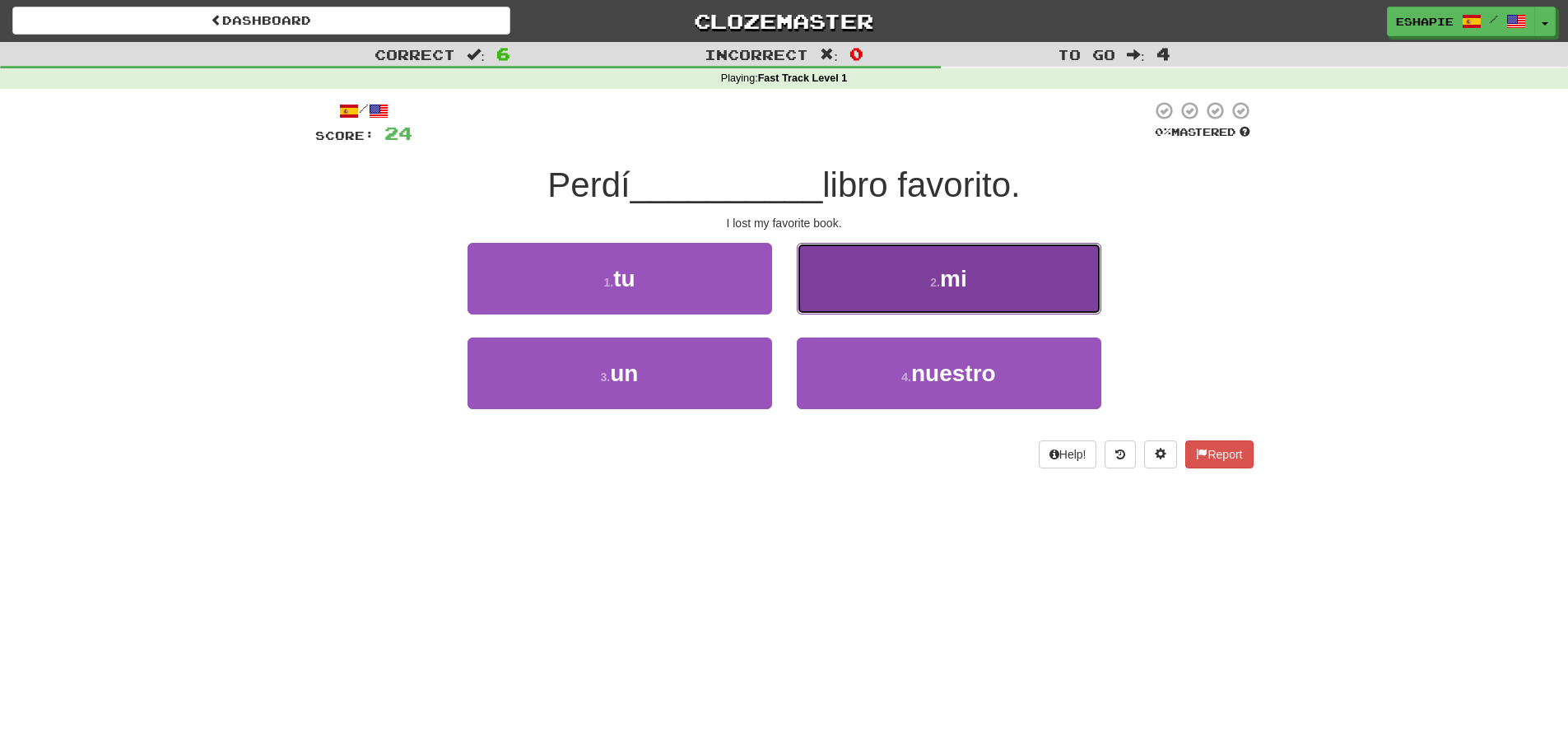
click at [855, 290] on button "2 . mi" at bounding box center [949, 279] width 305 height 72
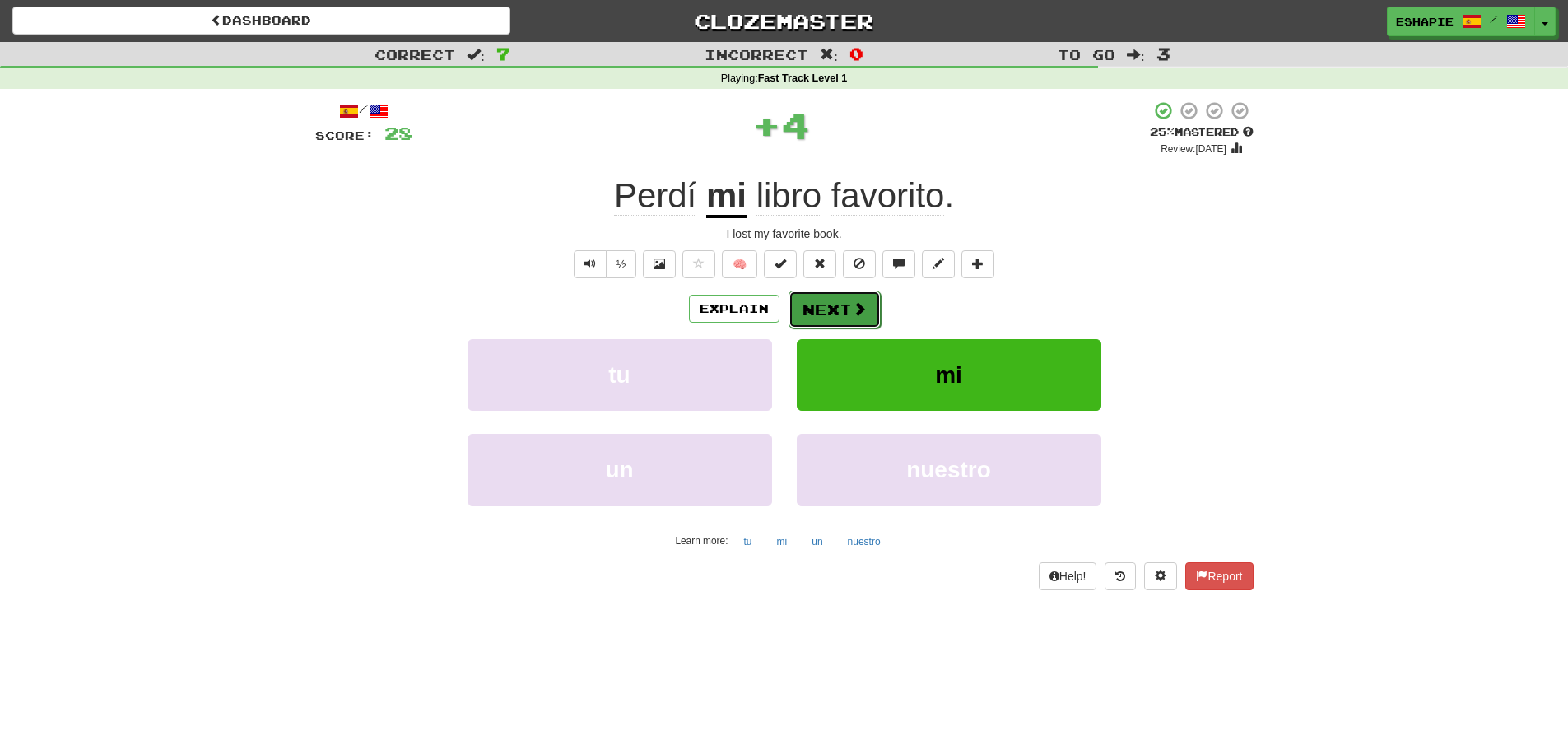
click at [847, 299] on button "Next" at bounding box center [835, 309] width 92 height 38
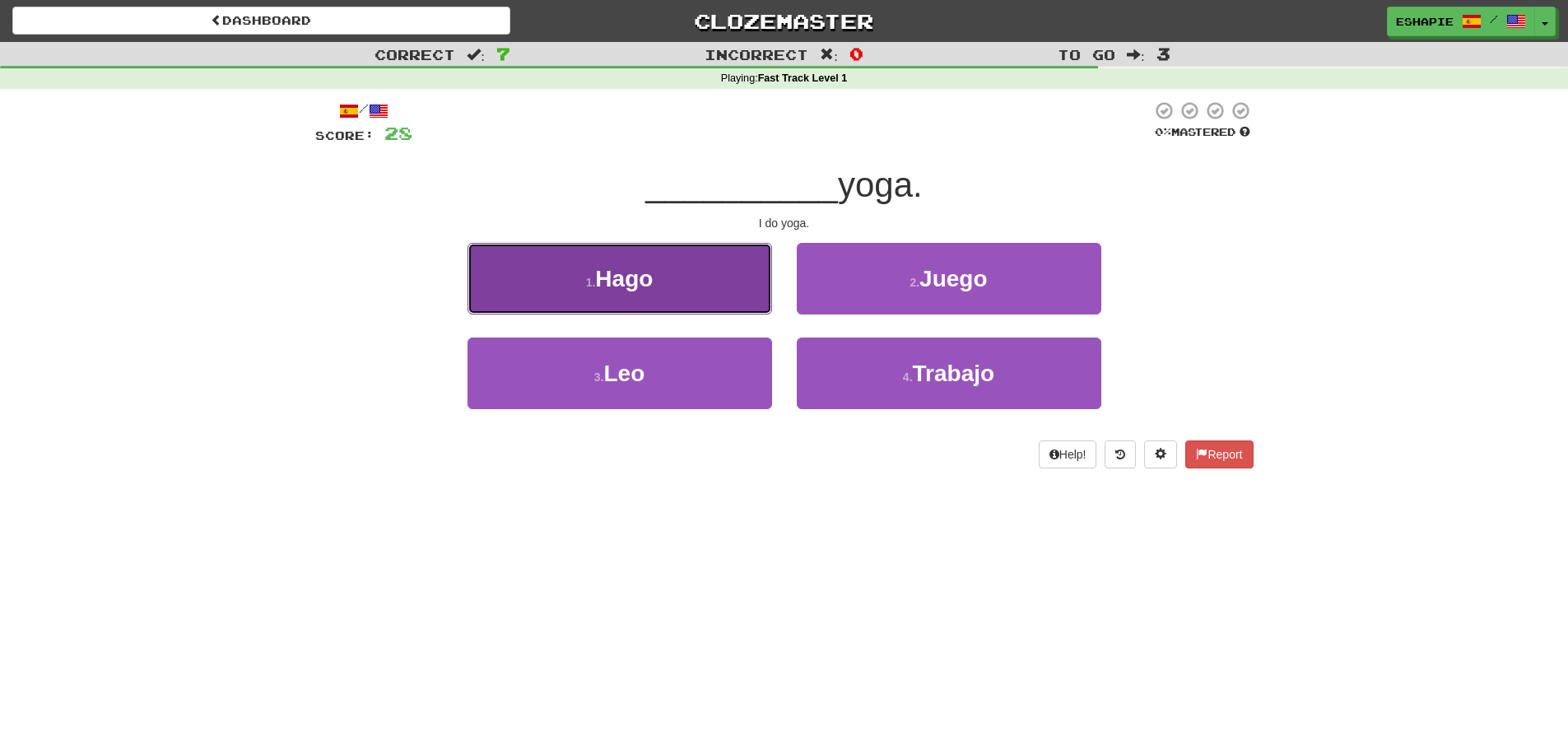
click at [763, 307] on button "1 . Hago" at bounding box center [620, 279] width 305 height 72
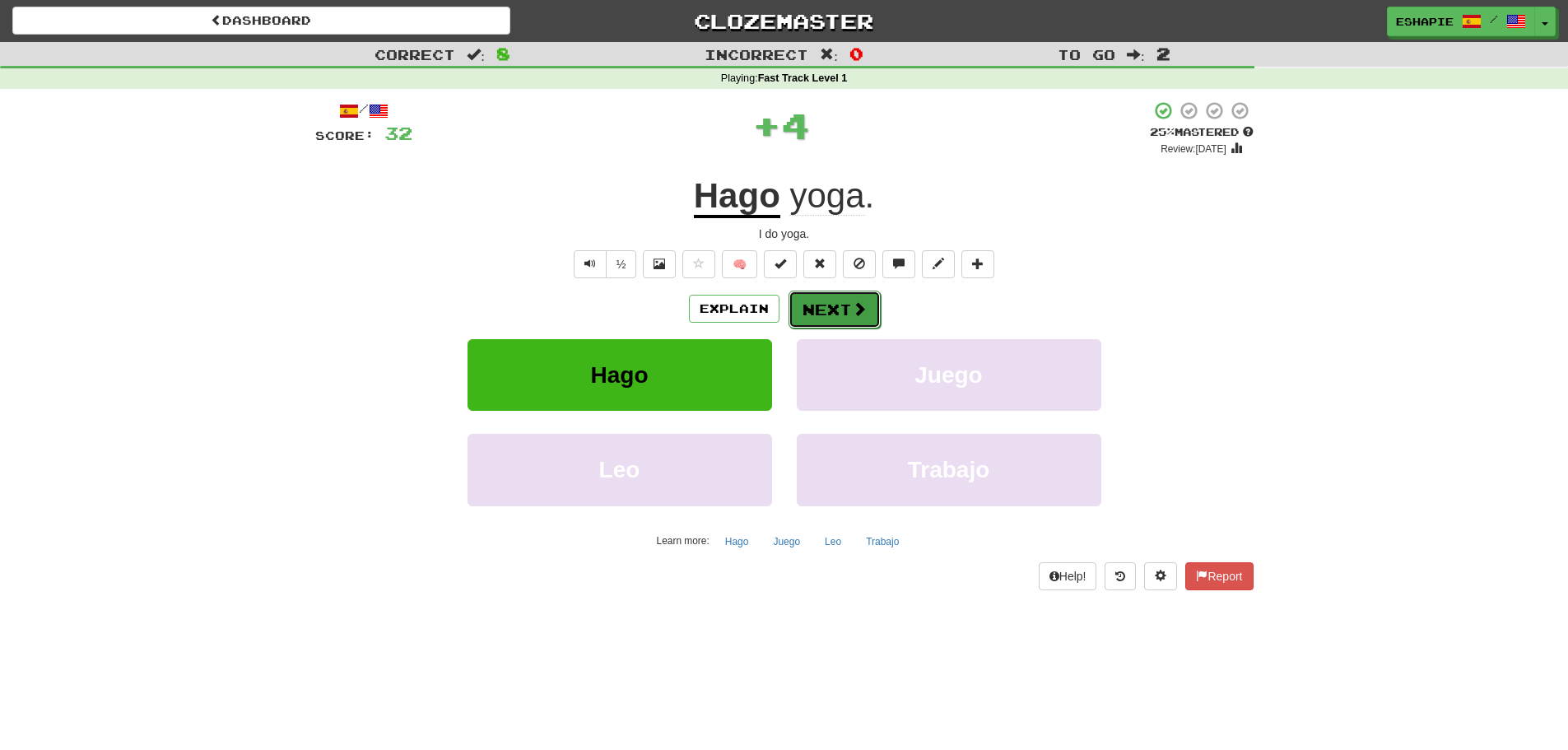
click at [825, 308] on button "Next" at bounding box center [835, 309] width 92 height 38
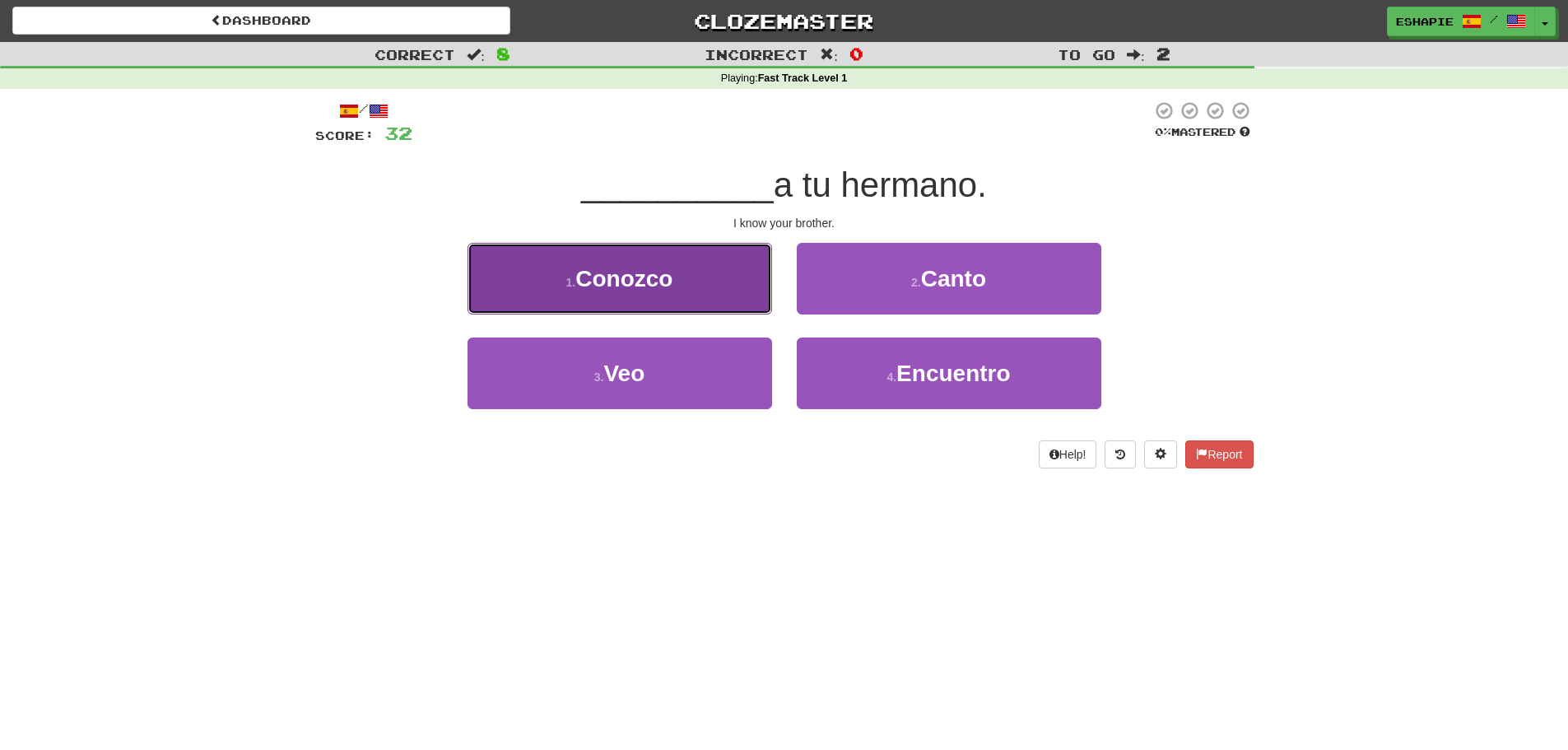
click at [741, 307] on button "1 . Conozco" at bounding box center [620, 279] width 305 height 72
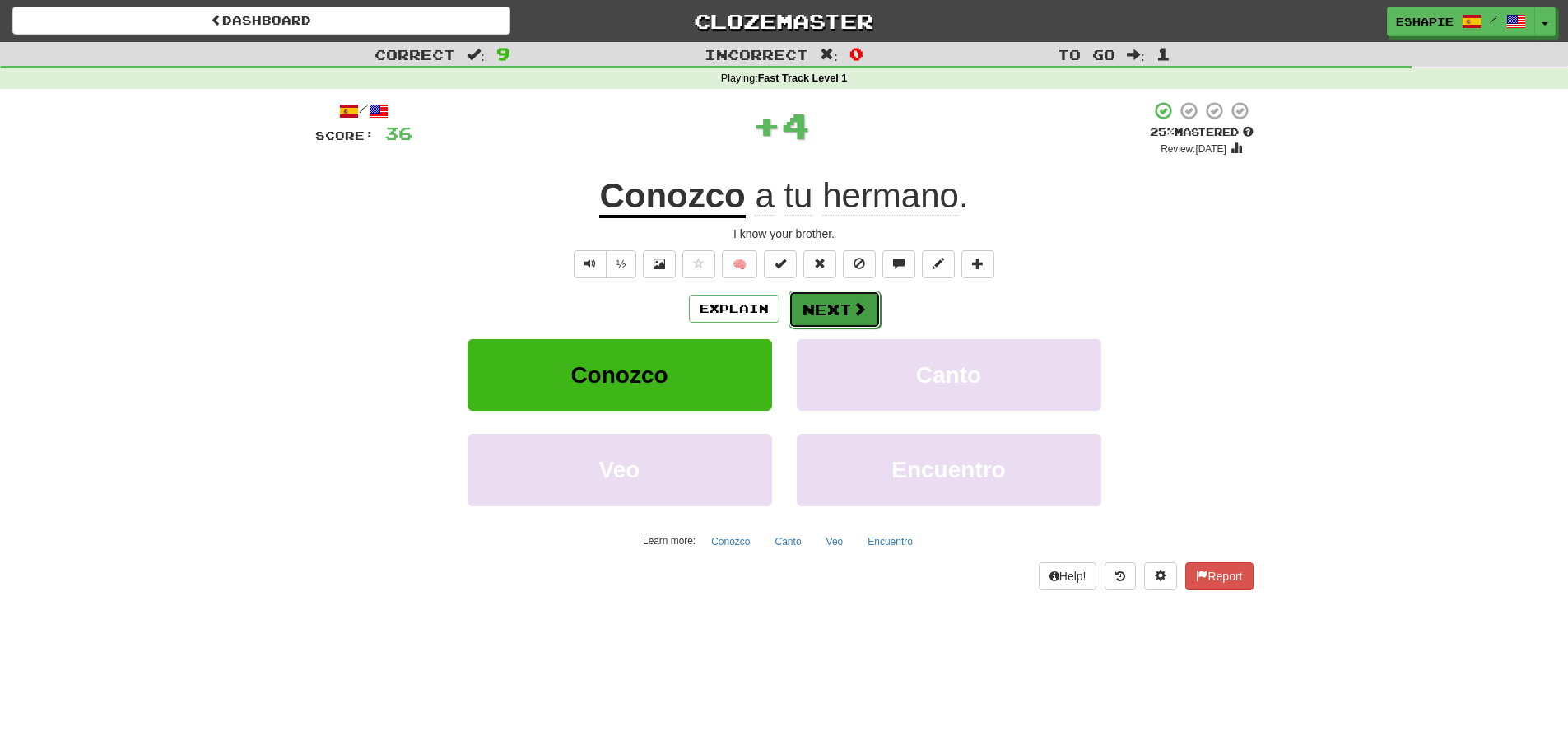
click at [810, 308] on button "Next" at bounding box center [835, 309] width 92 height 38
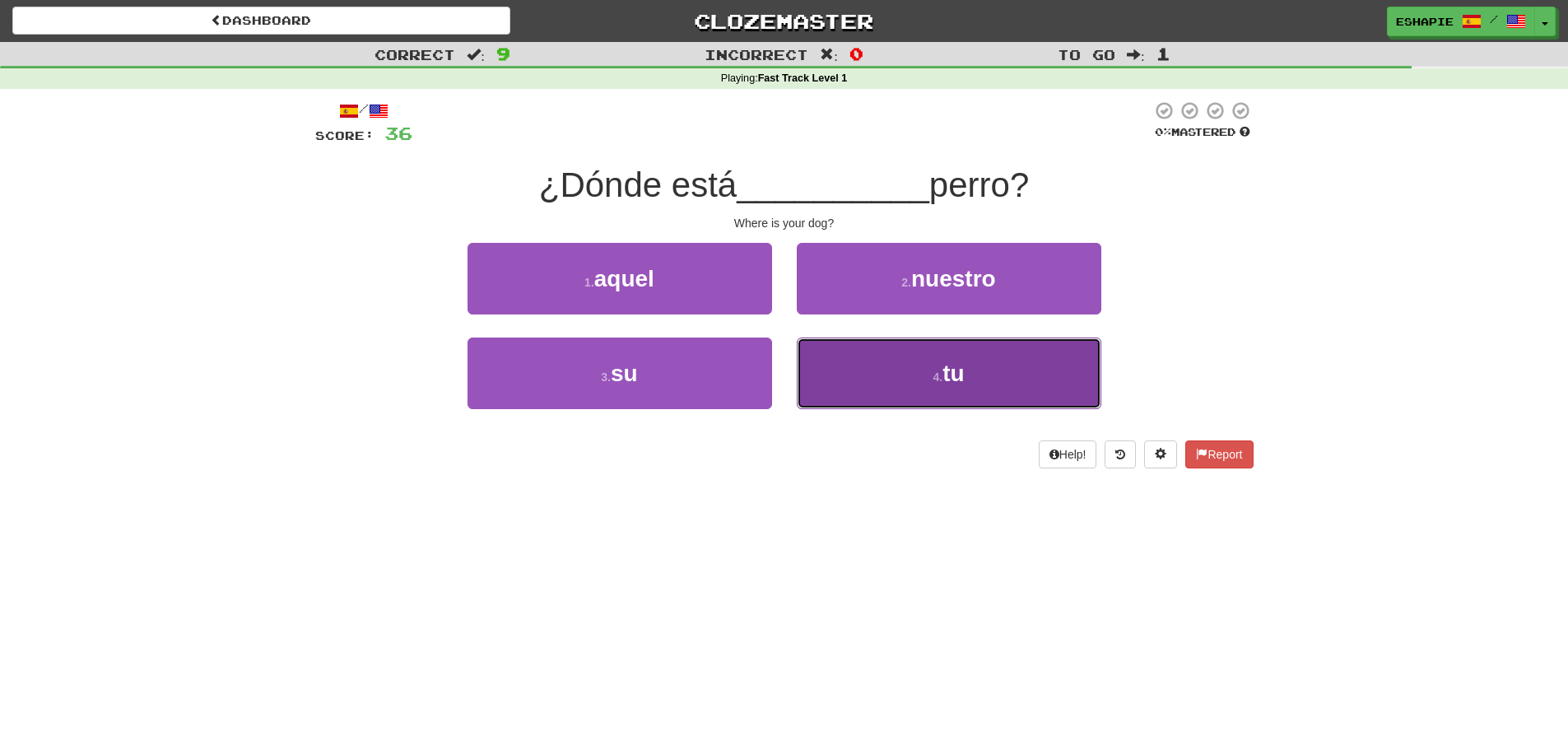
click at [875, 375] on button "4 . tu" at bounding box center [949, 373] width 305 height 72
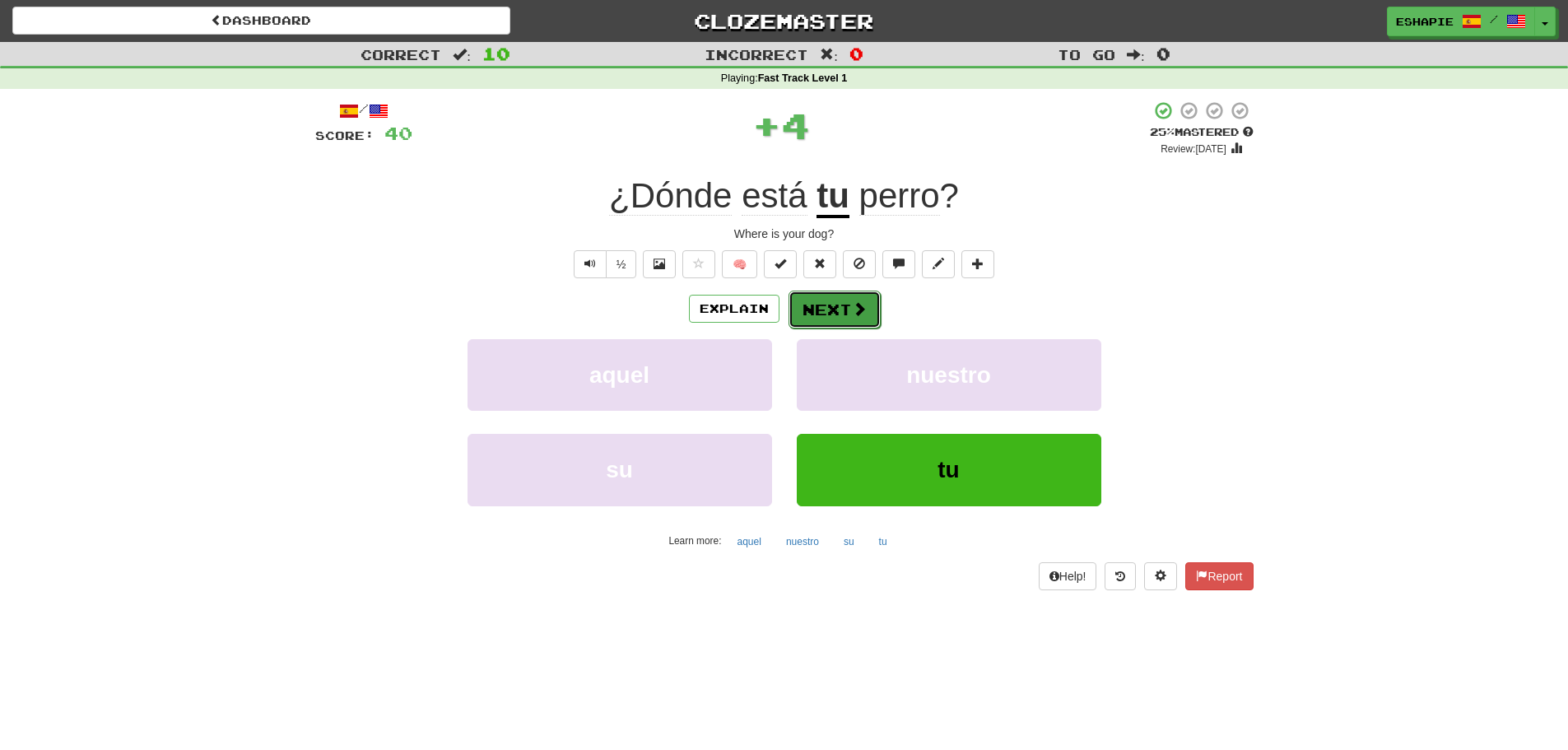
click at [840, 314] on button "Next" at bounding box center [835, 309] width 92 height 38
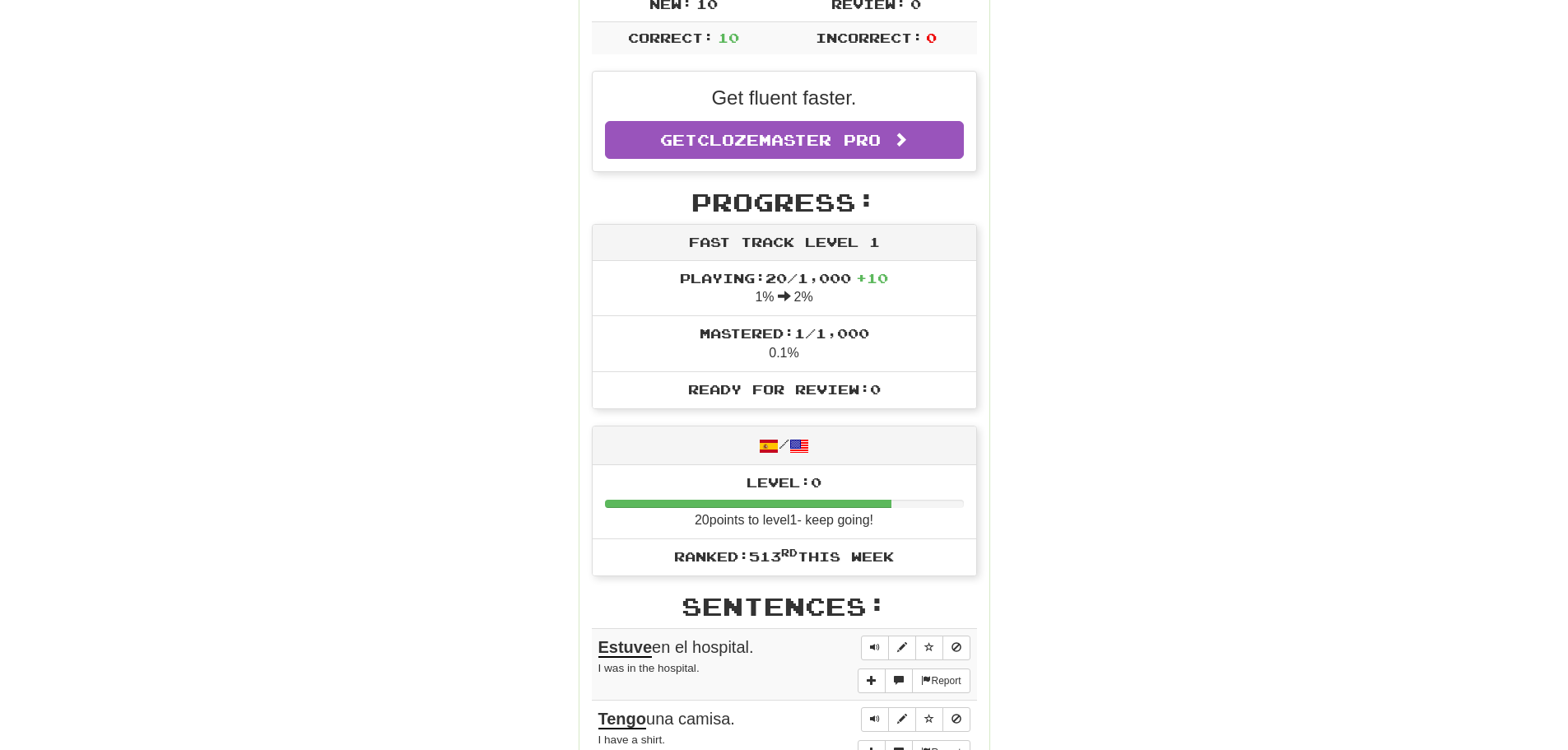
scroll to position [329, 0]
